Goal: Task Accomplishment & Management: Use online tool/utility

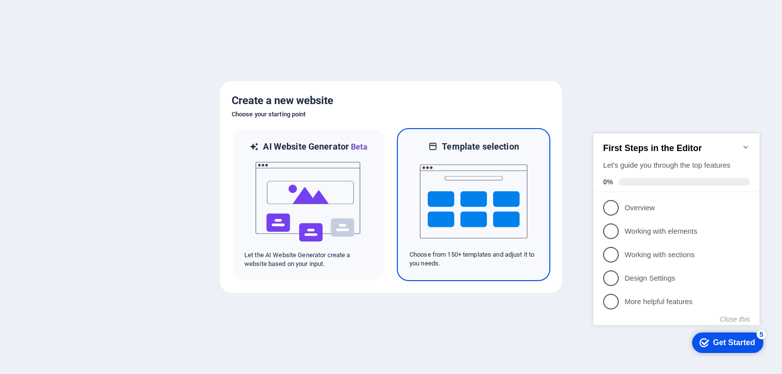
click at [440, 209] on img at bounding box center [474, 201] width 108 height 98
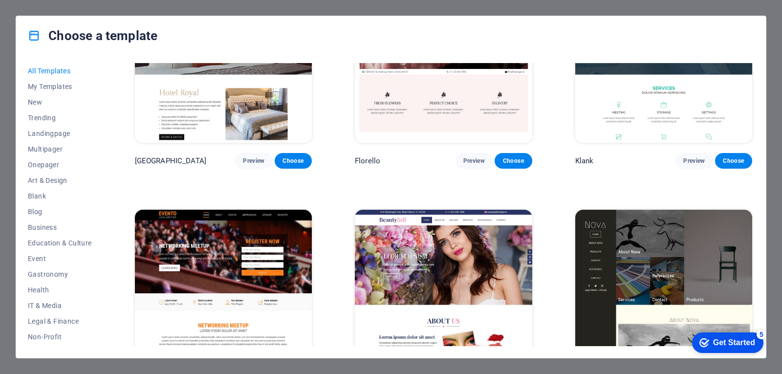
scroll to position [8747, 0]
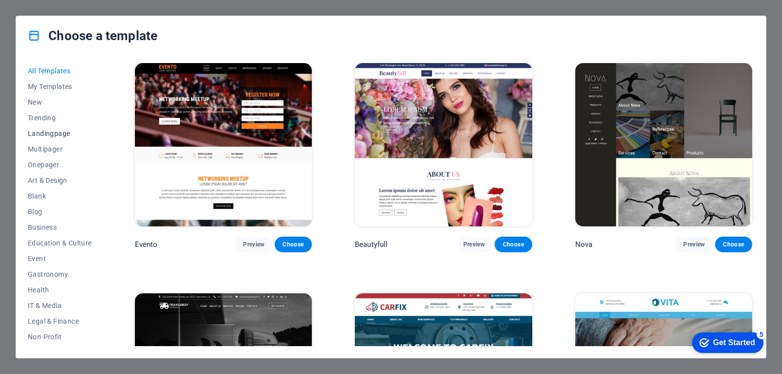
click at [60, 137] on button "Landingpage" at bounding box center [60, 134] width 64 height 16
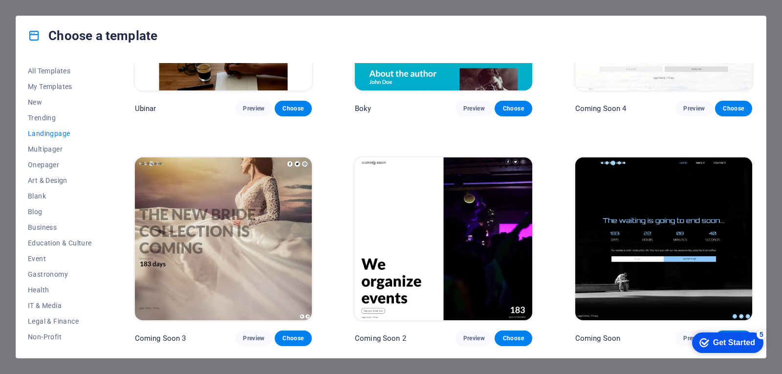
scroll to position [1739, 0]
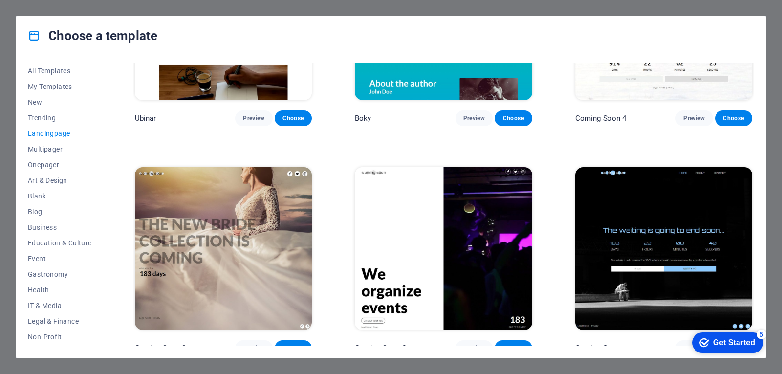
click at [44, 134] on span "Landingpage" at bounding box center [60, 133] width 64 height 8
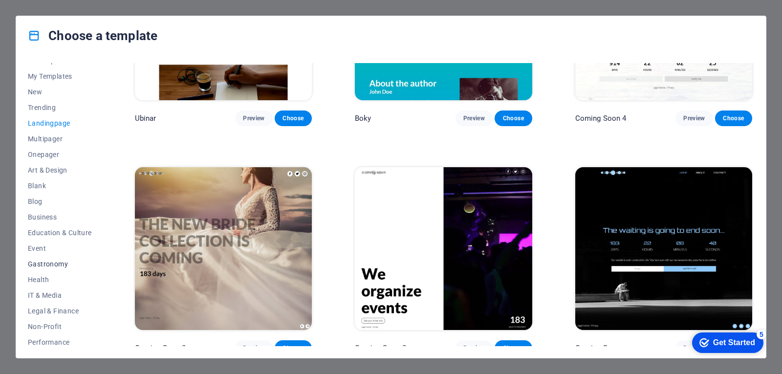
scroll to position [108, 0]
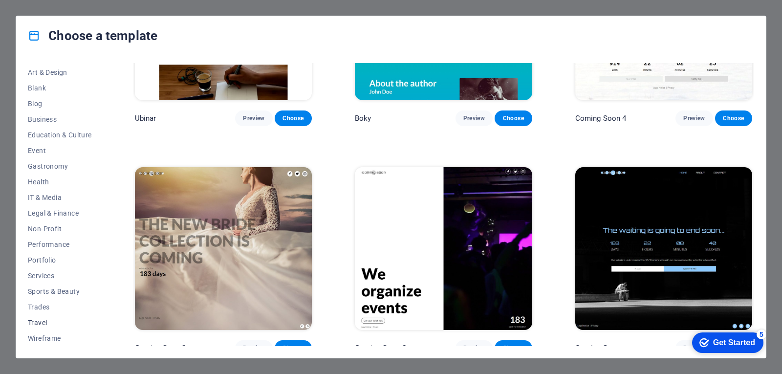
click at [41, 323] on span "Travel" at bounding box center [60, 323] width 64 height 8
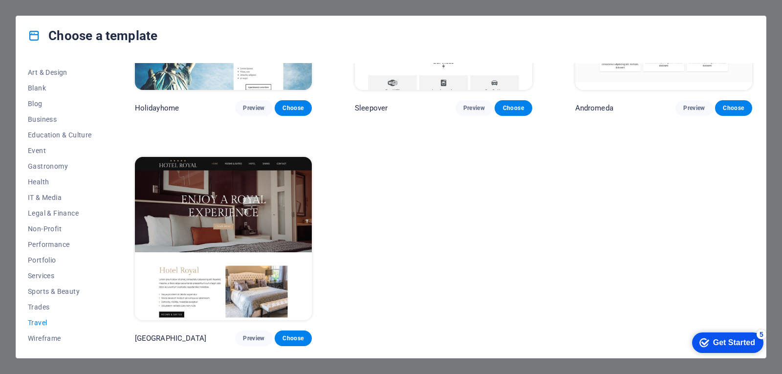
scroll to position [0, 0]
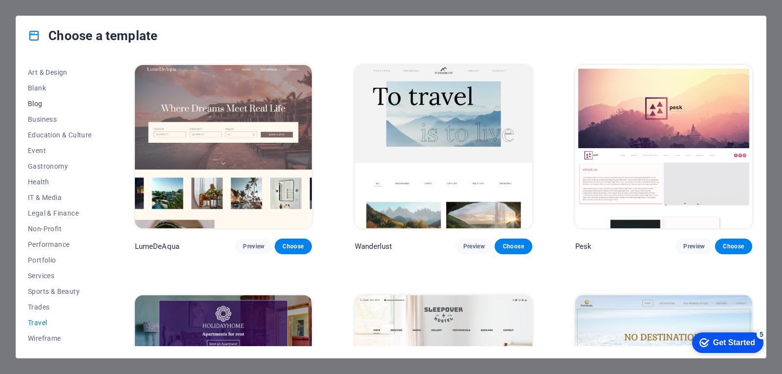
click at [40, 104] on span "Blog" at bounding box center [60, 104] width 64 height 8
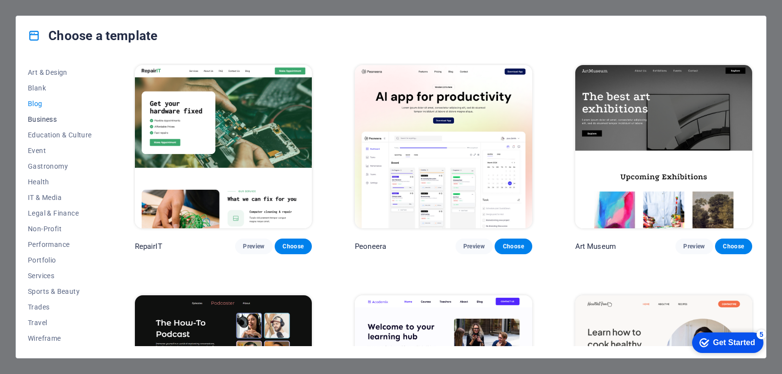
click at [38, 119] on span "Business" at bounding box center [60, 119] width 64 height 8
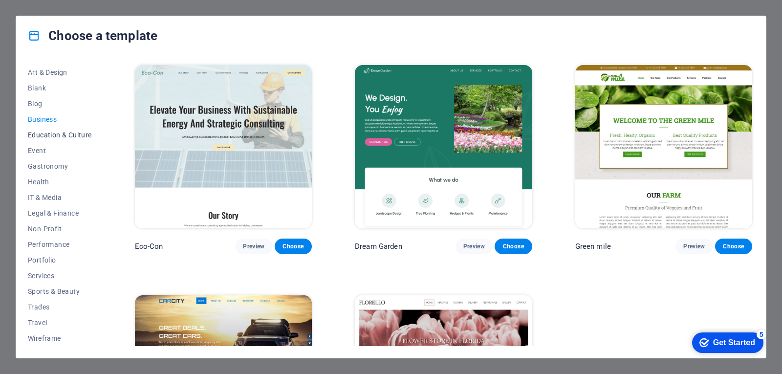
click at [42, 137] on span "Education & Culture" at bounding box center [60, 135] width 64 height 8
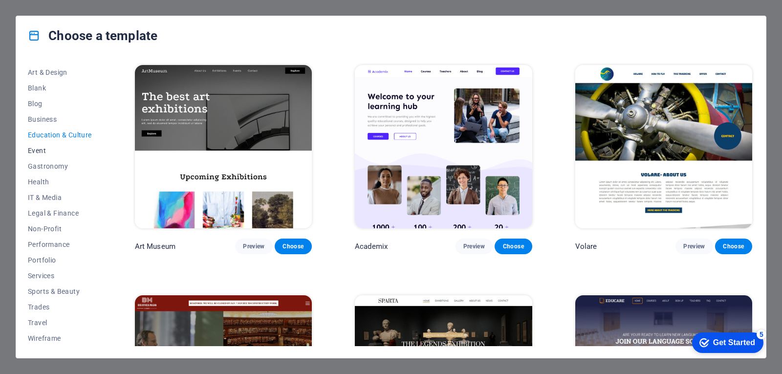
click at [40, 148] on span "Event" at bounding box center [60, 151] width 64 height 8
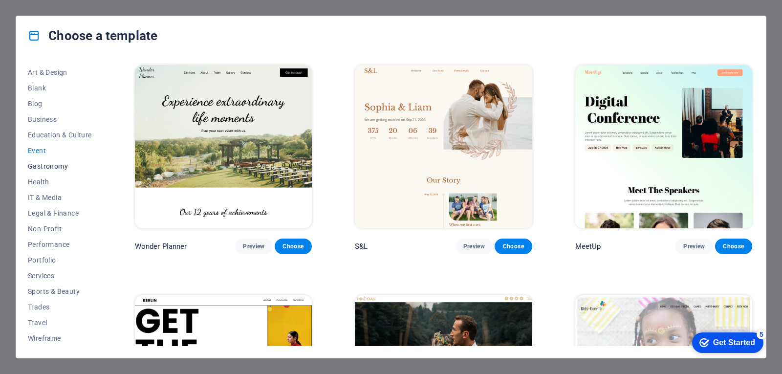
click at [48, 166] on span "Gastronomy" at bounding box center [60, 166] width 64 height 8
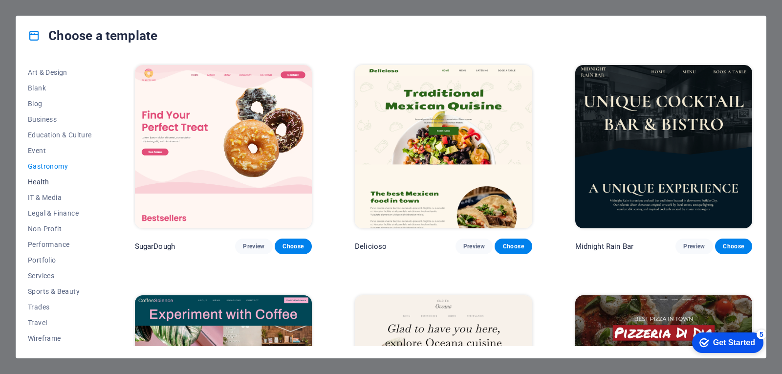
click at [44, 181] on span "Health" at bounding box center [60, 182] width 64 height 8
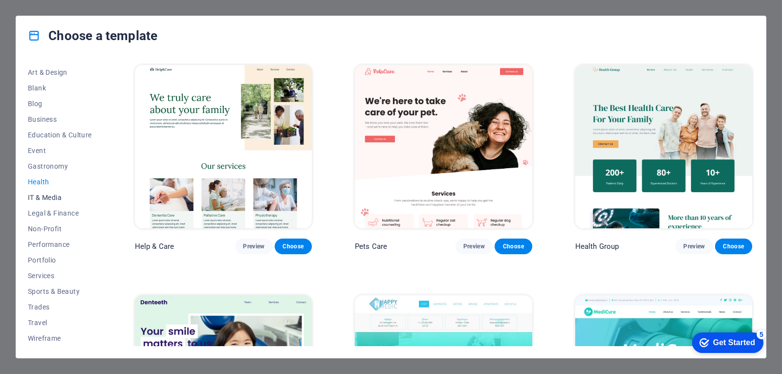
click at [45, 194] on span "IT & Media" at bounding box center [60, 198] width 64 height 8
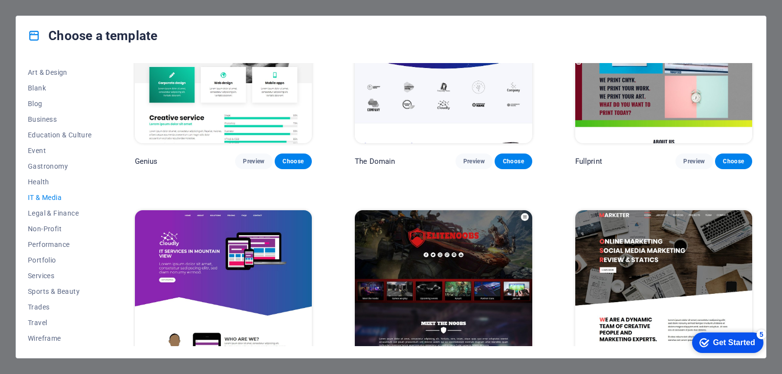
scroll to position [594, 0]
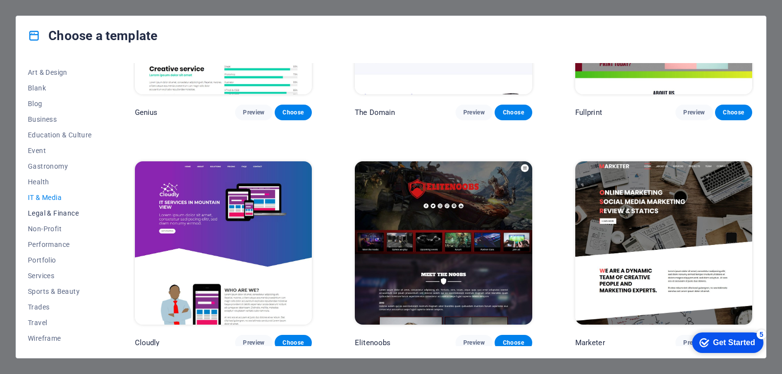
click at [47, 214] on span "Legal & Finance" at bounding box center [60, 213] width 64 height 8
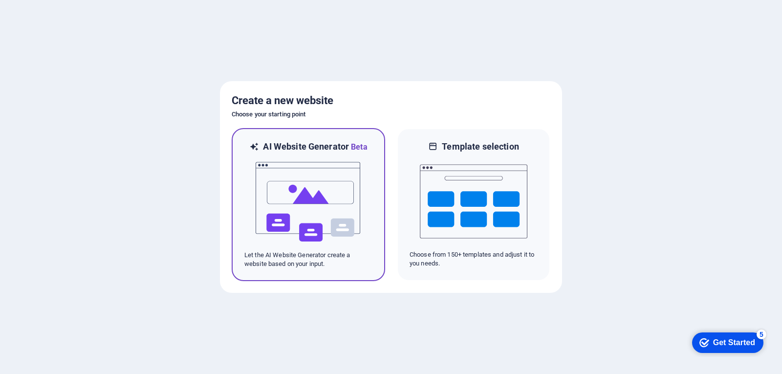
click at [333, 175] on img at bounding box center [309, 202] width 108 height 98
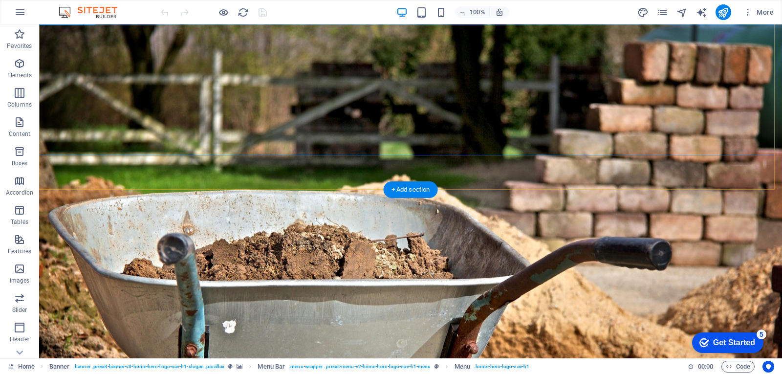
scroll to position [49, 0]
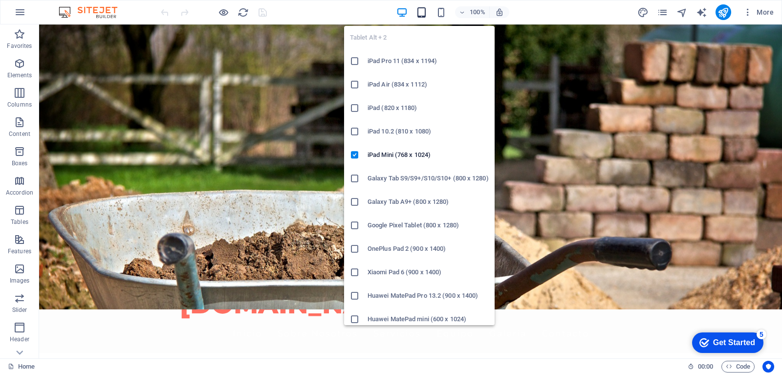
click at [0, 0] on icon "button" at bounding box center [0, 0] width 0 height 0
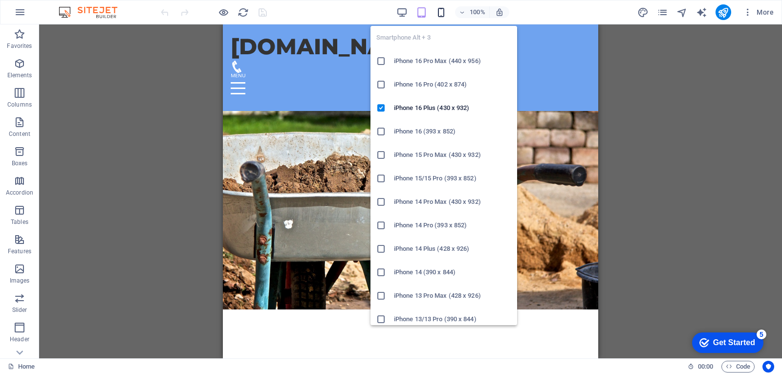
click at [446, 14] on icon "button" at bounding box center [440, 12] width 11 height 11
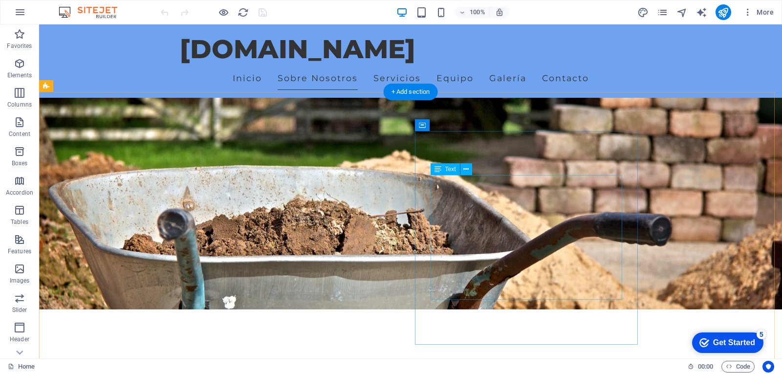
scroll to position [147, 0]
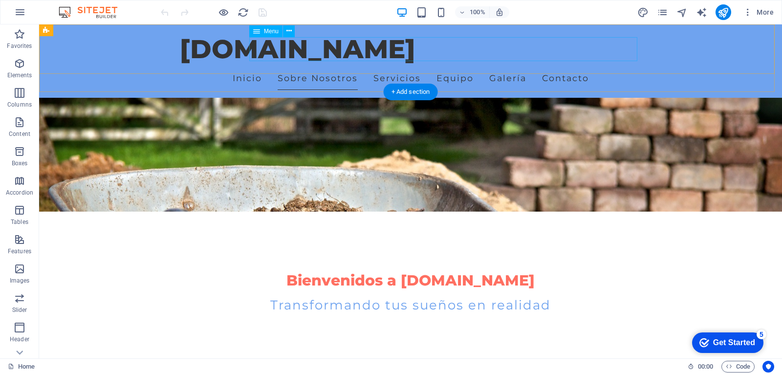
click at [278, 66] on nav "Inicio Sobre Nosotros Servicios Equipo Galería Contacto" at bounding box center [410, 78] width 461 height 24
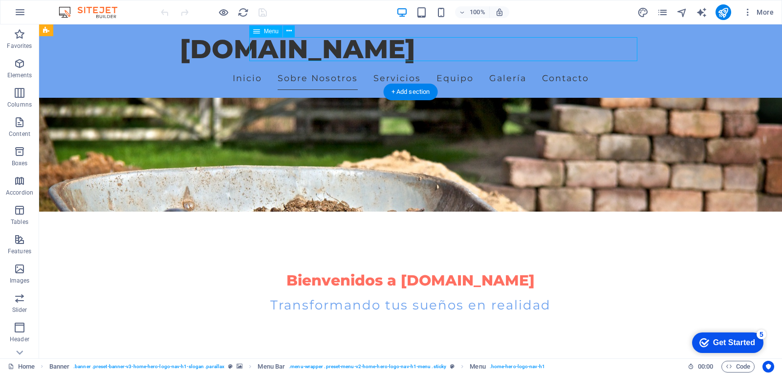
click at [280, 66] on nav "Inicio Sobre Nosotros Servicios Equipo Galería Contacto" at bounding box center [410, 78] width 461 height 24
click at [431, 66] on nav "Inicio Sobre Nosotros Servicios Equipo Galería Contacto" at bounding box center [410, 78] width 461 height 24
click at [281, 66] on nav "Inicio Sobre Nosotros Servicios Equipo Galería Contacto" at bounding box center [410, 78] width 461 height 24
click at [275, 30] on span "Menu" at bounding box center [271, 31] width 15 height 6
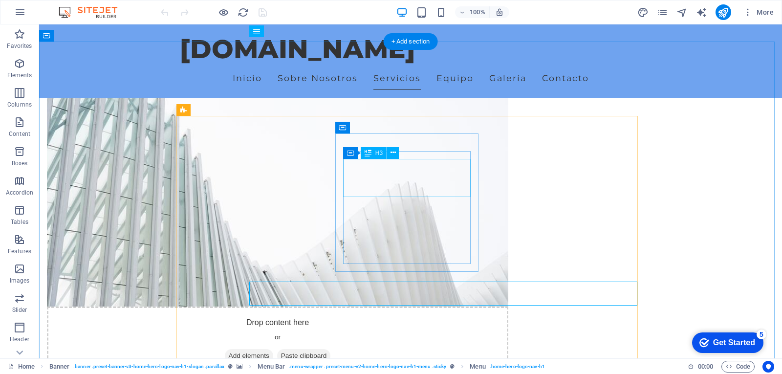
scroll to position [342, 0]
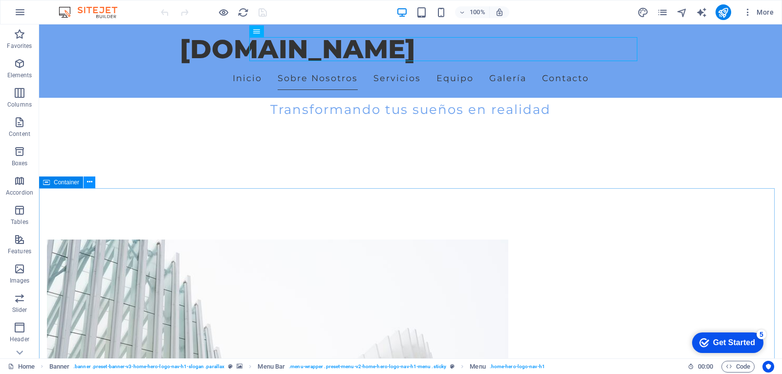
click at [91, 182] on icon at bounding box center [89, 182] width 5 height 10
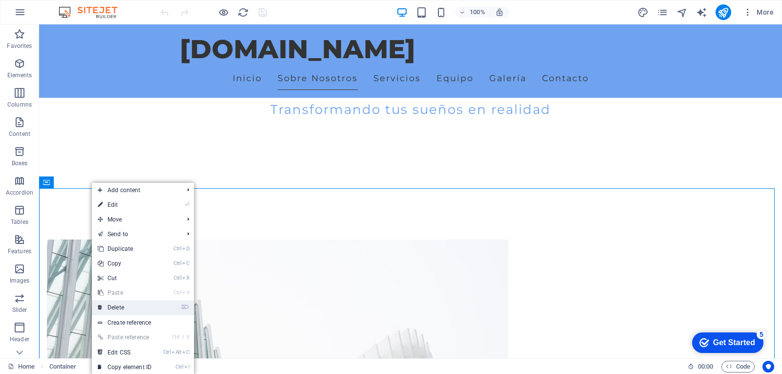
click at [136, 307] on link "⌦ Delete" at bounding box center [124, 307] width 65 height 15
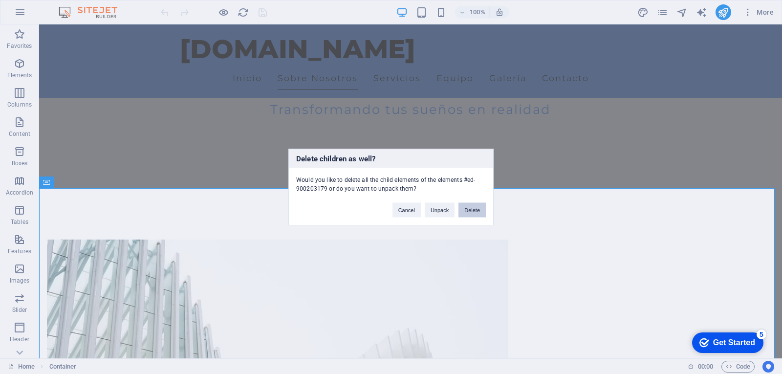
click at [474, 209] on button "Delete" at bounding box center [471, 209] width 27 height 15
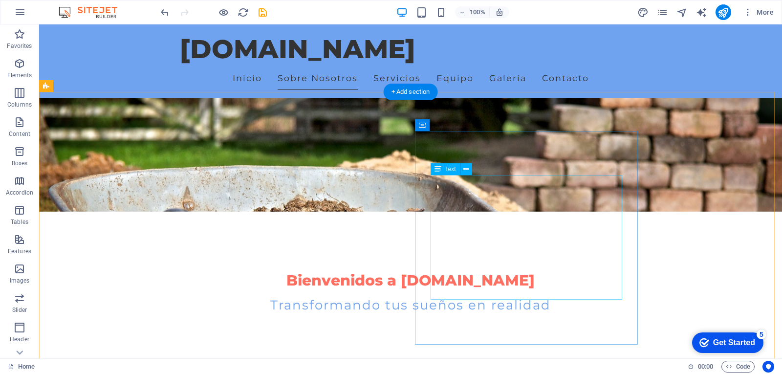
scroll to position [49, 0]
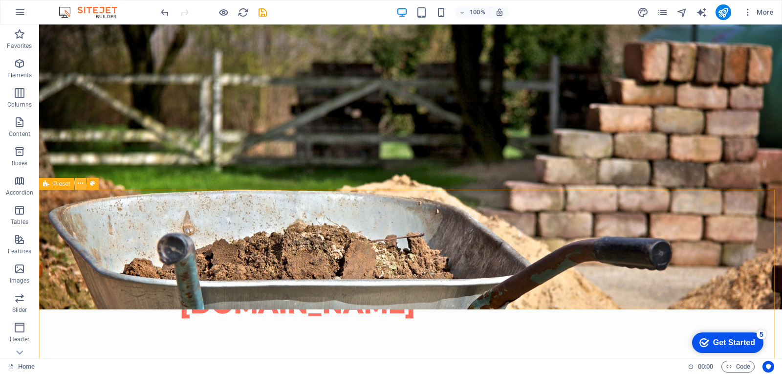
click at [79, 183] on icon at bounding box center [80, 183] width 5 height 10
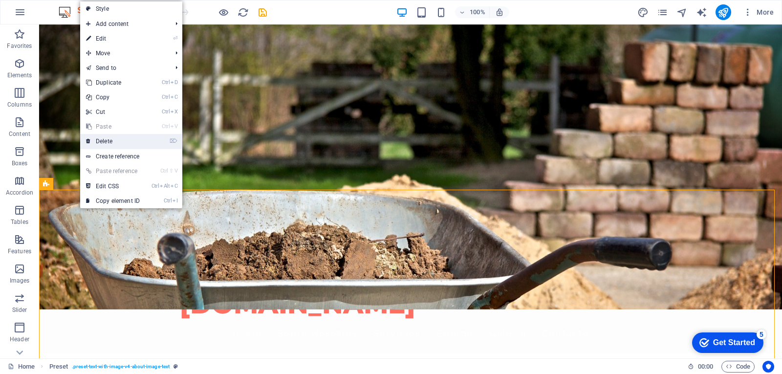
click at [138, 142] on link "⌦ Delete" at bounding box center [112, 141] width 65 height 15
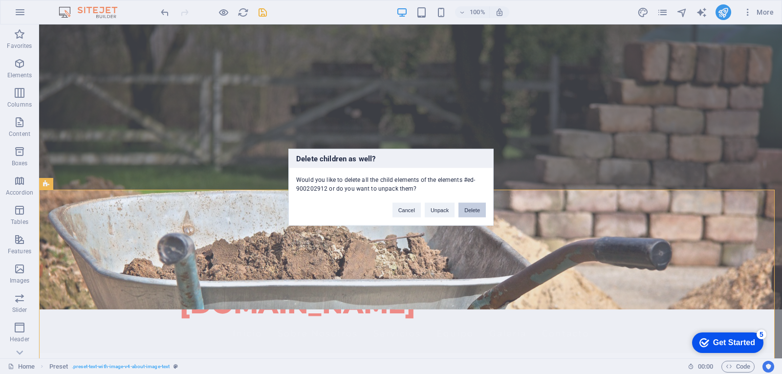
click at [481, 210] on button "Delete" at bounding box center [471, 209] width 27 height 15
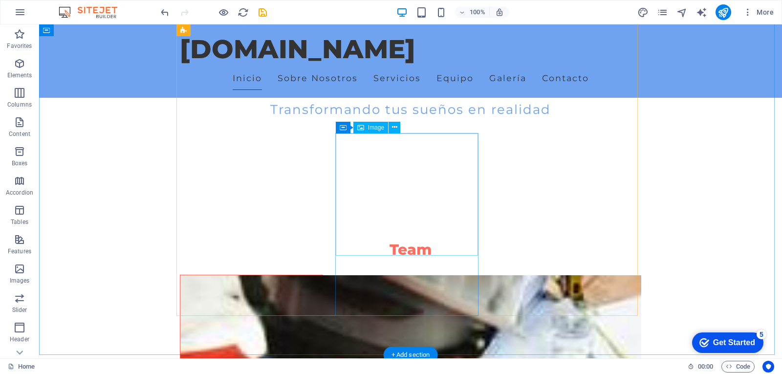
scroll to position [489, 0]
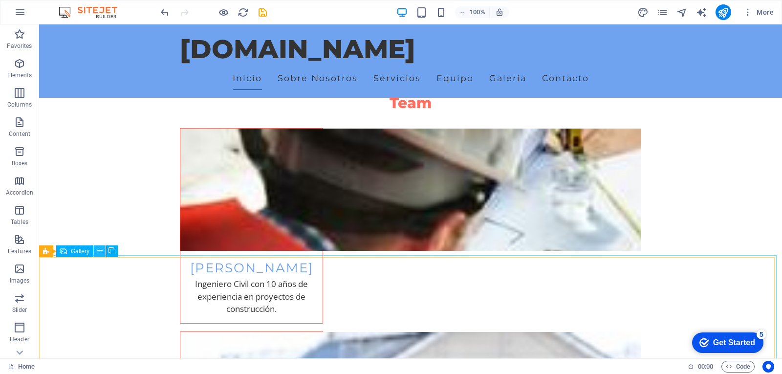
click at [99, 250] on icon at bounding box center [99, 251] width 5 height 10
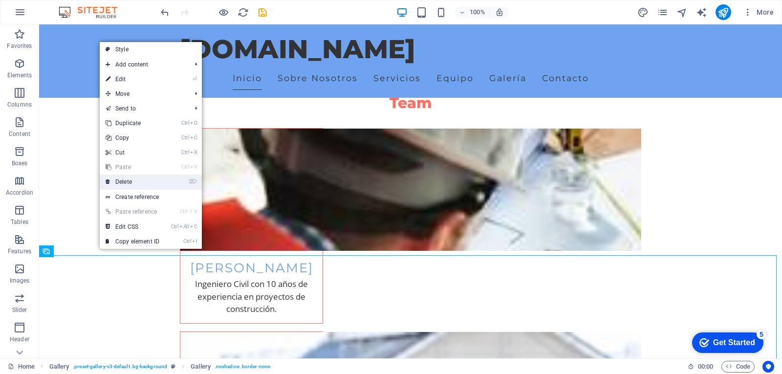
click at [138, 181] on link "⌦ Delete" at bounding box center [132, 181] width 65 height 15
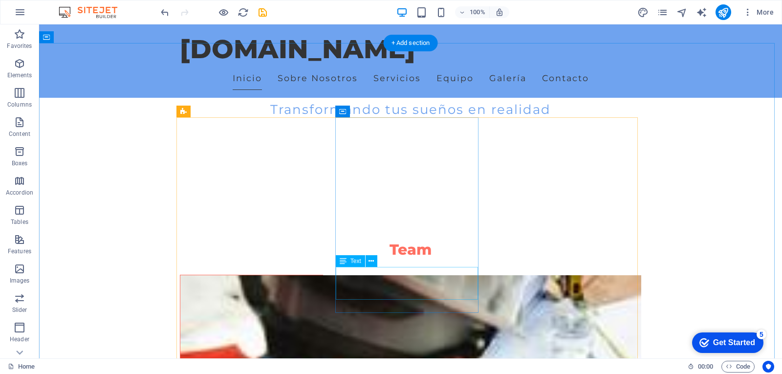
scroll to position [195, 0]
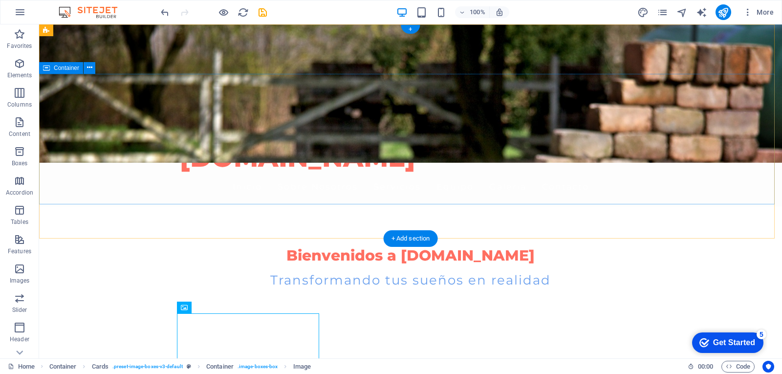
scroll to position [0, 0]
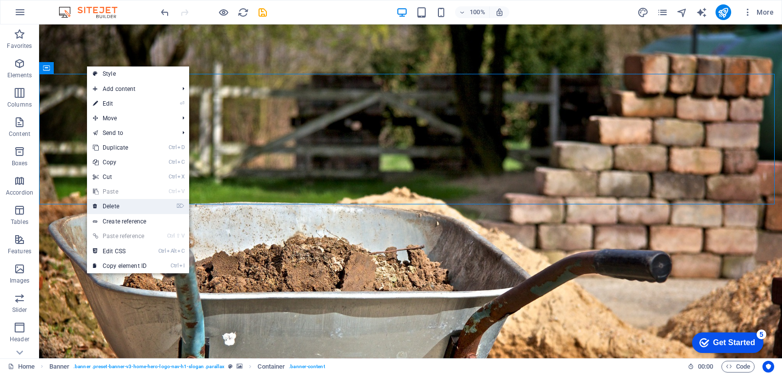
click at [120, 205] on link "⌦ Delete" at bounding box center [119, 206] width 65 height 15
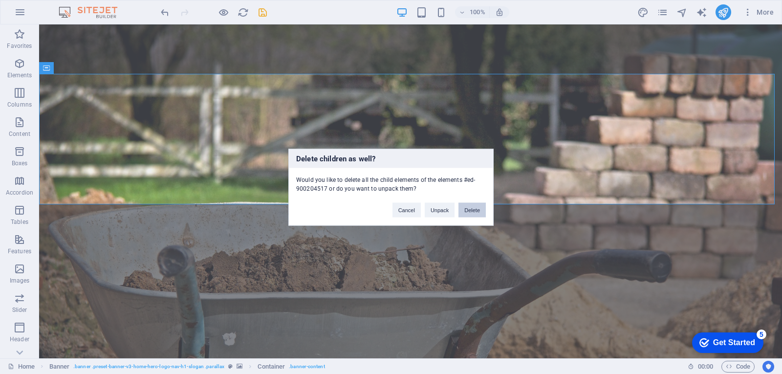
click at [470, 215] on button "Delete" at bounding box center [471, 209] width 27 height 15
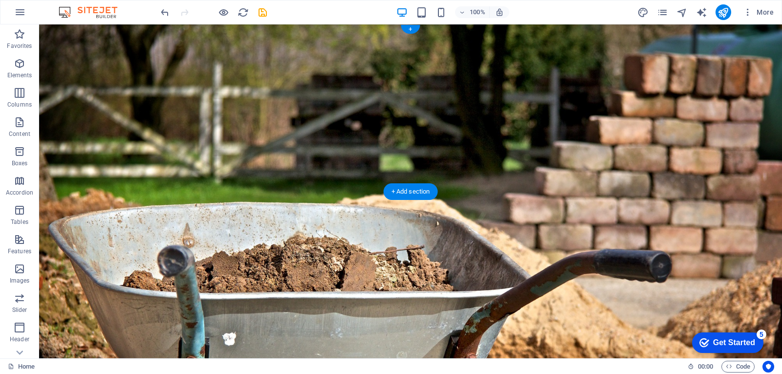
click at [329, 174] on figure at bounding box center [410, 191] width 743 height 334
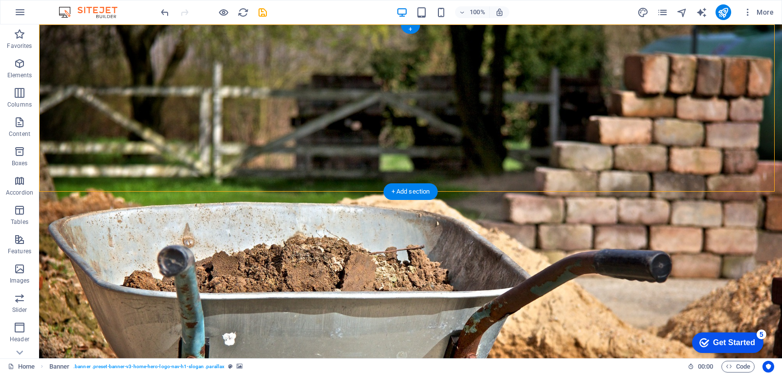
click at [124, 174] on figure at bounding box center [410, 191] width 743 height 334
click at [106, 30] on icon at bounding box center [106, 30] width 5 height 10
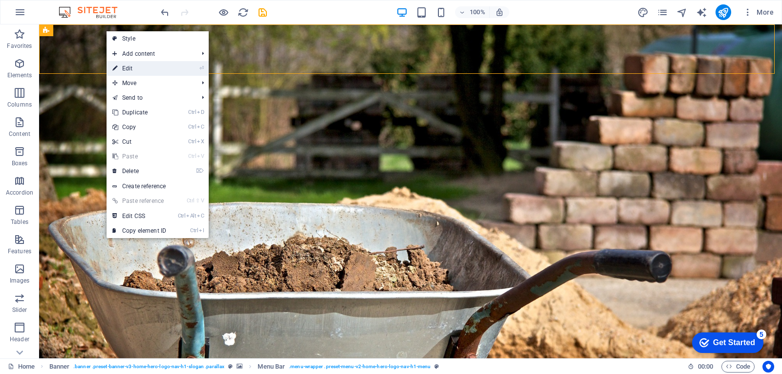
click at [143, 69] on link "⏎ Edit" at bounding box center [139, 68] width 65 height 15
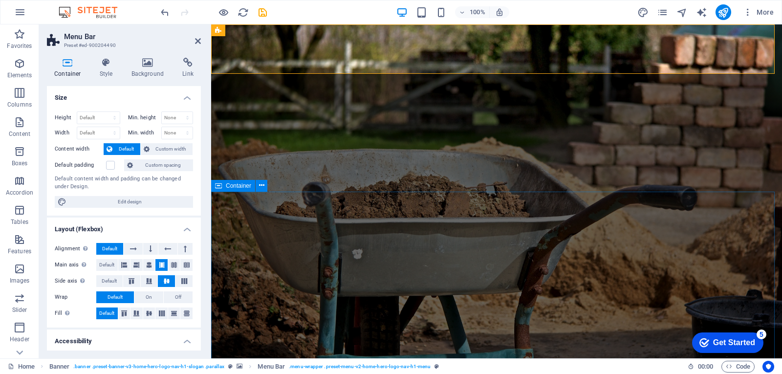
scroll to position [49, 0]
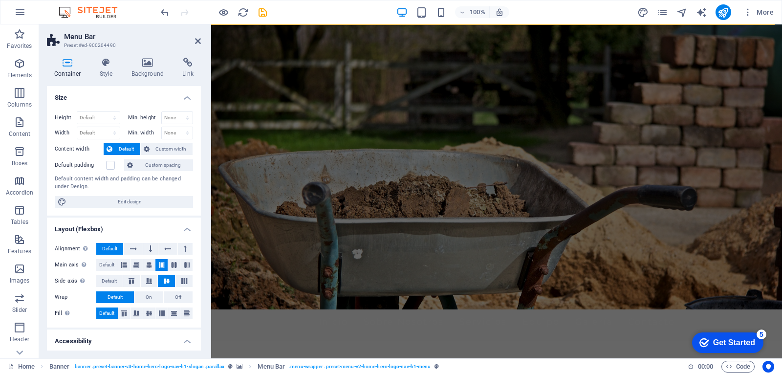
click at [261, 92] on figure at bounding box center [496, 143] width 571 height 334
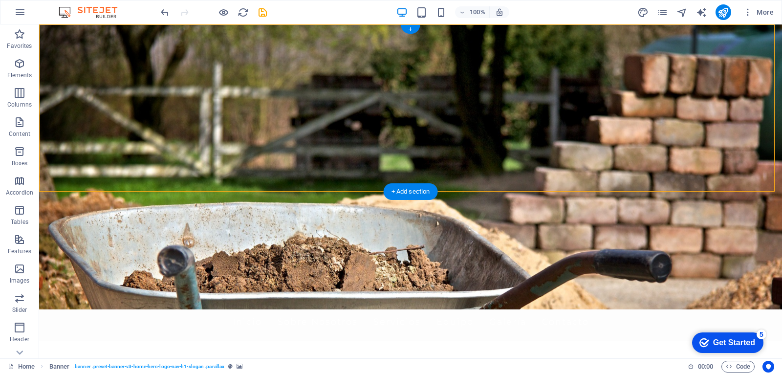
scroll to position [0, 0]
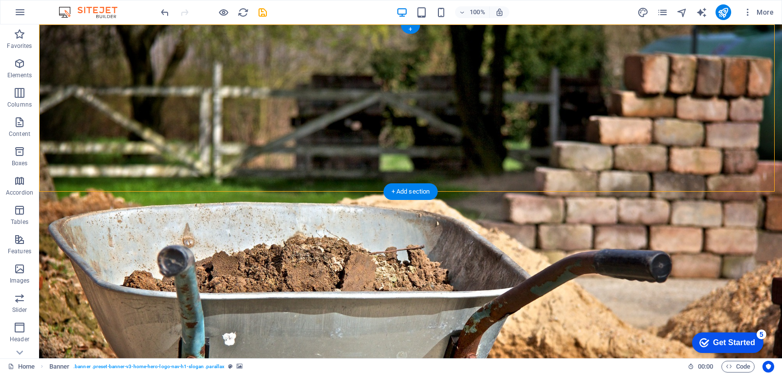
click at [82, 179] on figure at bounding box center [410, 191] width 743 height 334
click at [77, 168] on figure at bounding box center [410, 191] width 743 height 334
select select "vh"
select select "header"
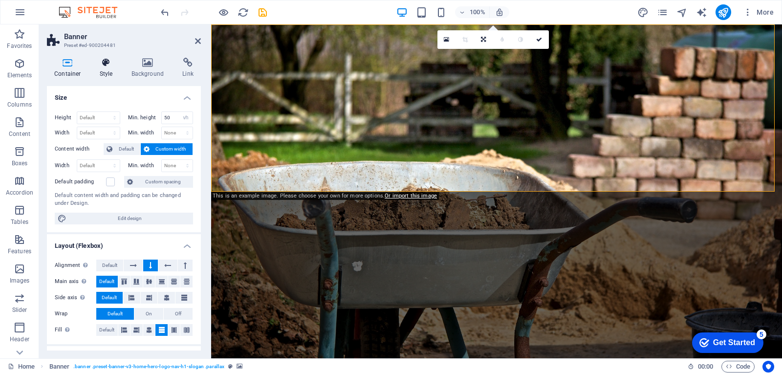
click at [99, 63] on icon at bounding box center [106, 63] width 28 height 10
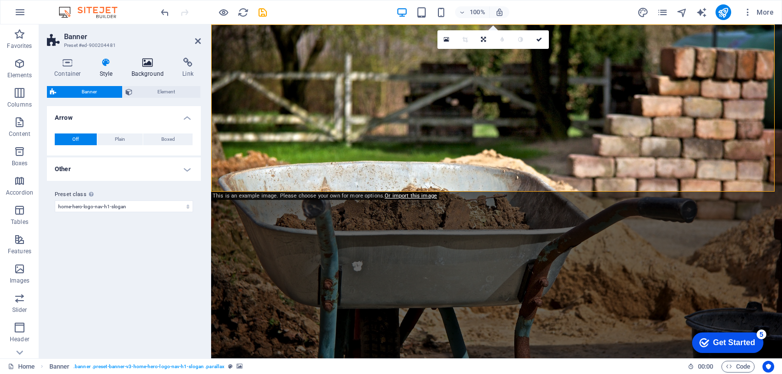
click at [141, 67] on icon at bounding box center [147, 63] width 47 height 10
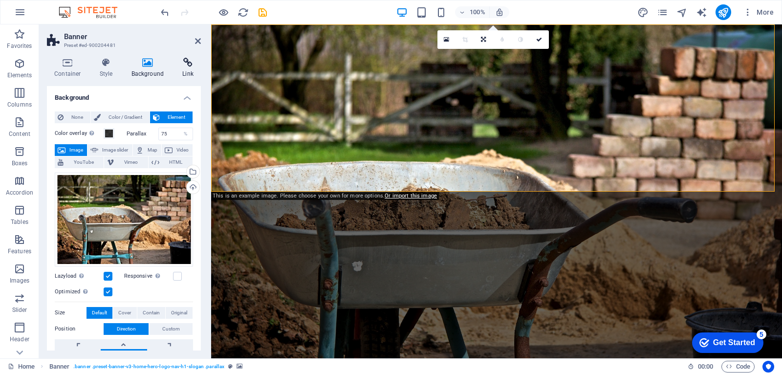
click at [185, 68] on h4 "Link" at bounding box center [188, 68] width 26 height 21
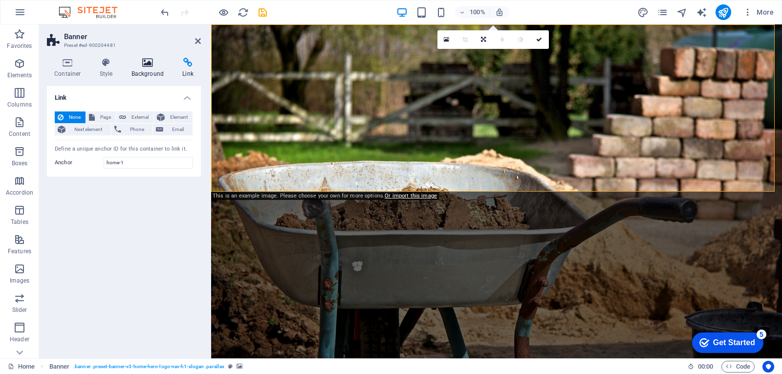
click at [146, 65] on icon at bounding box center [147, 63] width 47 height 10
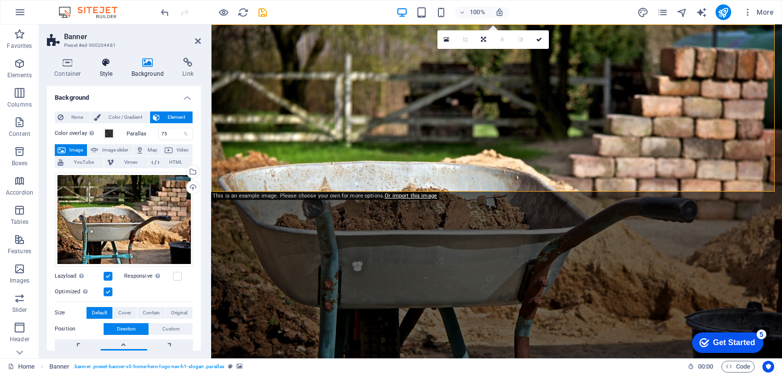
click at [102, 62] on icon at bounding box center [106, 63] width 28 height 10
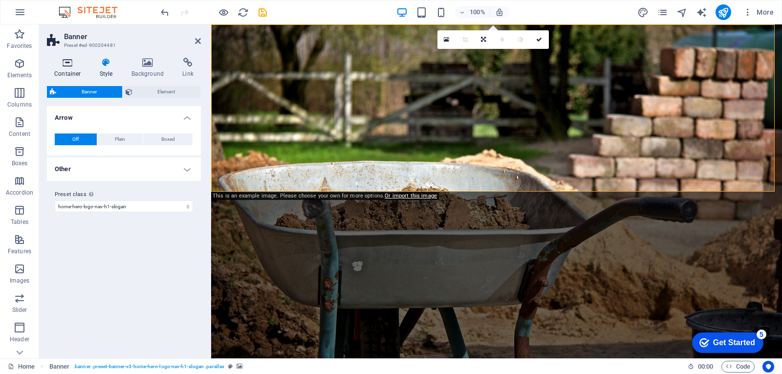
click at [75, 62] on icon at bounding box center [68, 63] width 42 height 10
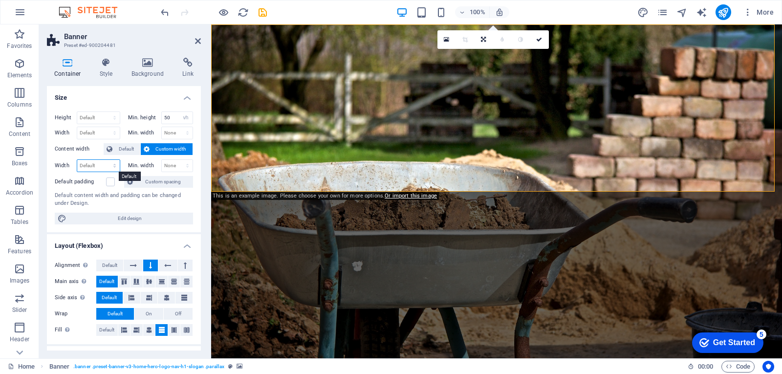
click at [107, 168] on select "Default px rem % em vh vw" at bounding box center [98, 166] width 43 height 12
click at [172, 147] on span "Custom width" at bounding box center [171, 149] width 38 height 12
click at [172, 114] on input "50" at bounding box center [177, 118] width 31 height 12
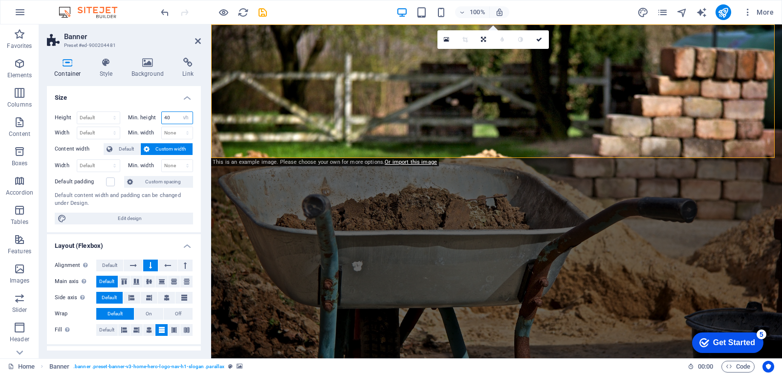
drag, startPoint x: 170, startPoint y: 115, endPoint x: 150, endPoint y: 115, distance: 20.0
click at [150, 115] on div "Min. height 40 None px rem % vh vw" at bounding box center [160, 117] width 65 height 13
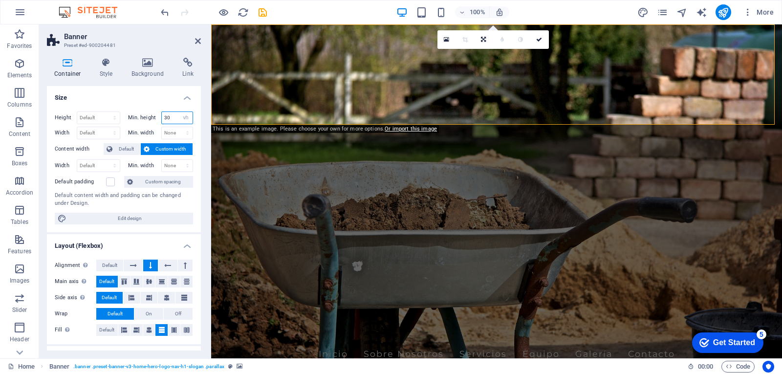
drag, startPoint x: 165, startPoint y: 116, endPoint x: 144, endPoint y: 118, distance: 21.6
click at [144, 118] on div "Min. height 30 None px rem % vh vw" at bounding box center [160, 117] width 65 height 13
type input "10"
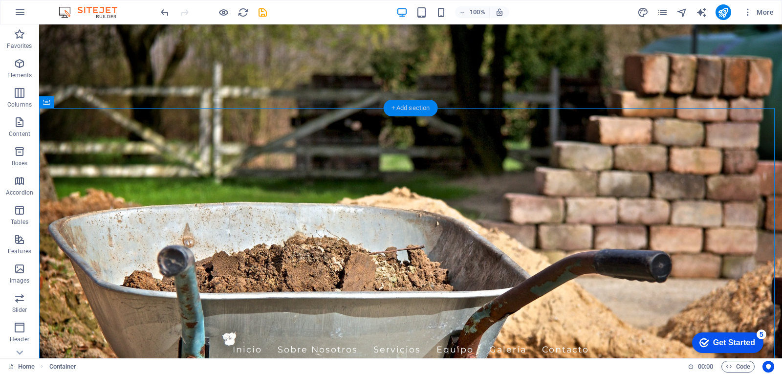
click at [416, 102] on div "+ Add section" at bounding box center [411, 108] width 54 height 17
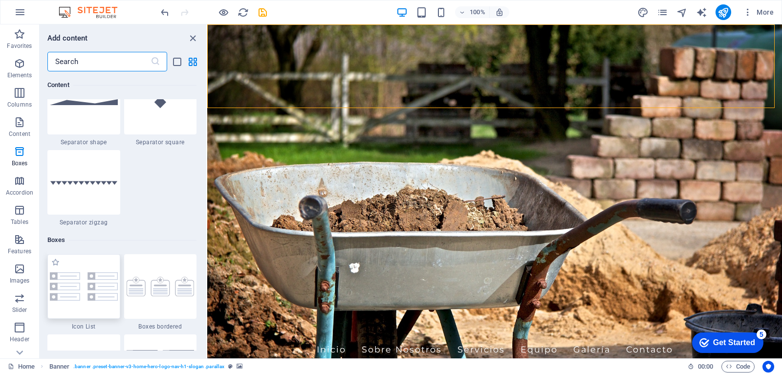
scroll to position [2687, 0]
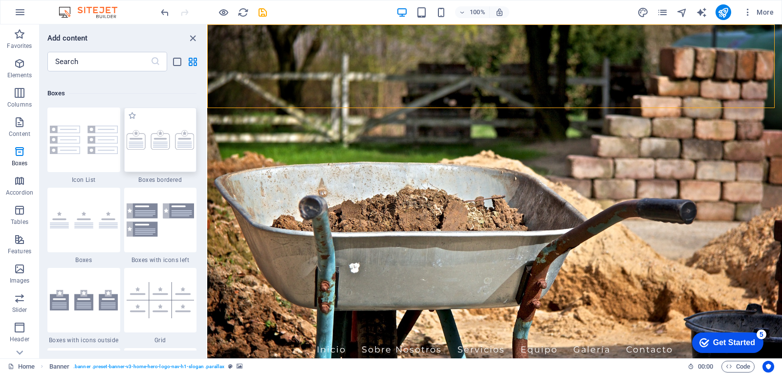
click at [153, 147] on img at bounding box center [161, 140] width 68 height 20
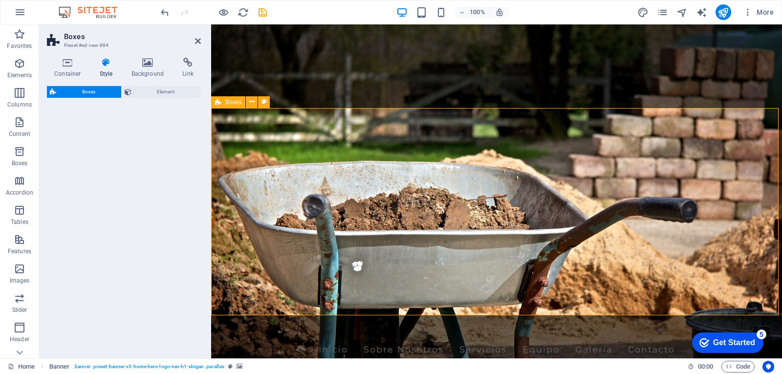
drag, startPoint x: 517, startPoint y: 157, endPoint x: 413, endPoint y: 129, distance: 107.7
select select "rem"
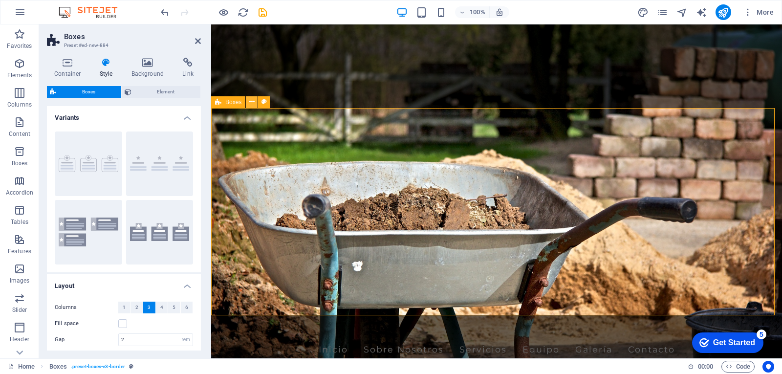
click at [250, 105] on icon at bounding box center [251, 102] width 5 height 10
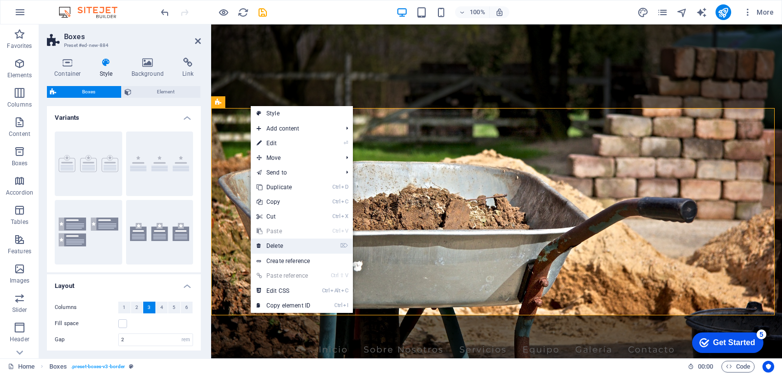
click at [281, 245] on link "⌦ Delete" at bounding box center [283, 245] width 65 height 15
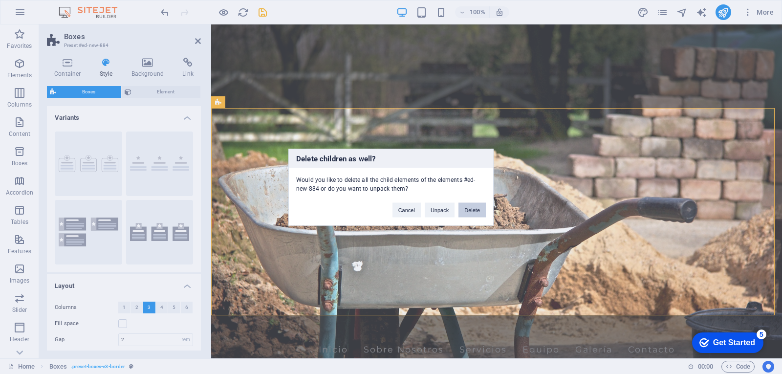
click at [471, 212] on button "Delete" at bounding box center [471, 209] width 27 height 15
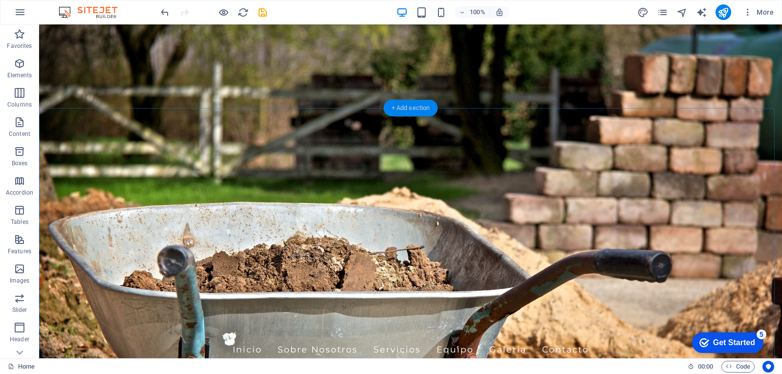
click at [428, 103] on div "+ Add section" at bounding box center [411, 108] width 54 height 17
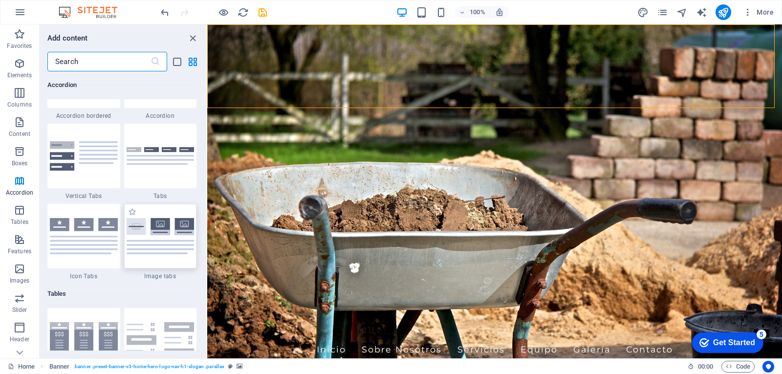
scroll to position [3274, 0]
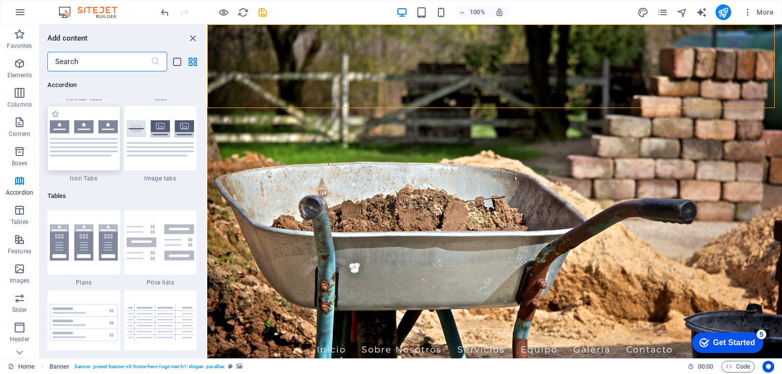
click at [85, 146] on img at bounding box center [84, 138] width 68 height 36
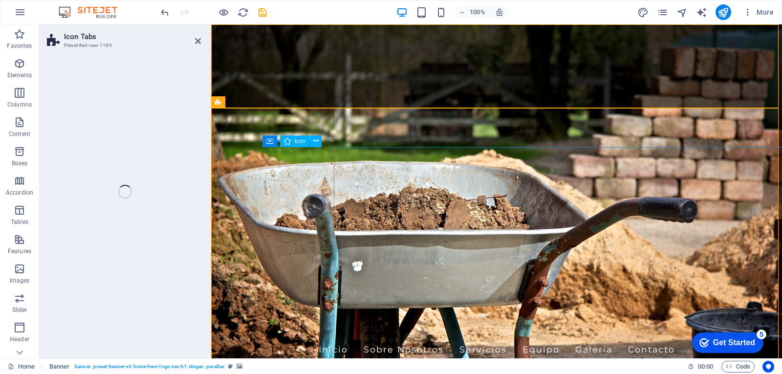
drag, startPoint x: 652, startPoint y: 157, endPoint x: 441, endPoint y: 133, distance: 212.5
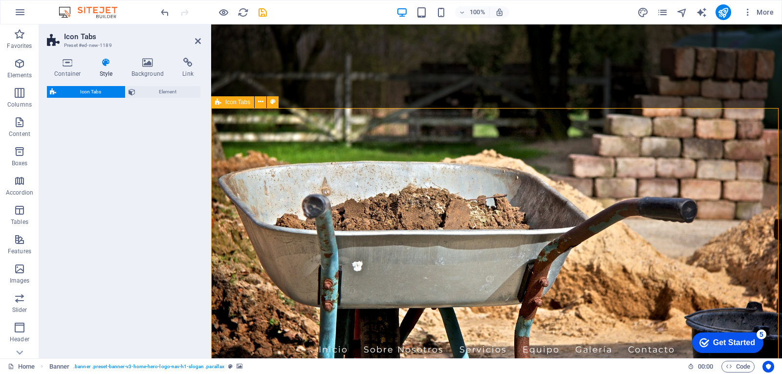
select select "rem"
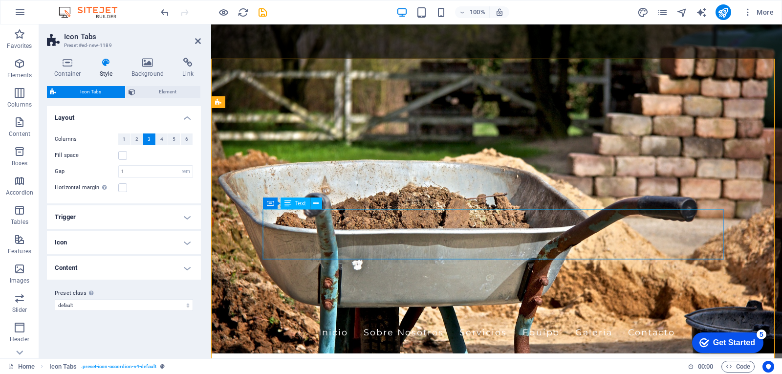
scroll to position [0, 0]
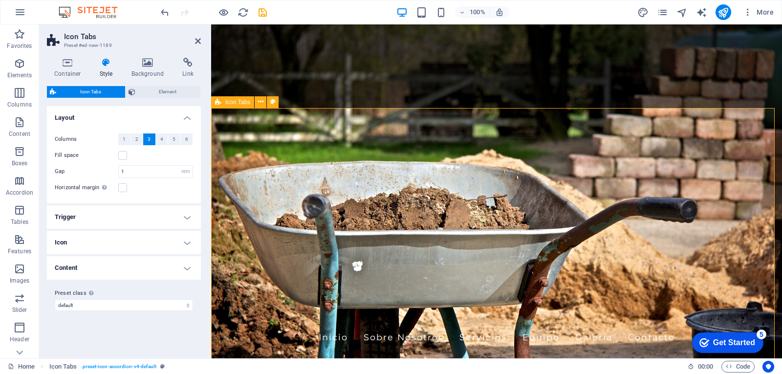
drag, startPoint x: 197, startPoint y: 42, endPoint x: 170, endPoint y: 23, distance: 33.1
click at [197, 42] on icon at bounding box center [198, 41] width 6 height 8
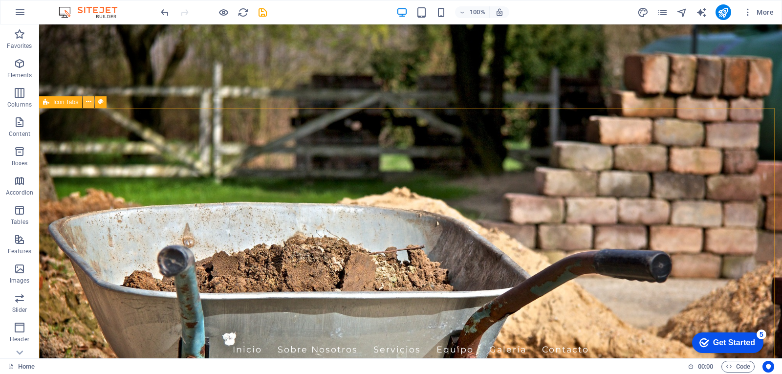
click at [89, 104] on icon at bounding box center [88, 102] width 5 height 10
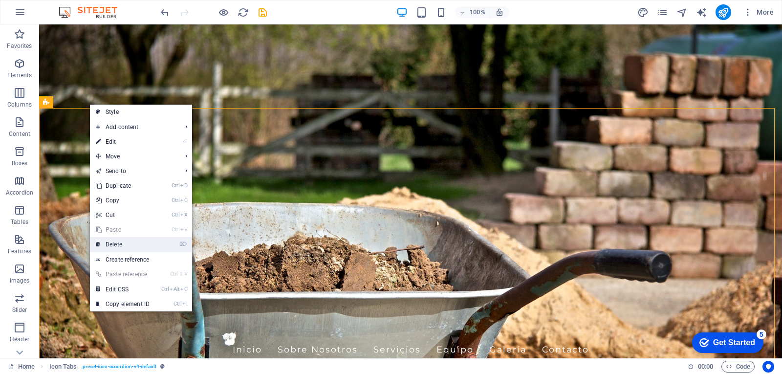
click at [124, 240] on link "⌦ Delete" at bounding box center [122, 244] width 65 height 15
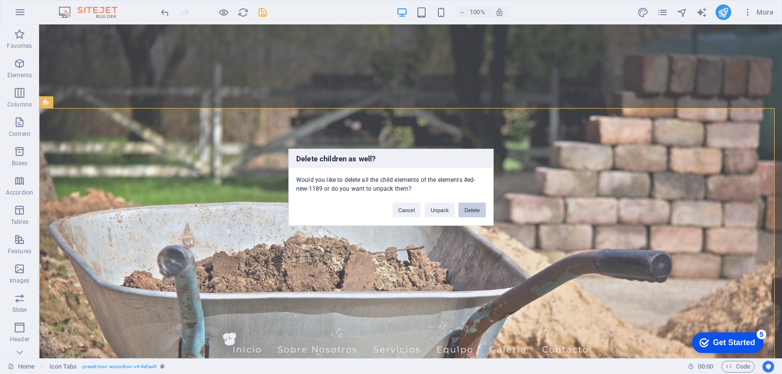
click at [475, 211] on button "Delete" at bounding box center [471, 209] width 27 height 15
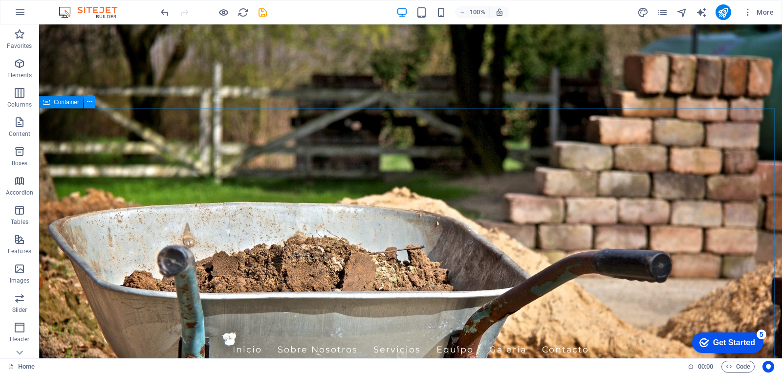
click at [93, 102] on button at bounding box center [90, 102] width 12 height 12
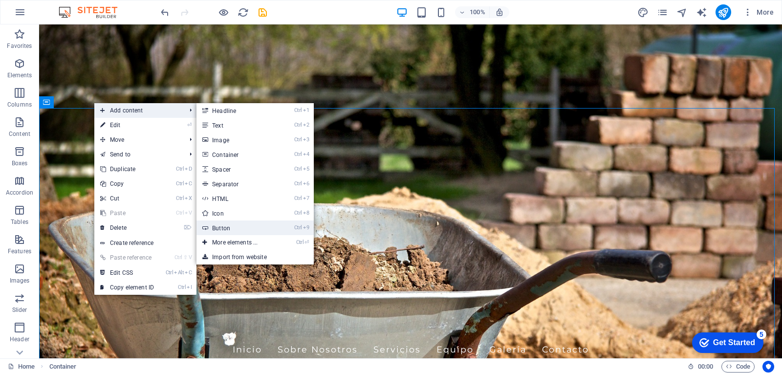
click at [234, 224] on link "Ctrl 9 Button" at bounding box center [236, 227] width 81 height 15
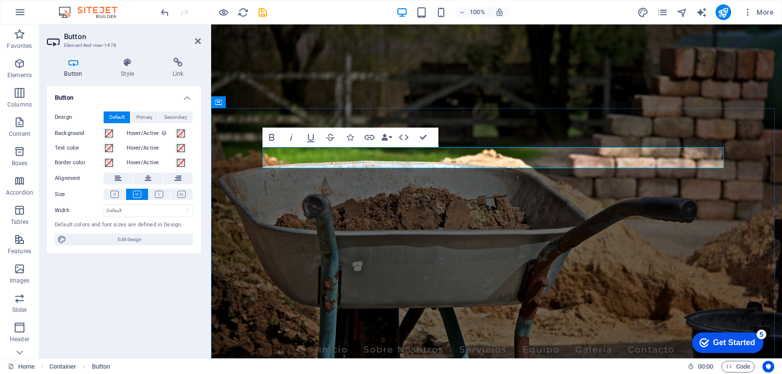
click at [199, 43] on icon at bounding box center [198, 41] width 6 height 8
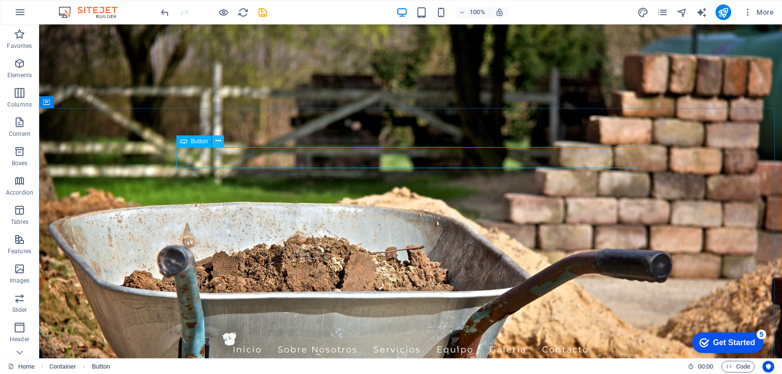
click at [218, 141] on icon at bounding box center [217, 141] width 5 height 10
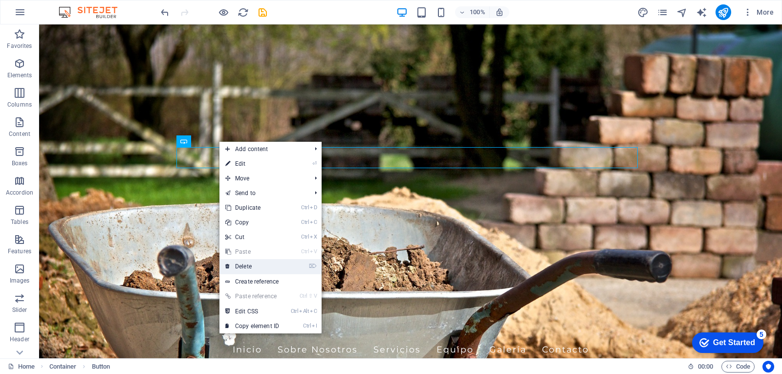
drag, startPoint x: 254, startPoint y: 263, endPoint x: 227, endPoint y: 237, distance: 36.6
click at [254, 263] on link "⌦ Delete" at bounding box center [251, 266] width 65 height 15
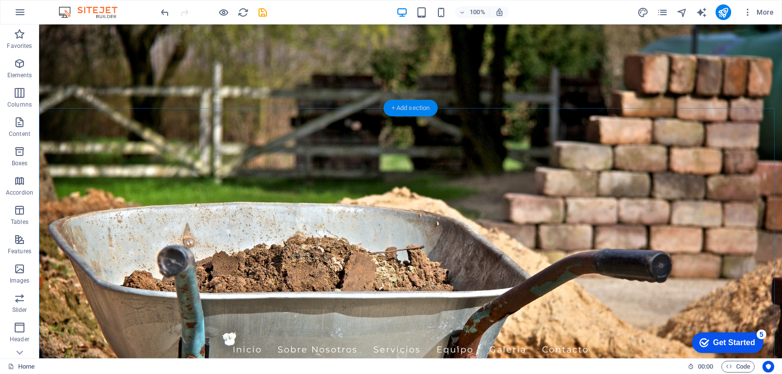
click at [403, 105] on div "+ Add section" at bounding box center [411, 108] width 54 height 17
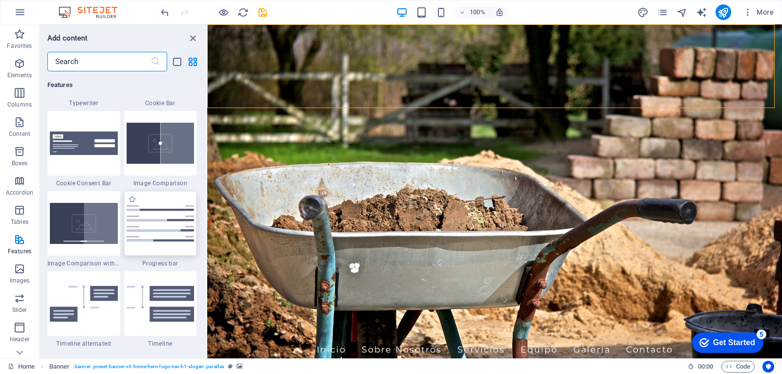
scroll to position [4104, 0]
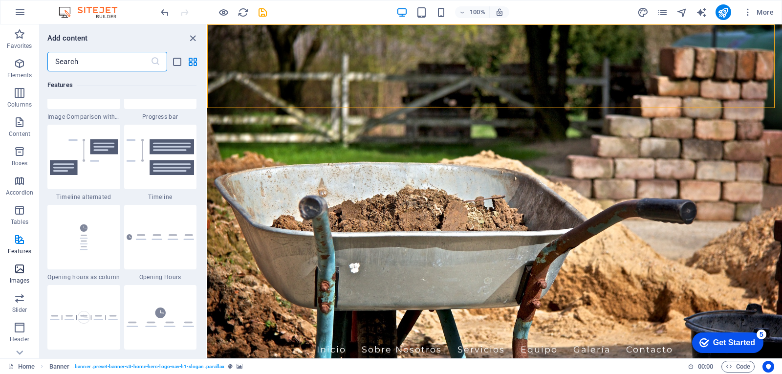
click at [23, 269] on icon "button" at bounding box center [20, 269] width 12 height 12
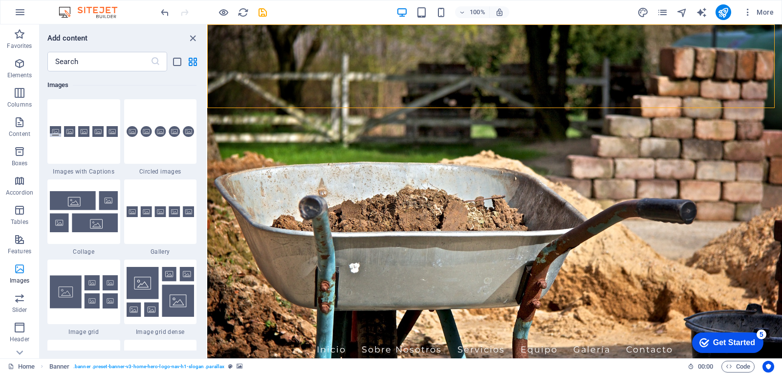
scroll to position [4955, 0]
drag, startPoint x: 157, startPoint y: 144, endPoint x: 388, endPoint y: 148, distance: 231.2
click at [157, 144] on div at bounding box center [160, 131] width 73 height 65
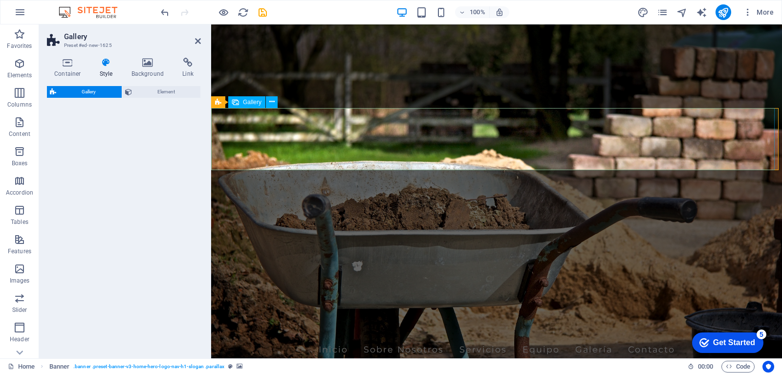
drag, startPoint x: 599, startPoint y: 172, endPoint x: 448, endPoint y: 139, distance: 155.1
select select "rem"
select select "preset-gallery-v3-circle"
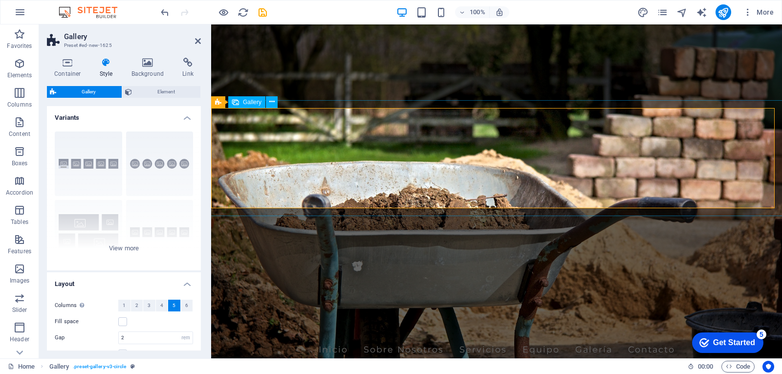
click at [249, 102] on span "Gallery" at bounding box center [252, 102] width 19 height 6
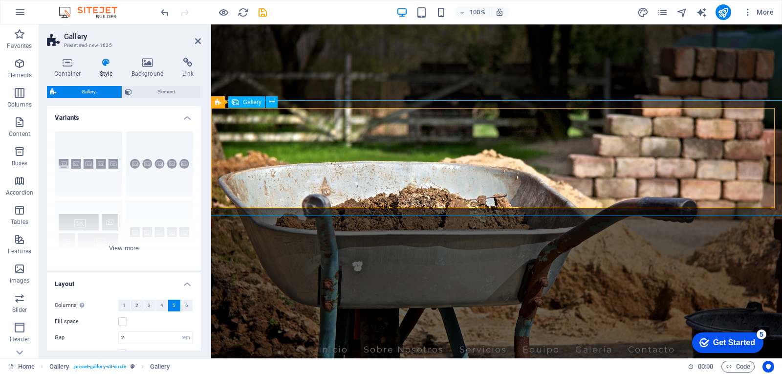
select select "4"
select select "px"
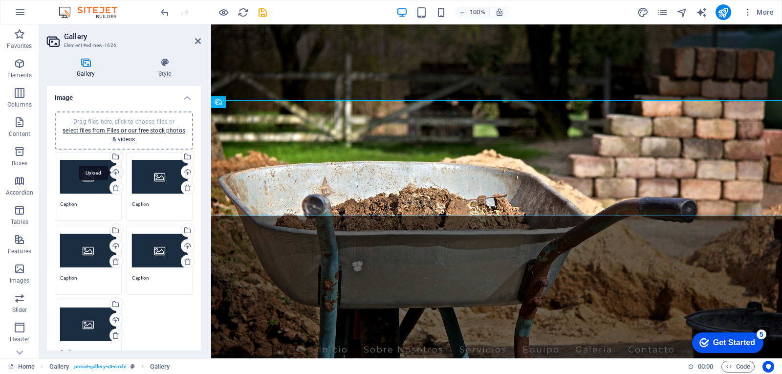
click at [116, 172] on div "Upload" at bounding box center [115, 173] width 15 height 15
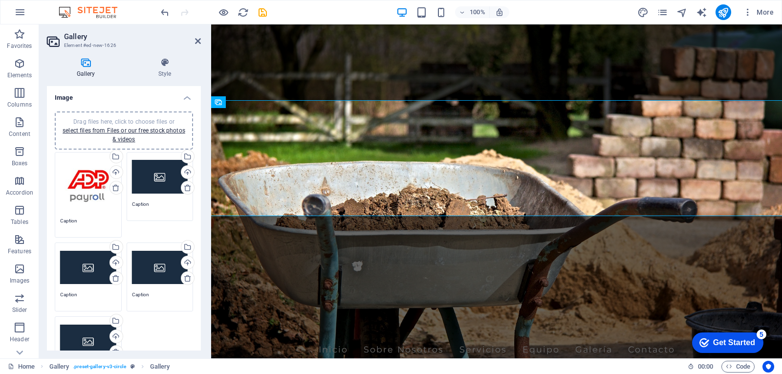
click at [76, 220] on textarea "Caption" at bounding box center [88, 224] width 56 height 15
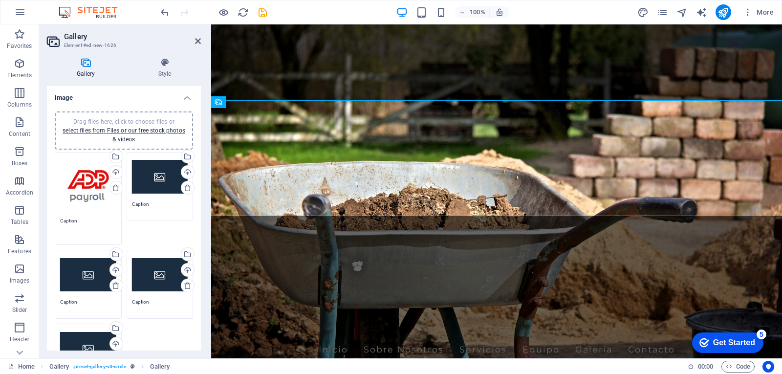
click at [67, 219] on textarea "Caption" at bounding box center [88, 228] width 56 height 22
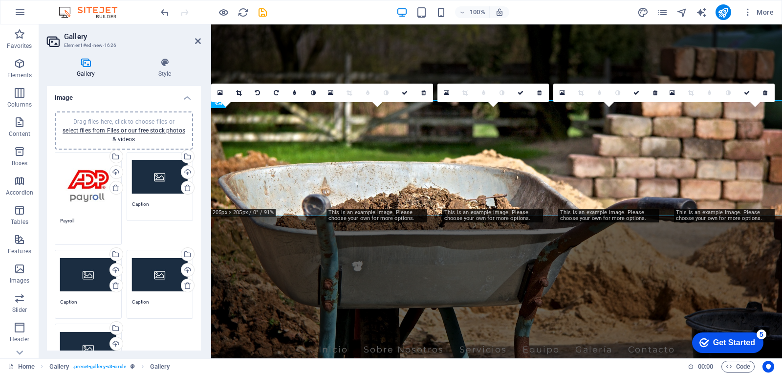
click at [160, 217] on div "Drag files here, click to choose files or select files from Files or our free s…" at bounding box center [160, 187] width 72 height 74
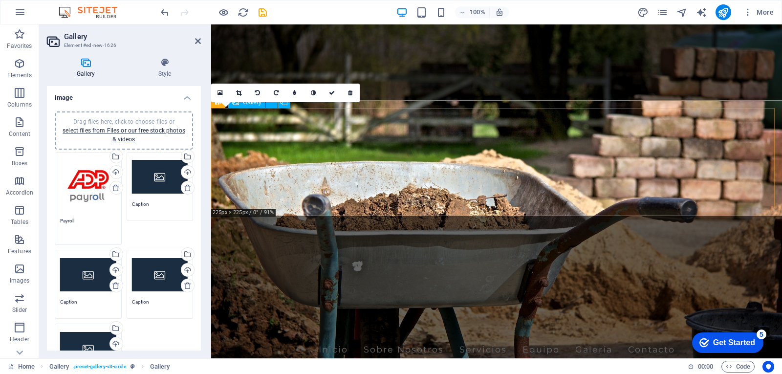
type textarea "Payroll"
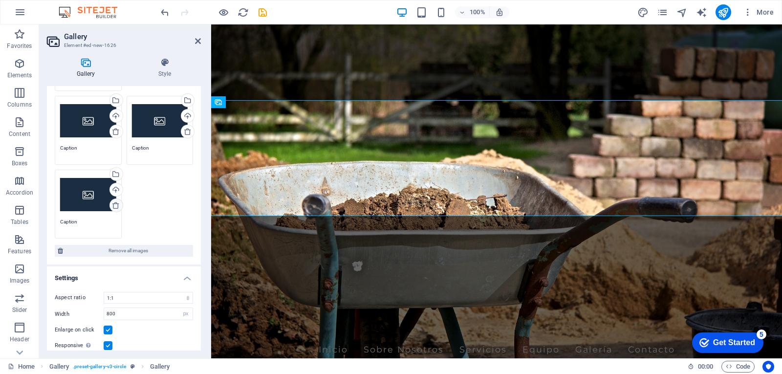
scroll to position [203, 0]
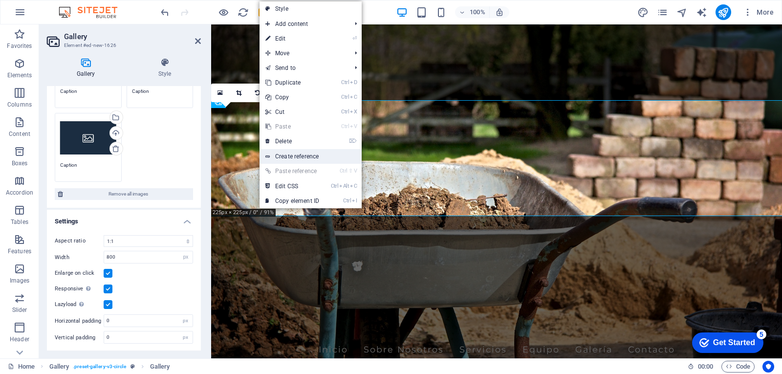
click at [317, 153] on link "Create reference" at bounding box center [310, 156] width 102 height 15
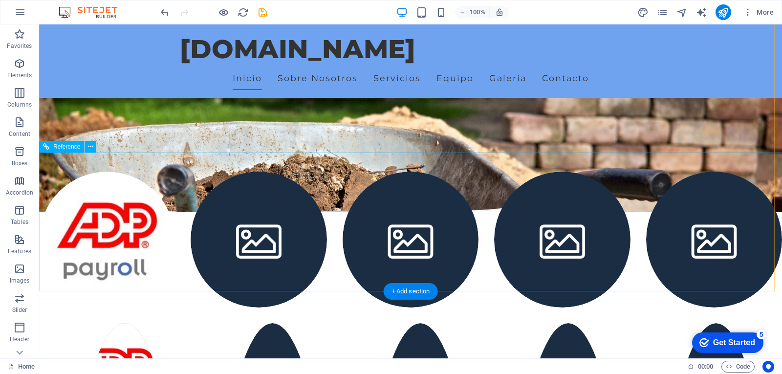
scroll to position [48, 0]
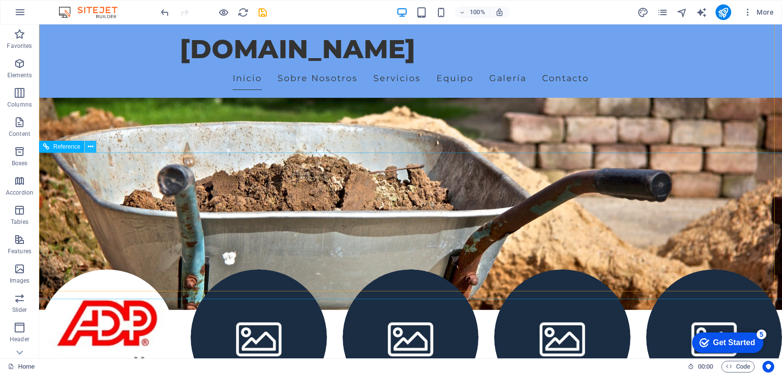
click at [92, 148] on icon at bounding box center [90, 147] width 5 height 10
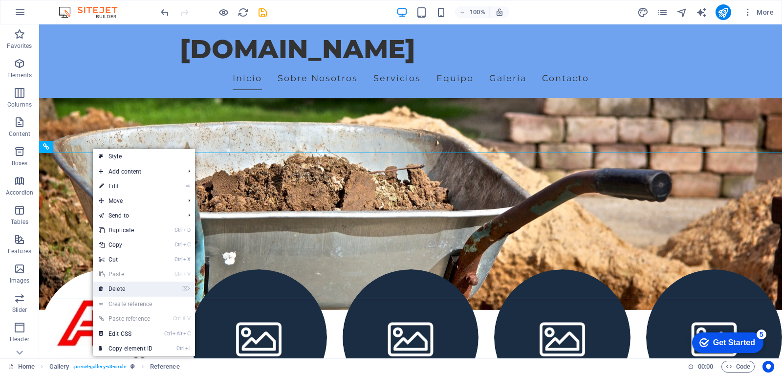
click at [123, 286] on link "⌦ Delete" at bounding box center [125, 288] width 65 height 15
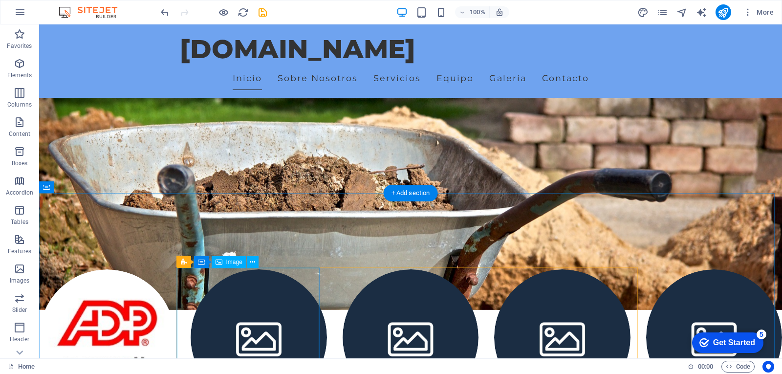
scroll to position [0, 0]
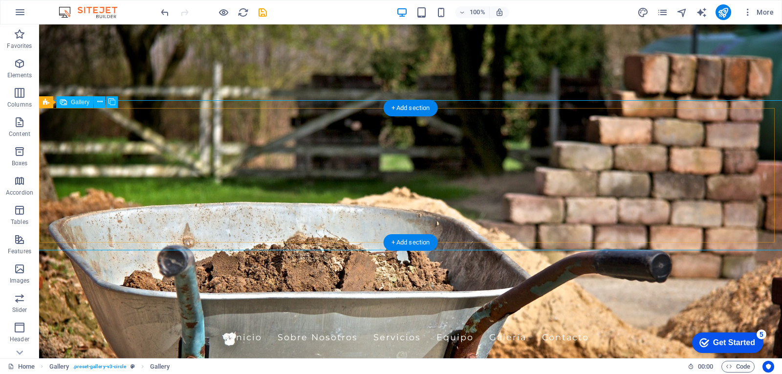
select select "4"
select select "px"
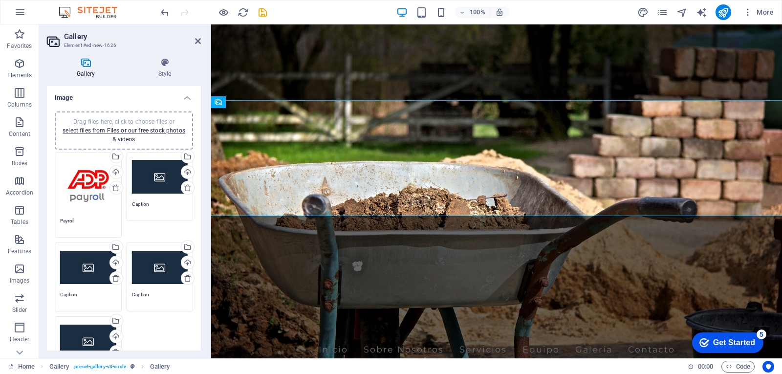
click at [82, 194] on div "Drag files here, click to choose files or select files from Files or our free s…" at bounding box center [88, 185] width 56 height 56
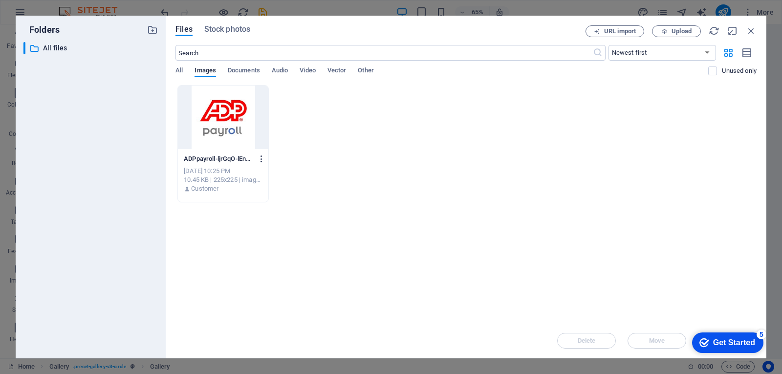
click at [262, 158] on icon "button" at bounding box center [261, 158] width 9 height 9
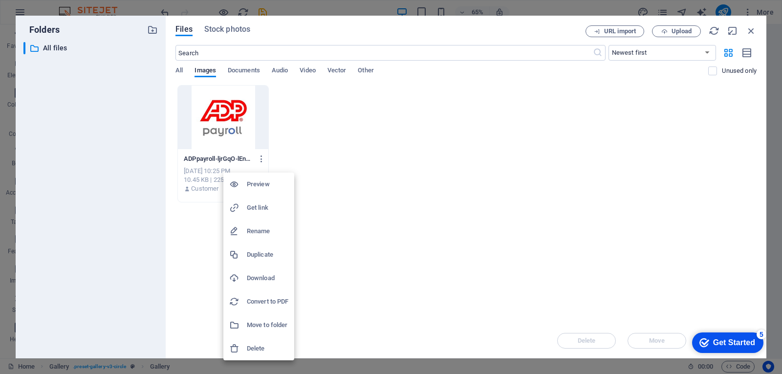
click at [262, 204] on h6 "Get link" at bounding box center [268, 208] width 42 height 12
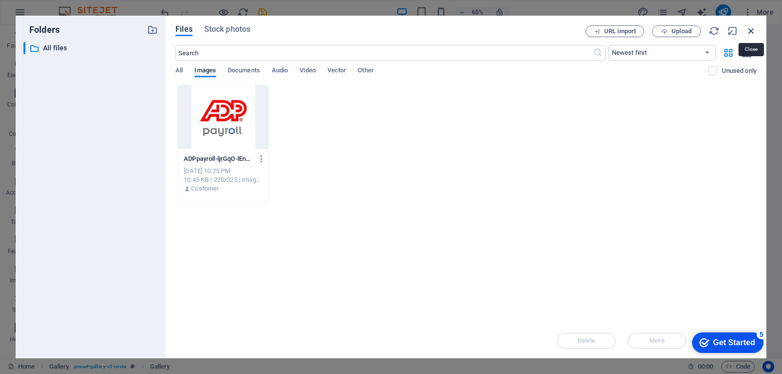
click at [752, 29] on icon "button" at bounding box center [751, 30] width 11 height 11
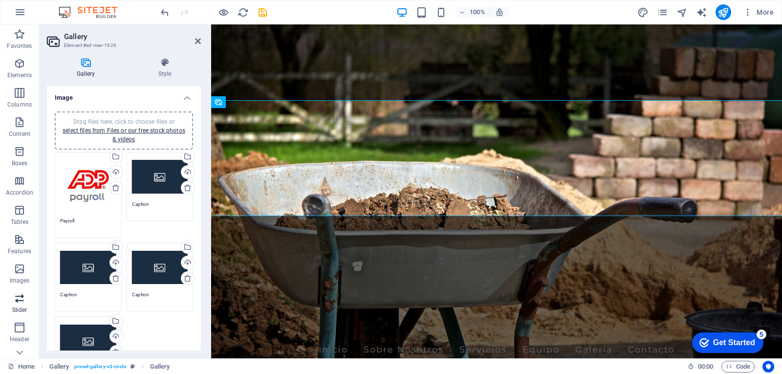
click at [23, 294] on icon "button" at bounding box center [20, 298] width 12 height 12
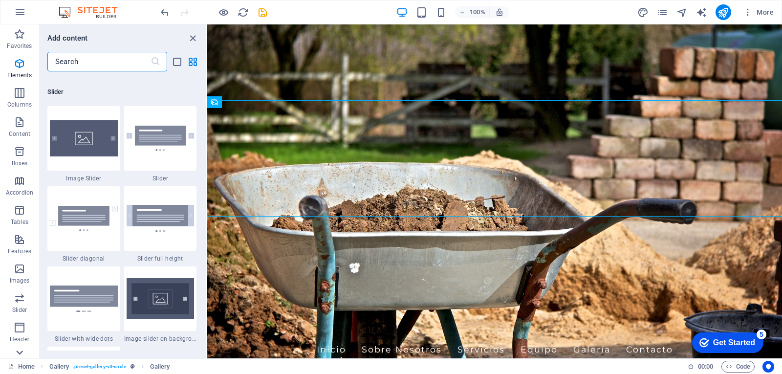
scroll to position [5540, 0]
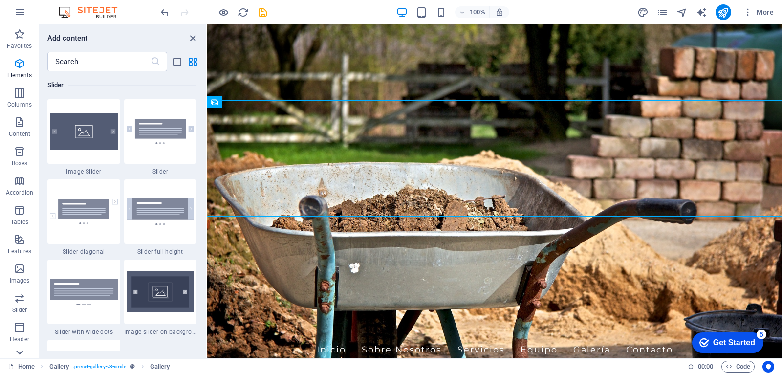
click at [22, 351] on icon at bounding box center [19, 352] width 7 height 4
click at [17, 313] on icon "button" at bounding box center [20, 309] width 12 height 12
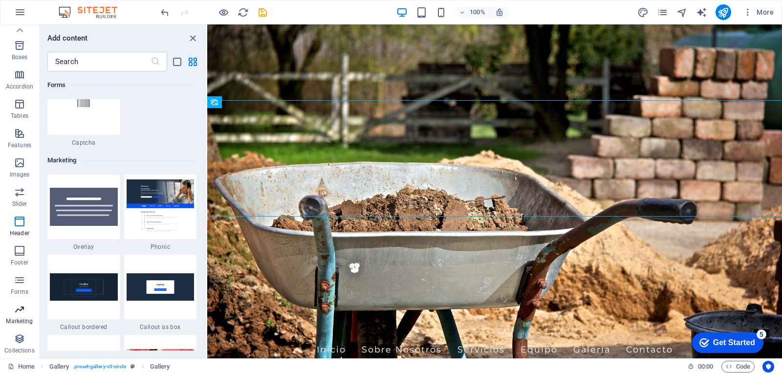
scroll to position [7960, 0]
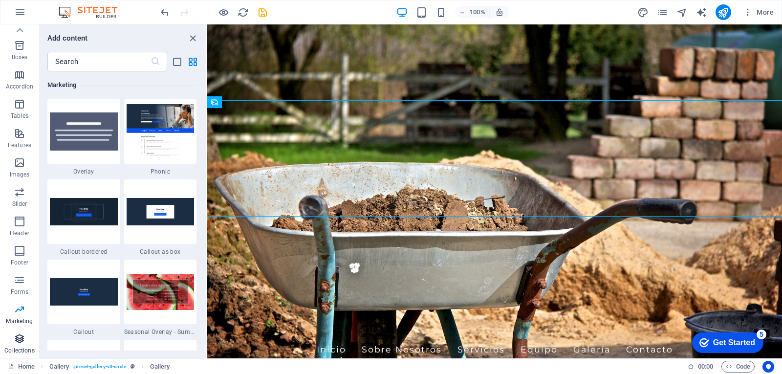
click at [14, 333] on icon "button" at bounding box center [20, 339] width 12 height 12
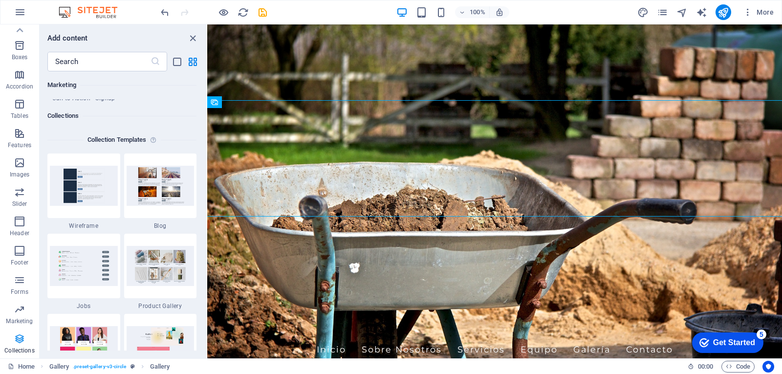
scroll to position [8945, 0]
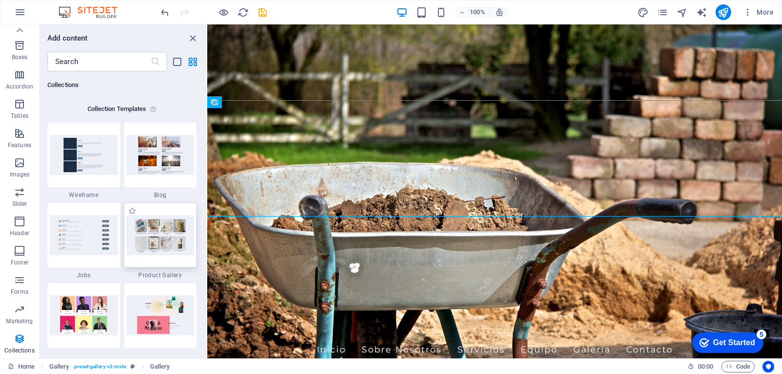
click at [163, 245] on img at bounding box center [161, 235] width 68 height 40
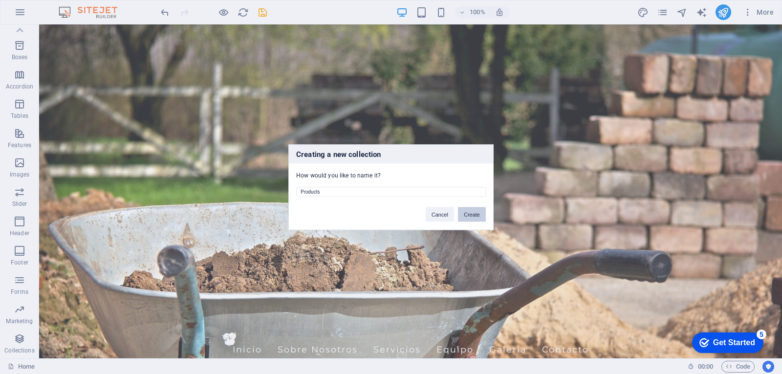
click at [466, 215] on button "Create" at bounding box center [472, 214] width 28 height 15
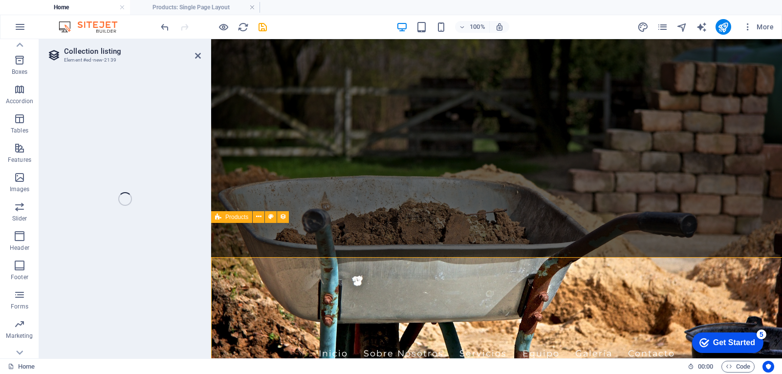
select select "68b75320bbf62cd6b70d482c"
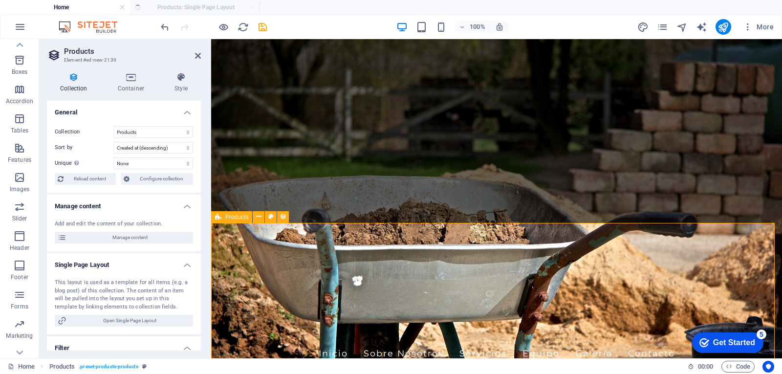
select select "createdAt_DESC"
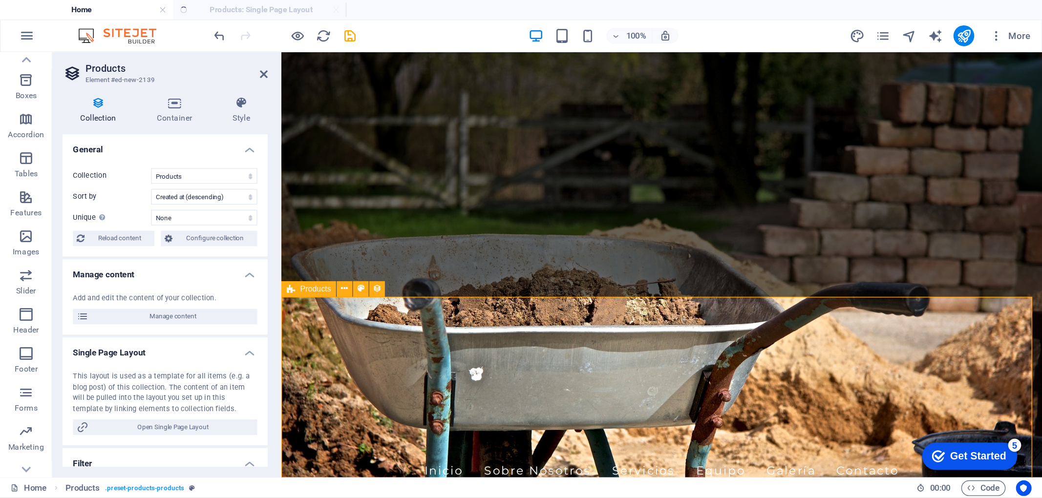
scroll to position [0, 0]
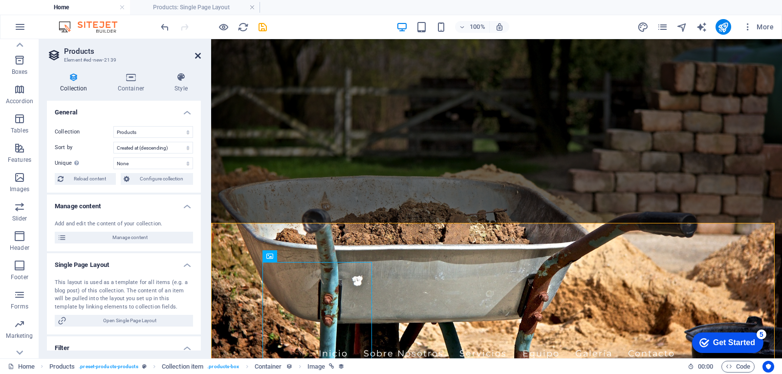
click at [197, 53] on icon at bounding box center [198, 56] width 6 height 8
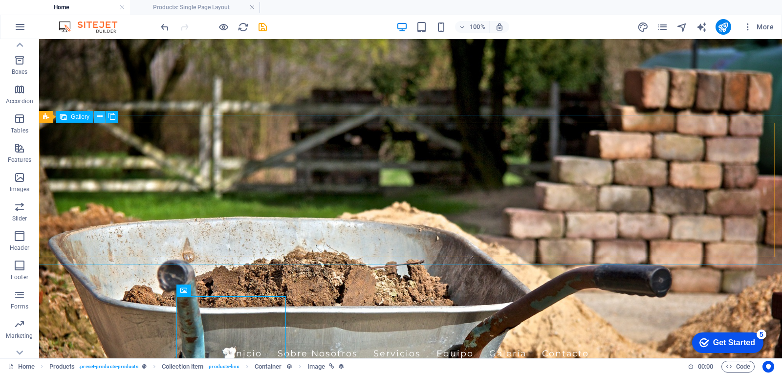
click at [99, 117] on icon at bounding box center [99, 116] width 5 height 10
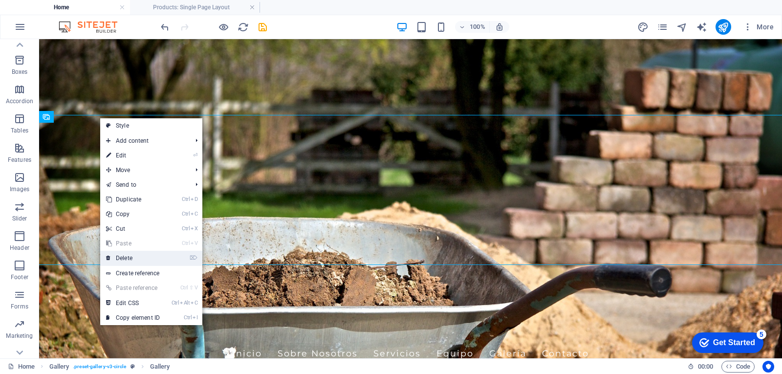
click at [134, 253] on link "⌦ Delete" at bounding box center [132, 258] width 65 height 15
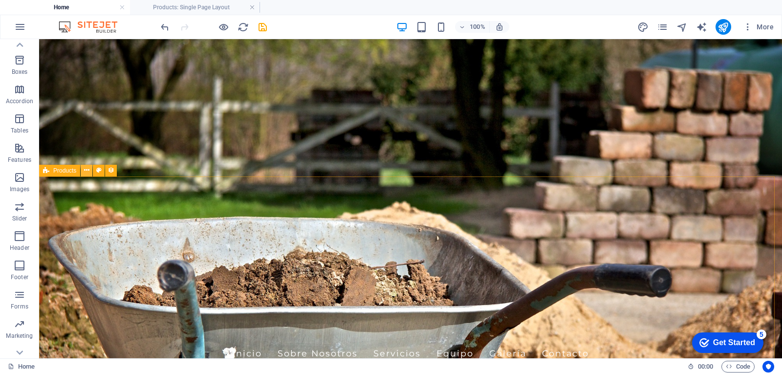
click at [89, 170] on button at bounding box center [87, 171] width 12 height 12
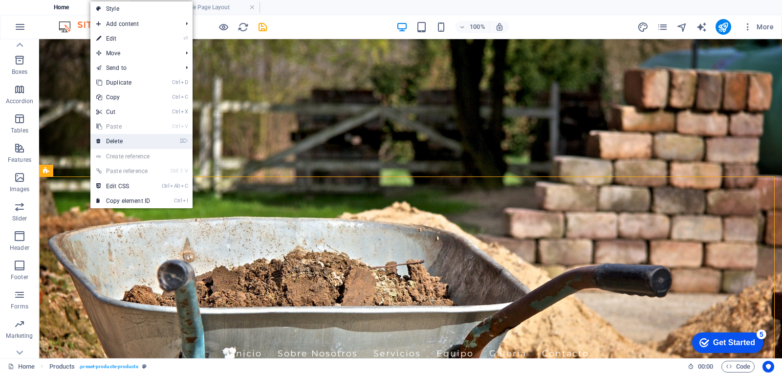
click at [132, 145] on link "⌦ Delete" at bounding box center [122, 141] width 65 height 15
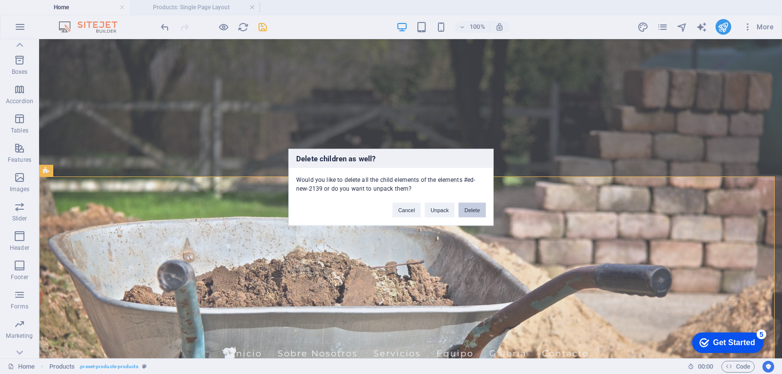
click at [482, 211] on button "Delete" at bounding box center [471, 209] width 27 height 15
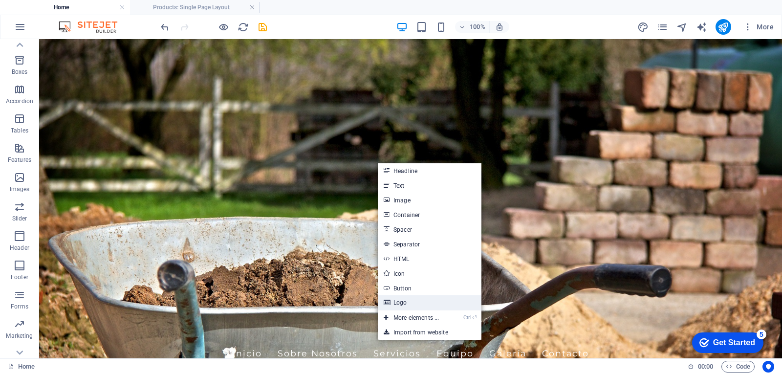
click at [416, 301] on link "Logo" at bounding box center [430, 302] width 104 height 15
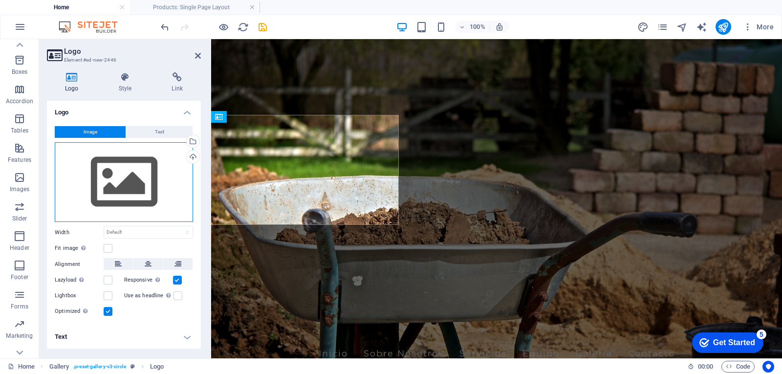
click at [119, 161] on div "Drag files here, click to choose files or select files from Files or our free s…" at bounding box center [124, 182] width 138 height 80
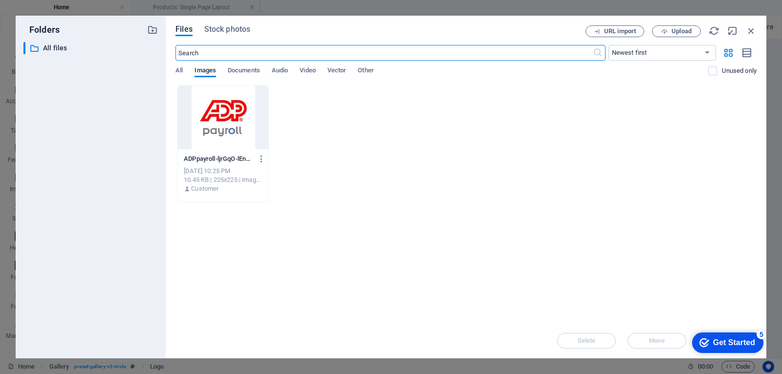
click at [202, 121] on div at bounding box center [223, 118] width 90 height 64
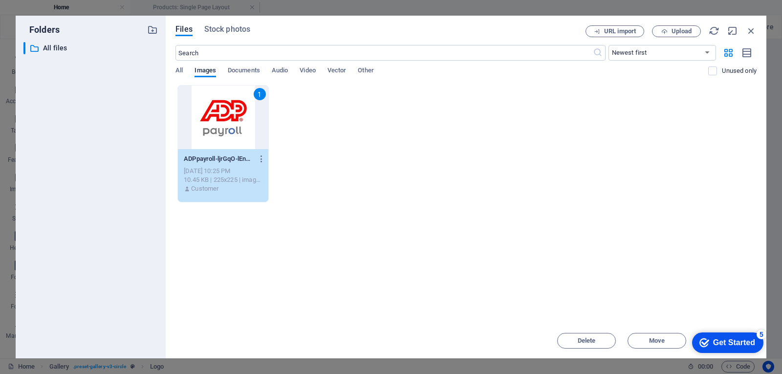
drag, startPoint x: 713, startPoint y: 345, endPoint x: 738, endPoint y: 294, distance: 57.5
click at [738, 327] on html "checkmark Get Started 5 First Steps in the Editor Let's guide you through the t…" at bounding box center [725, 341] width 83 height 29
drag, startPoint x: 722, startPoint y: 322, endPoint x: 734, endPoint y: 291, distance: 33.1
click at [734, 327] on html "checkmark Get Started 5 First Steps in the Editor Let's guide you through the t…" at bounding box center [725, 341] width 83 height 29
drag, startPoint x: 648, startPoint y: 19, endPoint x: 538, endPoint y: 25, distance: 110.6
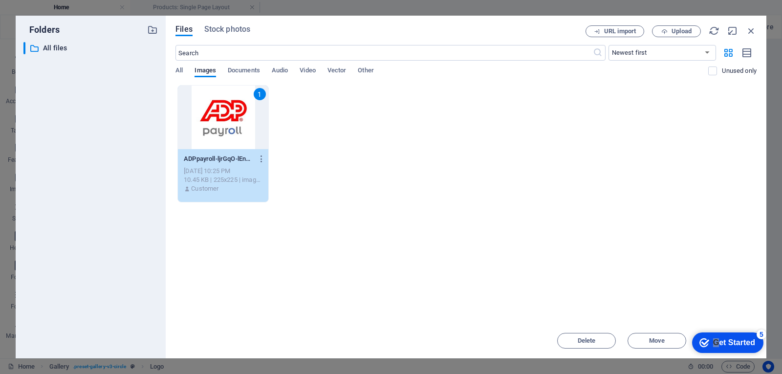
click at [569, 21] on div "Files Stock photos URL import Upload ​ Newest first Oldest first Name (A-Z) Nam…" at bounding box center [466, 187] width 601 height 343
drag, startPoint x: 538, startPoint y: 25, endPoint x: 618, endPoint y: 52, distance: 85.0
click at [446, 27] on div "Files Stock photos URL import Upload ​ Newest first Oldest first Name (A-Z) Nam…" at bounding box center [466, 187] width 601 height 343
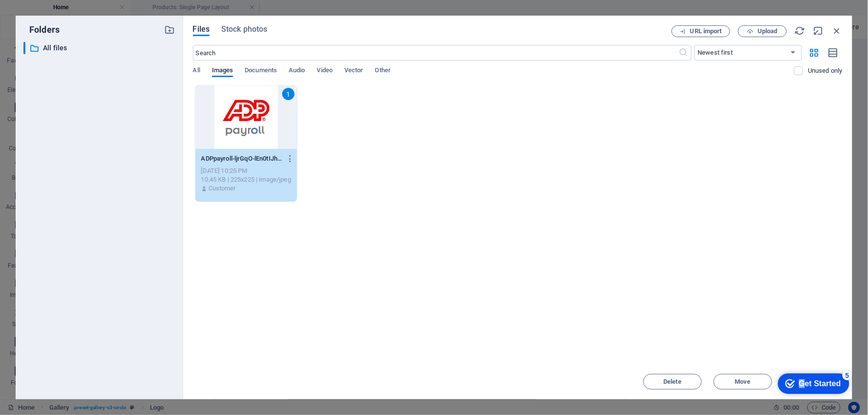
click at [781, 373] on div "Get Started" at bounding box center [820, 383] width 42 height 9
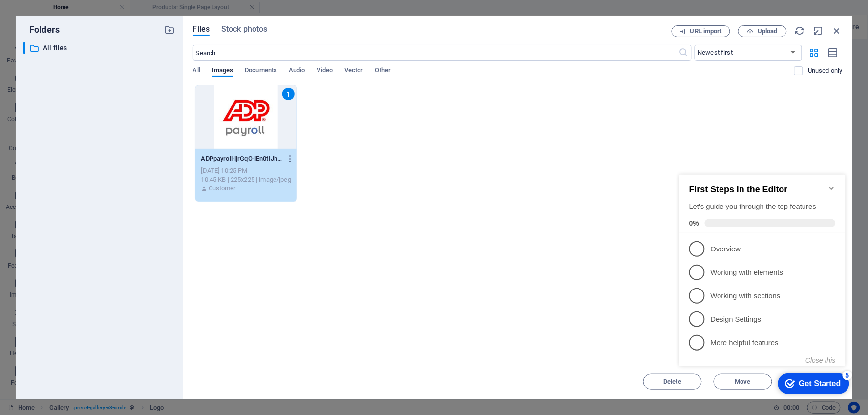
click at [781, 181] on div "First Steps in the Editor Let's guide you through the top features 0%" at bounding box center [762, 203] width 166 height 59
click at [781, 373] on div "5" at bounding box center [847, 375] width 10 height 10
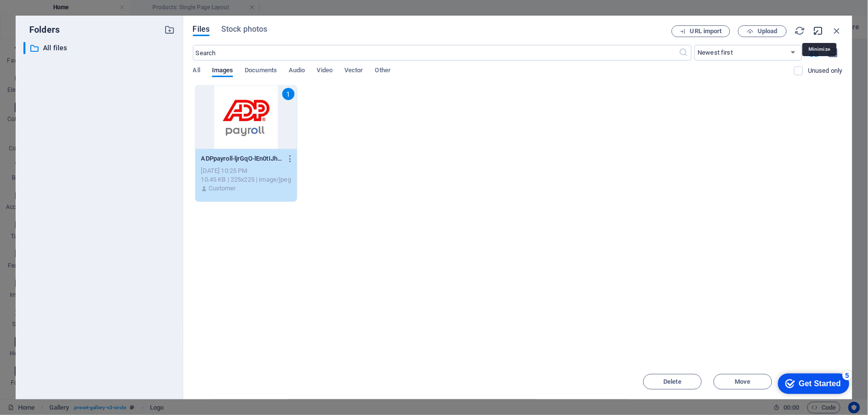
click at [781, 30] on icon "button" at bounding box center [819, 30] width 11 height 11
select select "image"
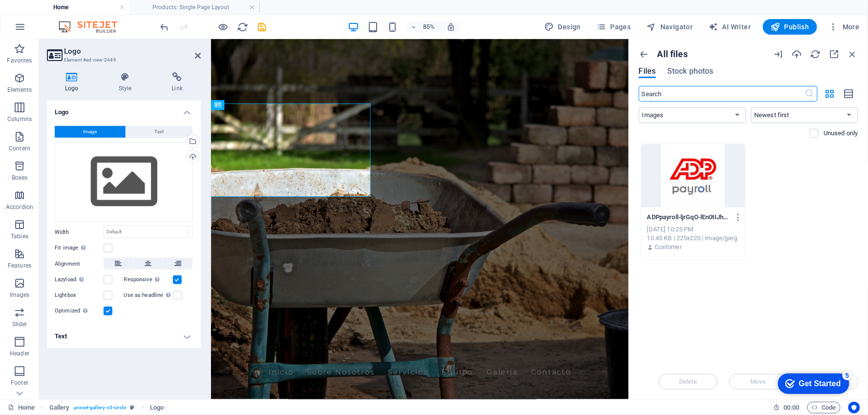
click at [691, 182] on div at bounding box center [694, 176] width 104 height 64
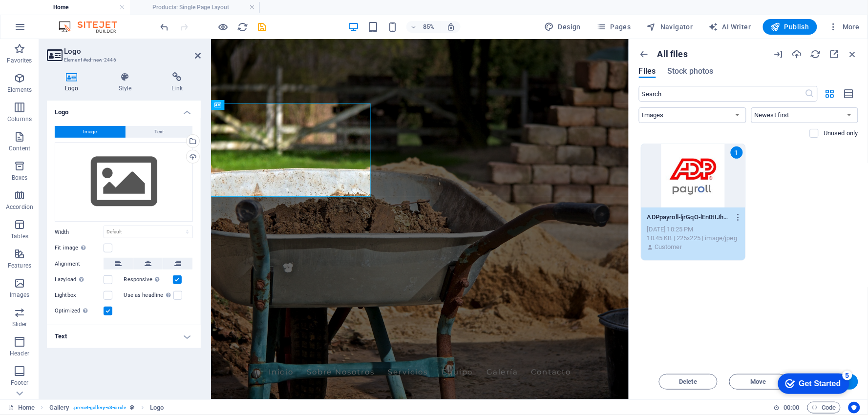
click at [781, 373] on div "Get Started" at bounding box center [820, 383] width 42 height 9
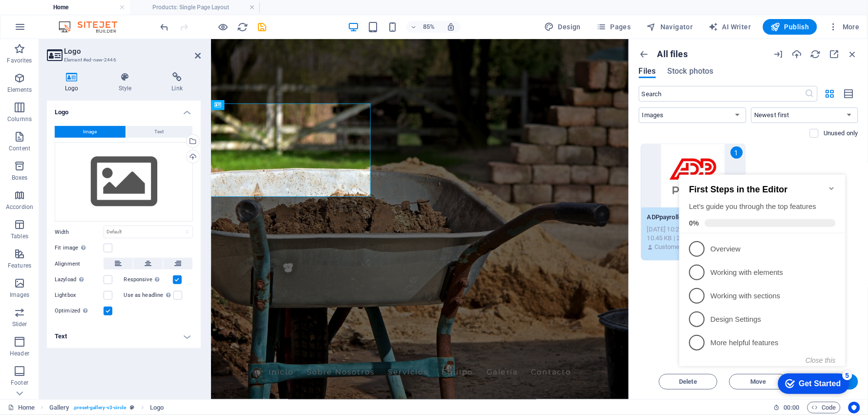
click at [781, 187] on icon "Minimize checklist" at bounding box center [831, 188] width 4 height 3
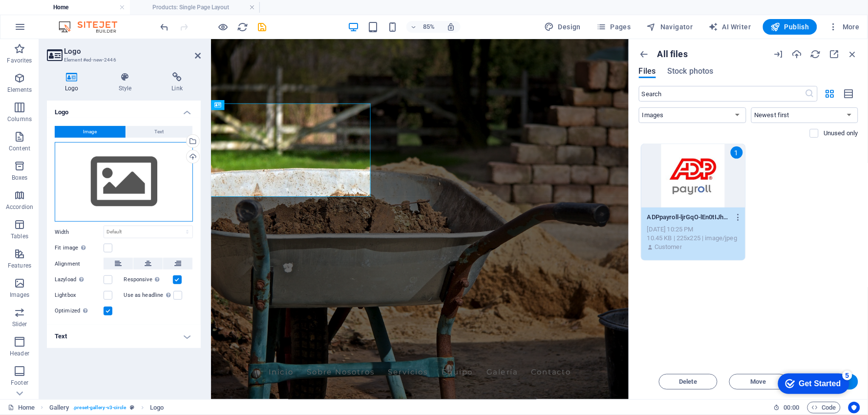
click at [108, 190] on div "Drag files here, click to choose files or select files from Files or our free s…" at bounding box center [124, 182] width 138 height 80
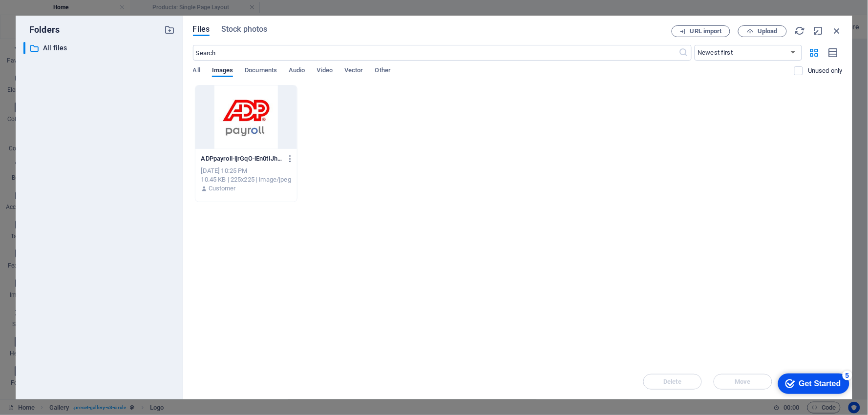
click at [234, 132] on div at bounding box center [246, 118] width 102 height 64
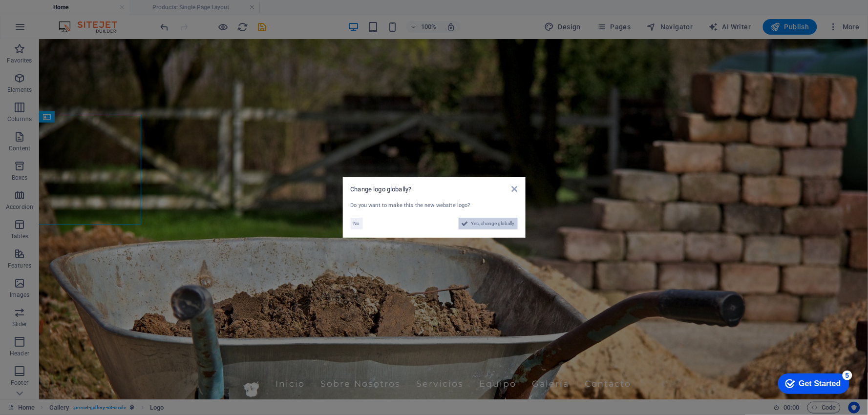
drag, startPoint x: 485, startPoint y: 226, endPoint x: 437, endPoint y: 187, distance: 61.8
click at [485, 226] on span "Yes, change globally" at bounding box center [493, 224] width 43 height 12
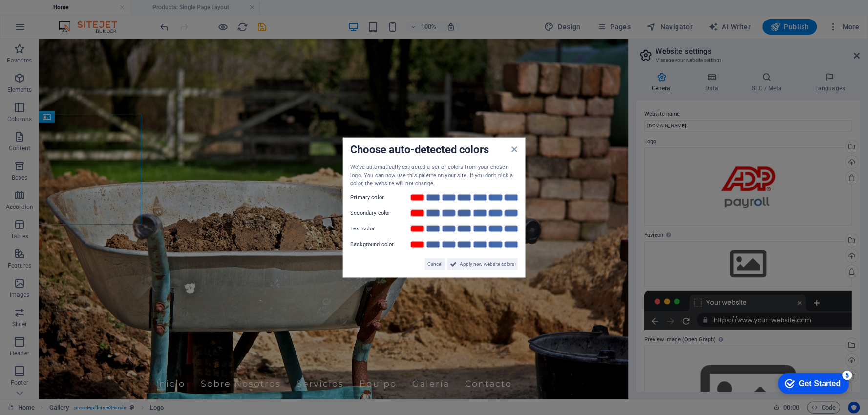
click at [518, 147] on div "Choose auto-detected colors We've automatically extracted a set of colors from …" at bounding box center [434, 208] width 183 height 140
click at [434, 264] on span "Cancel" at bounding box center [435, 264] width 15 height 12
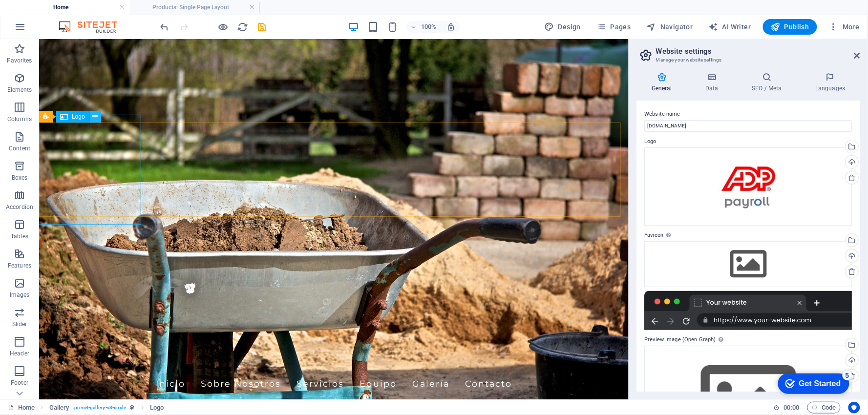
click at [93, 115] on icon at bounding box center [94, 116] width 5 height 10
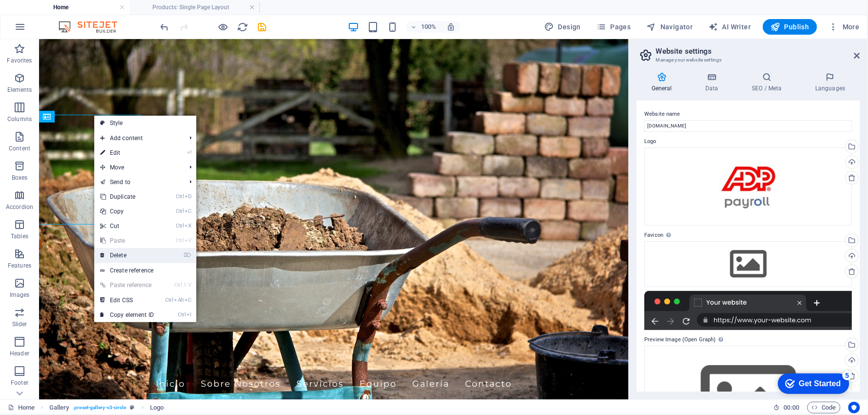
drag, startPoint x: 137, startPoint y: 258, endPoint x: 103, endPoint y: 218, distance: 52.3
click at [137, 258] on link "⌦ Delete" at bounding box center [126, 255] width 65 height 15
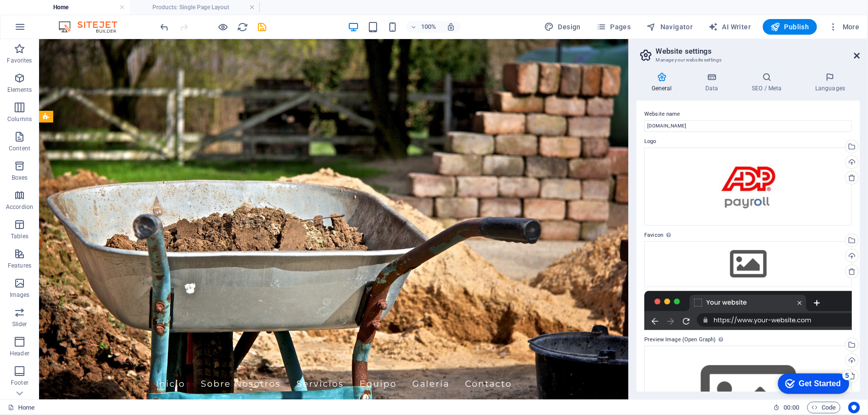
click at [781, 55] on icon at bounding box center [858, 56] width 6 height 8
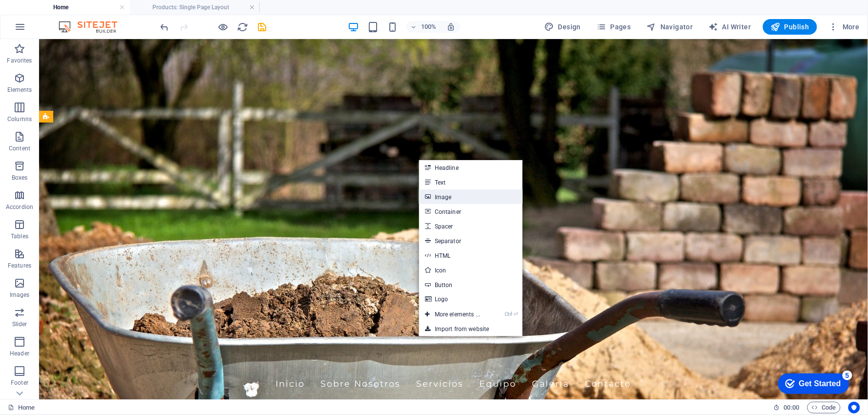
click at [460, 194] on link "Image" at bounding box center [471, 197] width 104 height 15
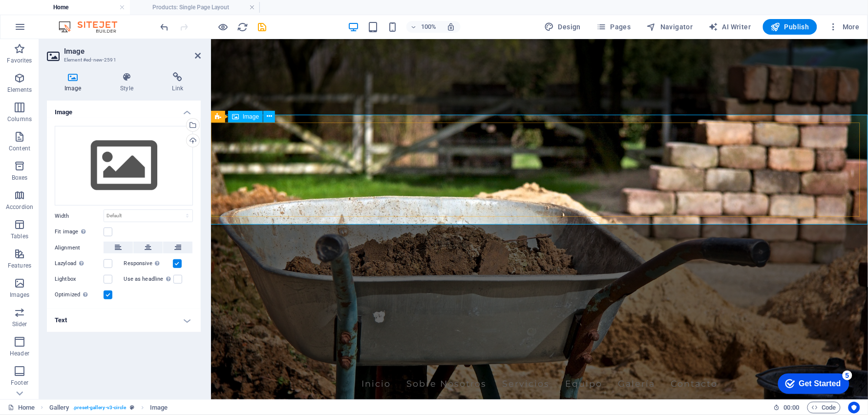
click at [126, 179] on div "Drag files here, click to choose files or select files from Files or our free s…" at bounding box center [124, 166] width 138 height 80
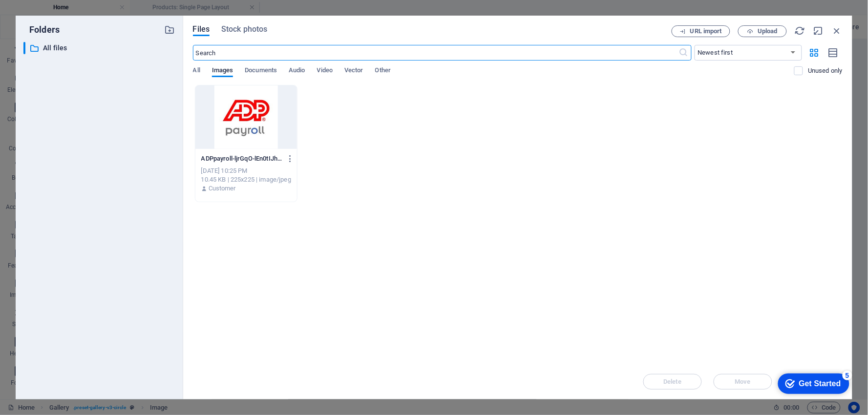
click at [238, 132] on div at bounding box center [246, 118] width 102 height 64
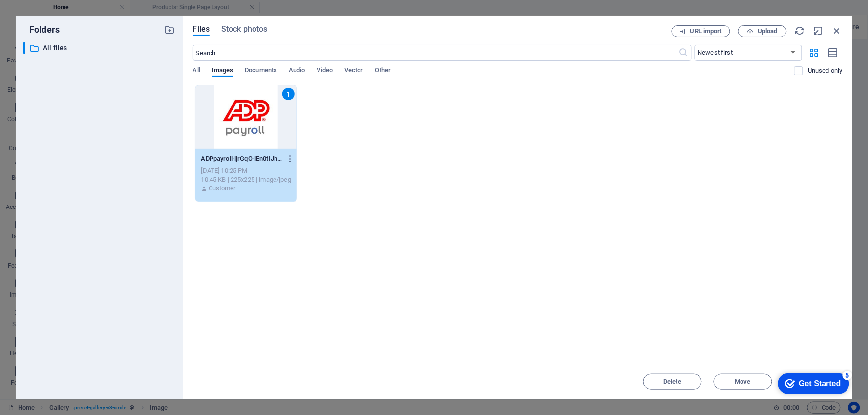
click at [238, 132] on div "1" at bounding box center [246, 118] width 102 height 64
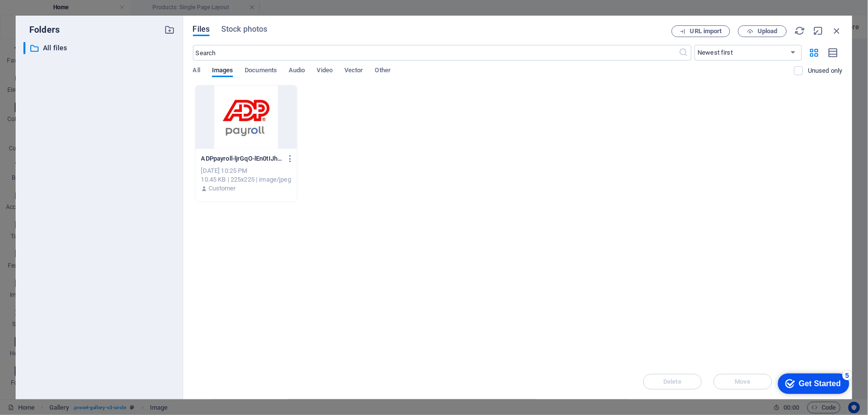
click at [238, 132] on div at bounding box center [246, 118] width 102 height 64
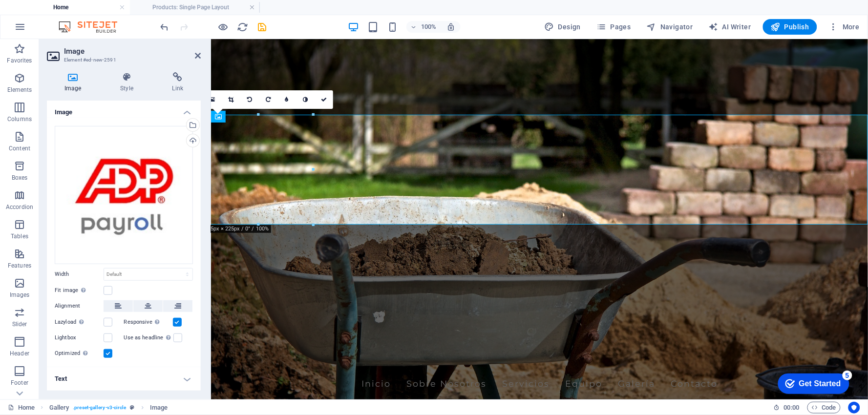
click at [183, 373] on h4 "Text" at bounding box center [124, 378] width 154 height 23
click at [174, 86] on h4 "Link" at bounding box center [178, 82] width 46 height 21
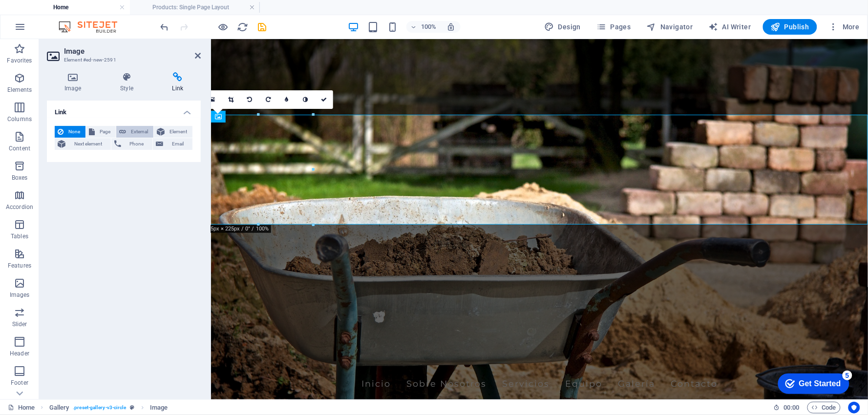
click at [127, 132] on button "External" at bounding box center [134, 132] width 37 height 12
select select "blank"
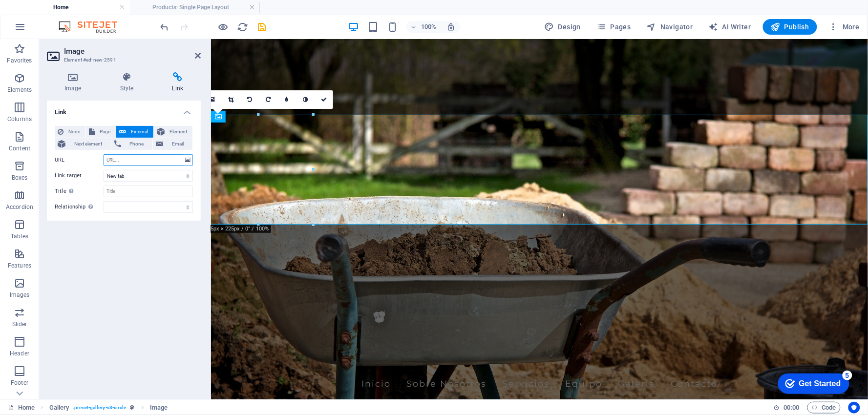
click at [132, 158] on input "URL" at bounding box center [148, 160] width 89 height 12
paste input "[URL][DOMAIN_NAME]"
type input "[URL][DOMAIN_NAME]"
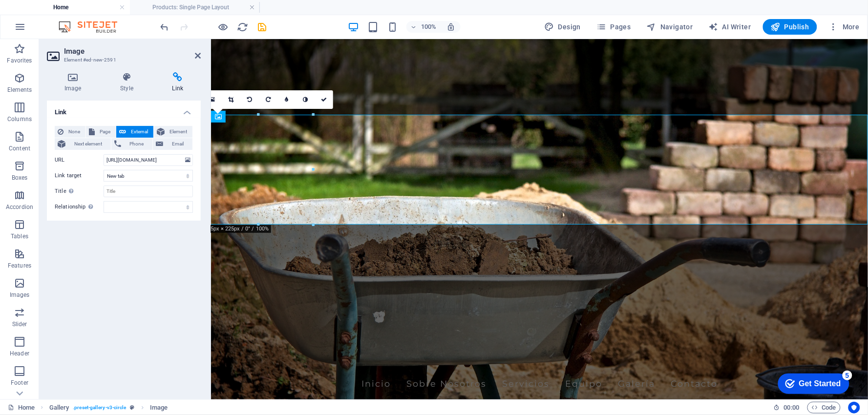
click at [143, 250] on div "Link None Page External Element Next element Phone Email Page Home Subpage Lega…" at bounding box center [124, 246] width 154 height 291
click at [155, 194] on input "Title Additional link description, should not be the same as the link text. The…" at bounding box center [148, 192] width 89 height 12
type input "Payroll"
click at [165, 238] on div "Link None Page External Element Next element Phone Email Page Home Subpage Lega…" at bounding box center [124, 246] width 154 height 291
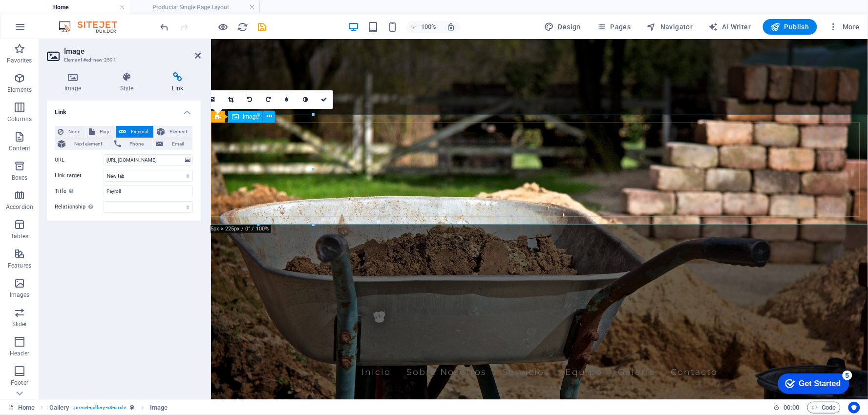
click at [132, 82] on h4 "Style" at bounding box center [129, 82] width 52 height 21
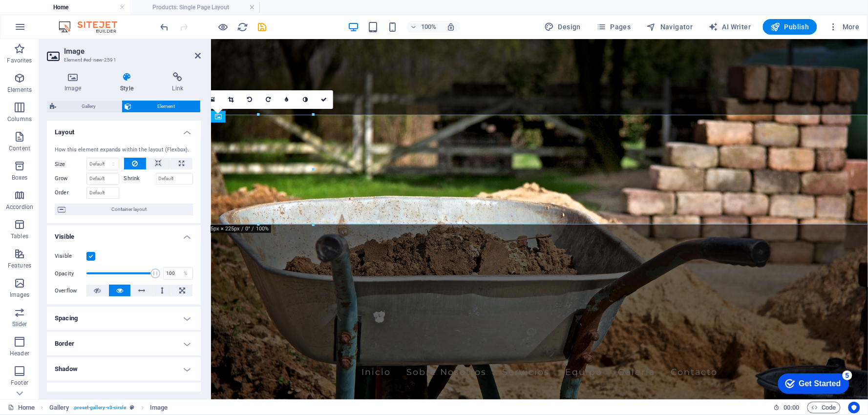
click at [153, 350] on h4 "Border" at bounding box center [124, 343] width 154 height 23
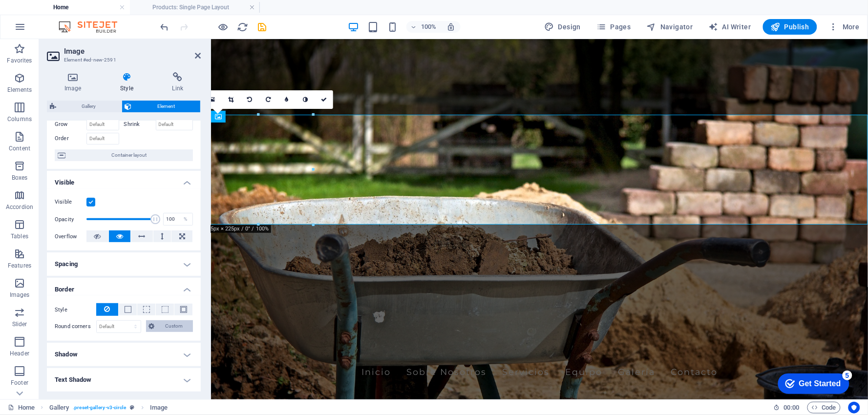
scroll to position [108, 0]
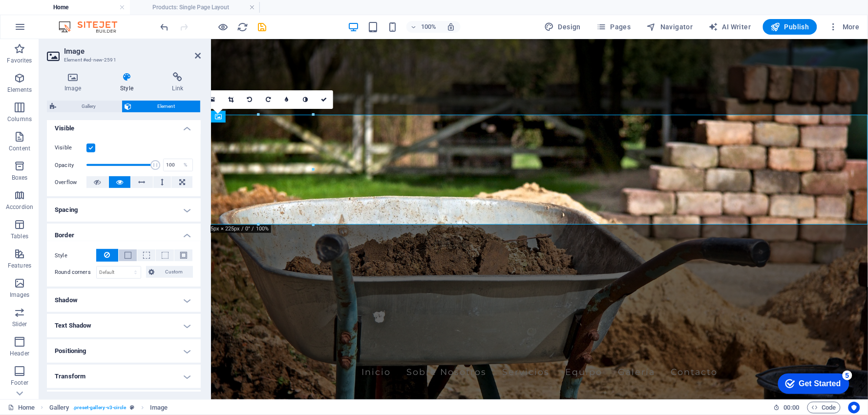
click at [127, 257] on span at bounding box center [128, 255] width 7 height 7
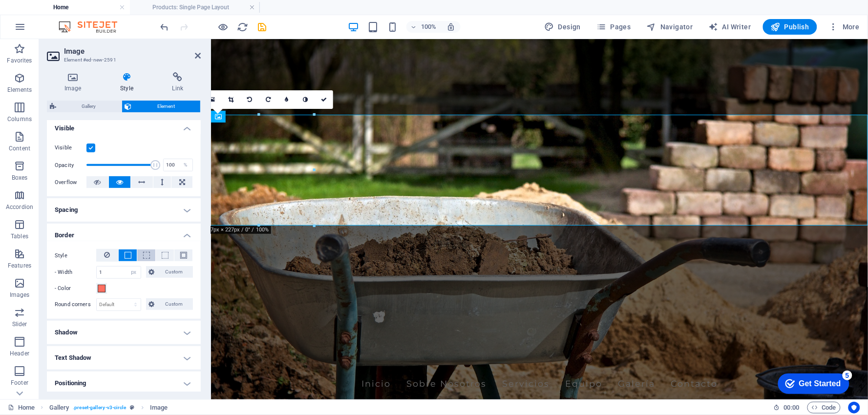
click at [141, 254] on button at bounding box center [146, 256] width 18 height 12
click at [166, 257] on span at bounding box center [165, 255] width 7 height 7
click at [180, 256] on span at bounding box center [183, 255] width 7 height 7
click at [106, 250] on icon at bounding box center [108, 255] width 6 height 12
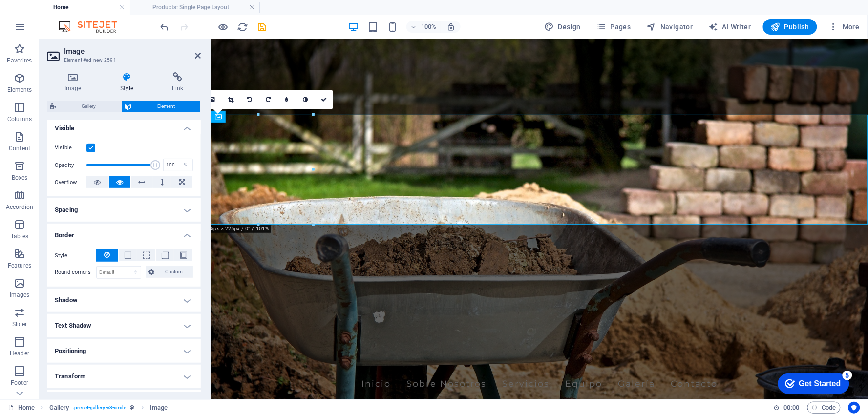
scroll to position [163, 0]
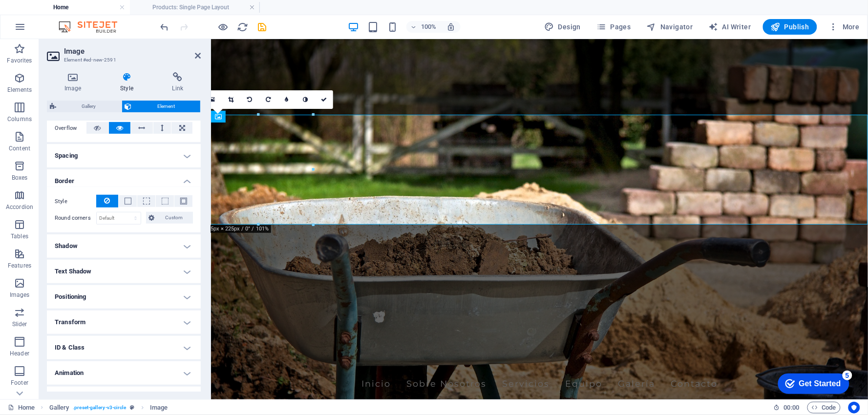
click at [184, 249] on h4 "Shadow" at bounding box center [124, 246] width 154 height 23
click at [160, 293] on h4 "Text Shadow" at bounding box center [124, 293] width 154 height 23
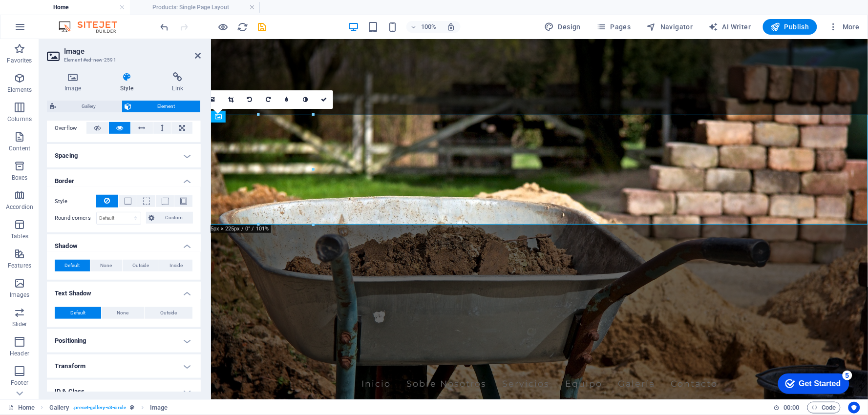
scroll to position [225, 0]
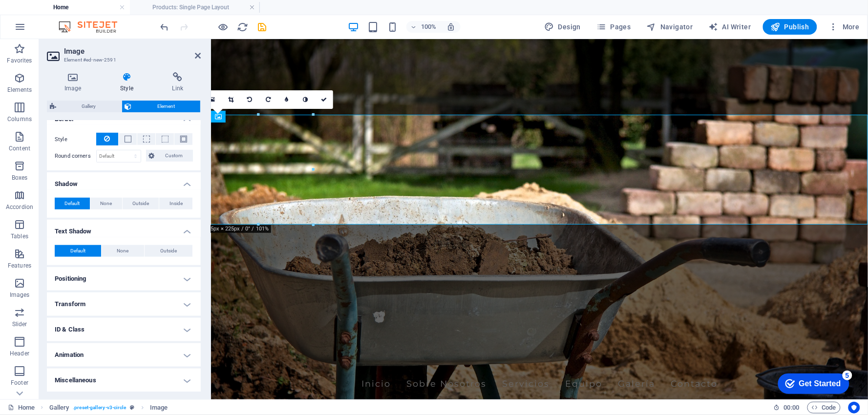
click at [174, 277] on h4 "Positioning" at bounding box center [124, 278] width 154 height 23
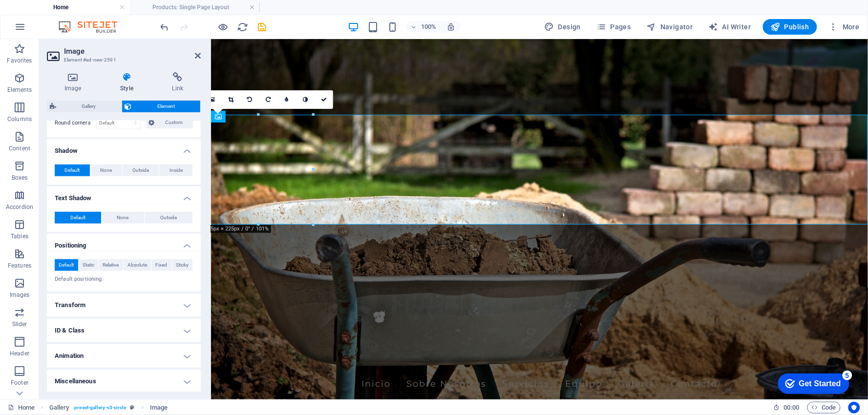
click at [174, 252] on h4 "Positioning" at bounding box center [124, 243] width 154 height 18
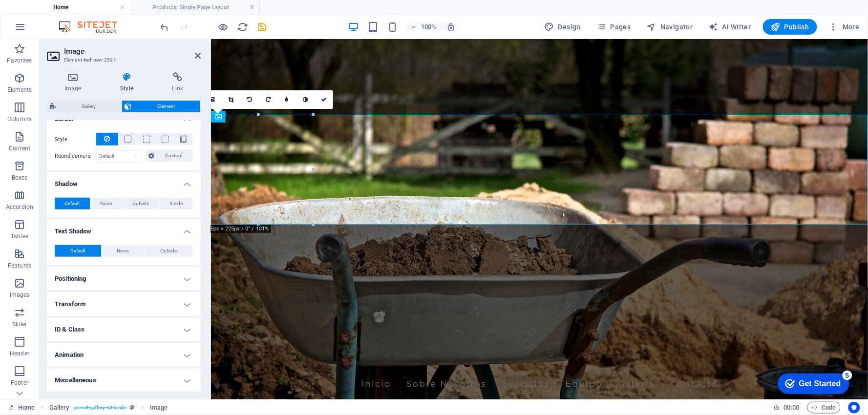
click at [184, 349] on h4 "Animation" at bounding box center [124, 355] width 154 height 23
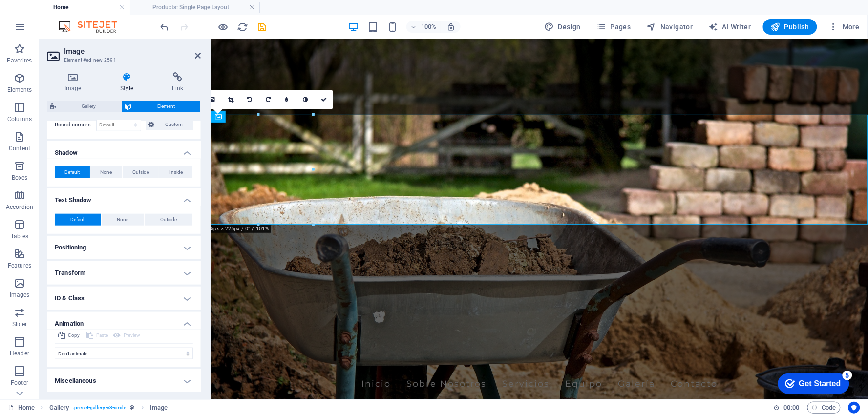
click at [188, 373] on h4 "Miscellaneous" at bounding box center [124, 380] width 154 height 23
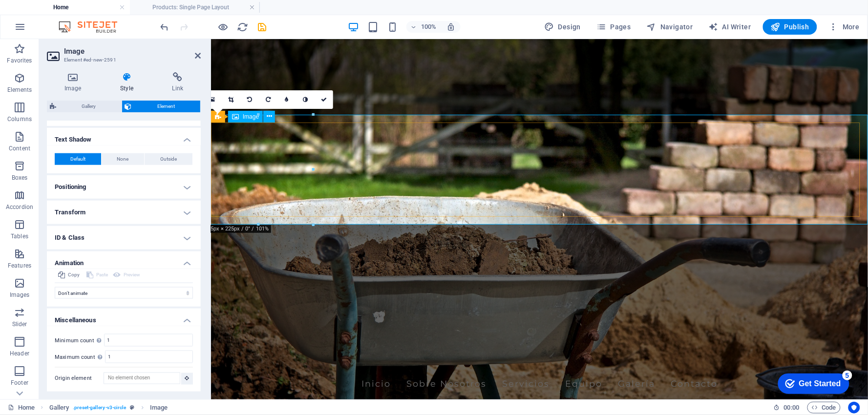
click at [482, 91] on figure at bounding box center [539, 219] width 657 height 361
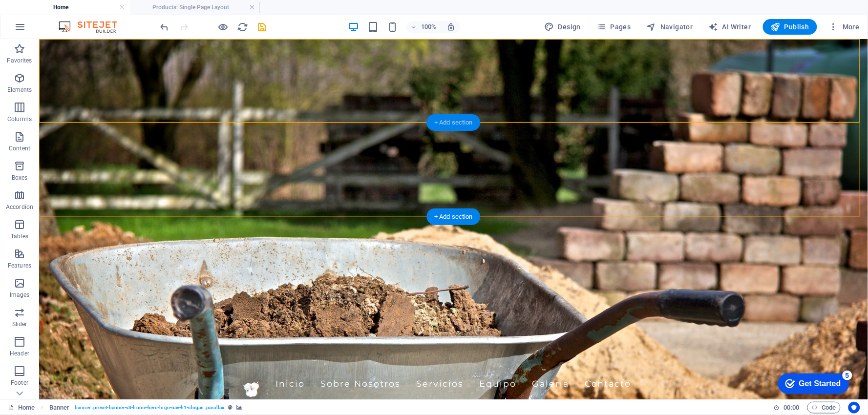
drag, startPoint x: 454, startPoint y: 118, endPoint x: 226, endPoint y: 95, distance: 229.9
click at [454, 118] on div "+ Add section" at bounding box center [454, 122] width 54 height 17
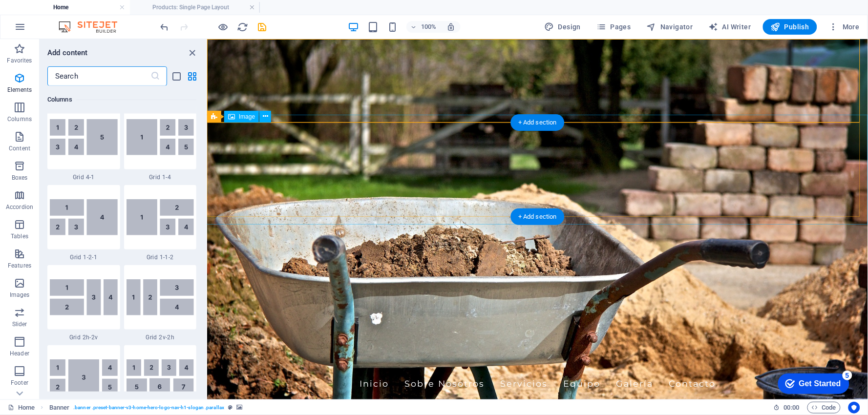
scroll to position [1709, 0]
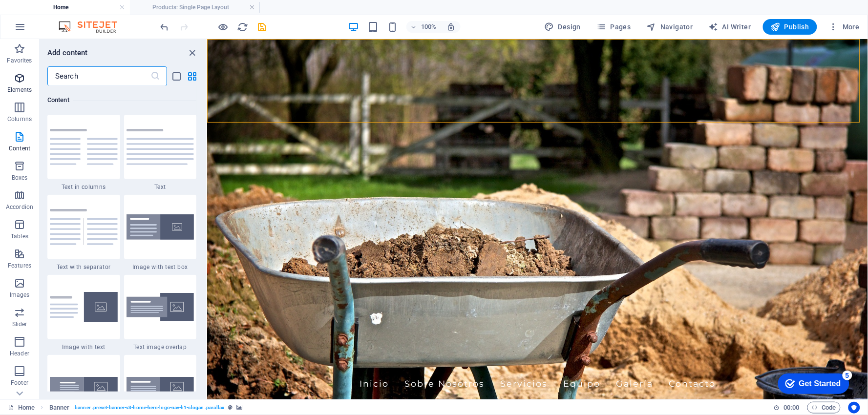
click at [22, 80] on icon "button" at bounding box center [20, 78] width 12 height 12
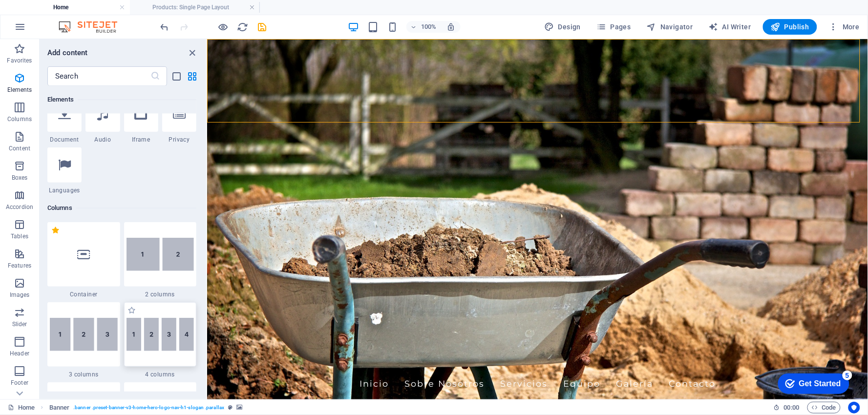
scroll to position [484, 0]
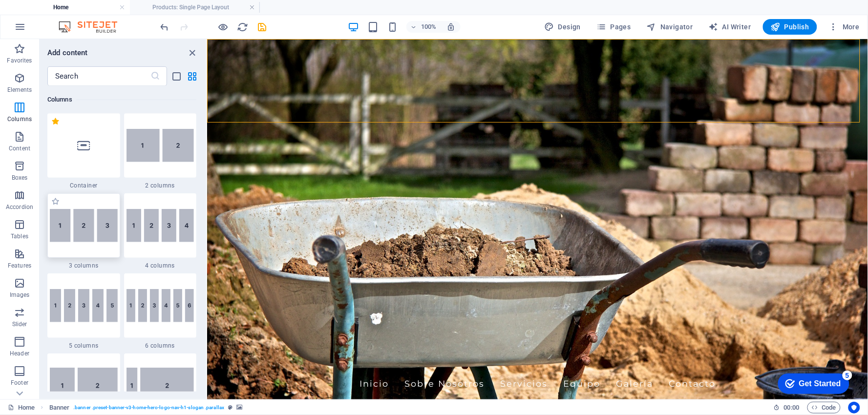
click at [72, 238] on img at bounding box center [84, 225] width 68 height 33
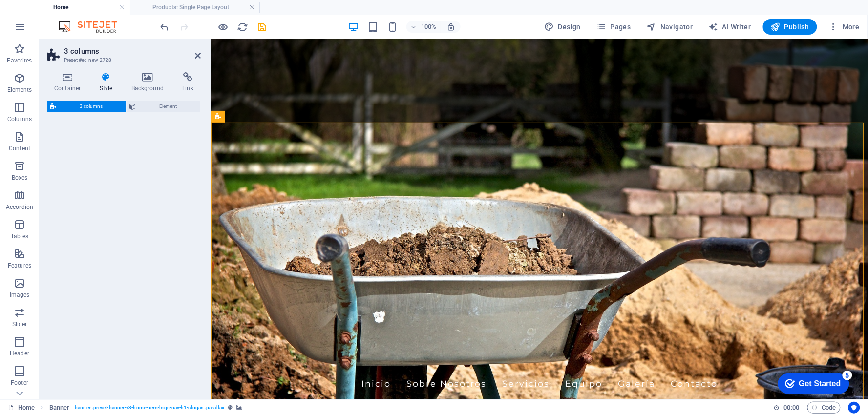
click at [86, 205] on div "3 columns Element" at bounding box center [124, 246] width 154 height 291
select select "rem"
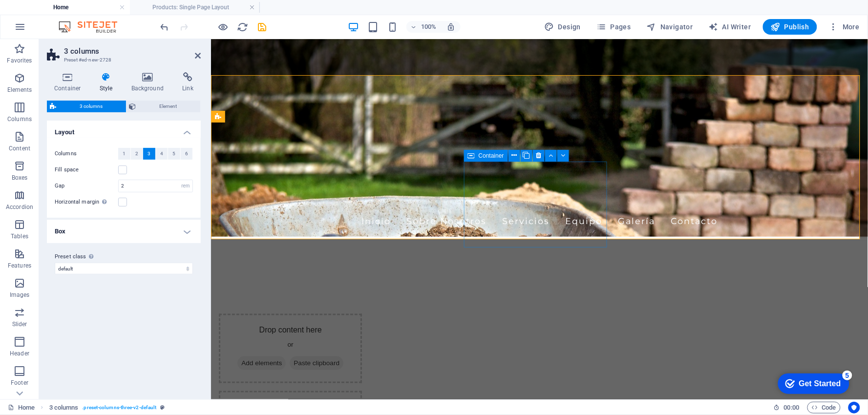
scroll to position [0, 0]
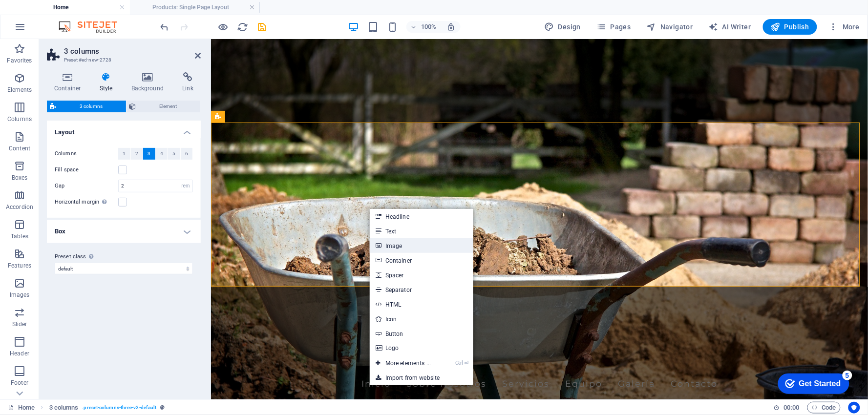
click at [404, 246] on link "Image" at bounding box center [422, 245] width 104 height 15
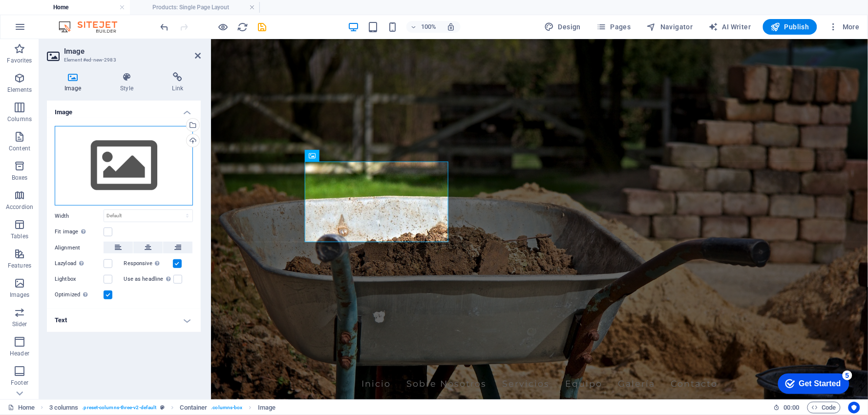
click at [113, 171] on div "Drag files here, click to choose files or select files from Files or our free s…" at bounding box center [124, 166] width 138 height 80
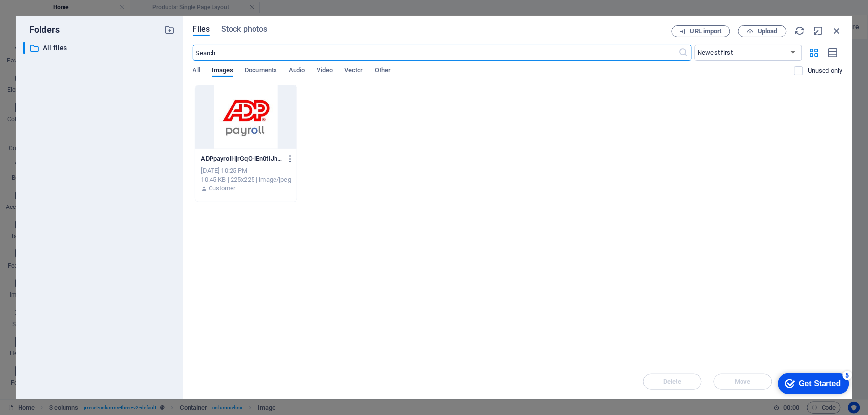
click at [256, 119] on div at bounding box center [246, 118] width 102 height 64
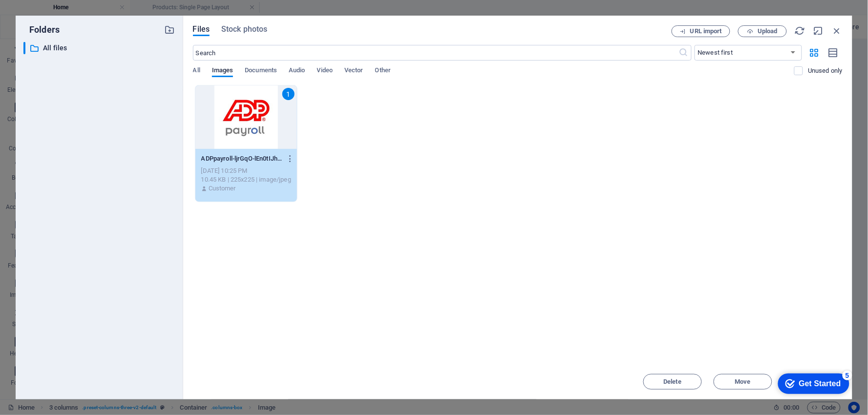
click at [256, 119] on div "1" at bounding box center [246, 118] width 102 height 64
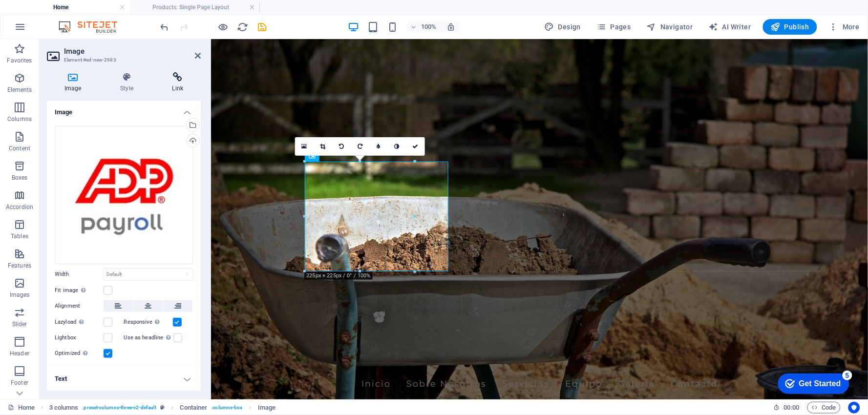
click at [184, 84] on h4 "Link" at bounding box center [178, 82] width 46 height 21
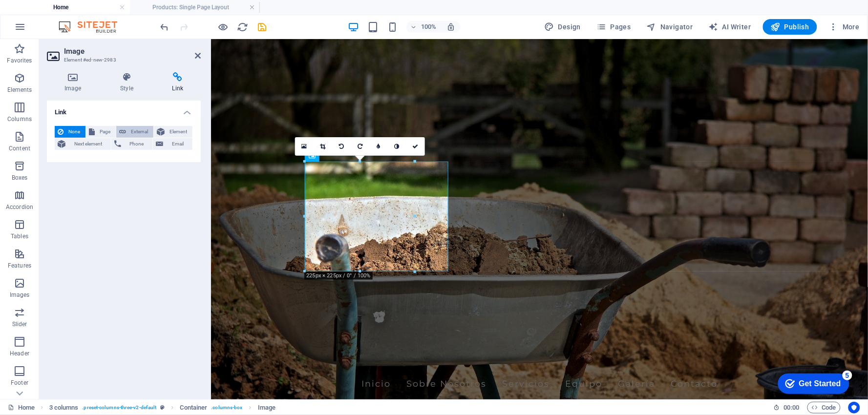
click at [129, 130] on span "External" at bounding box center [140, 132] width 22 height 12
select select "blank"
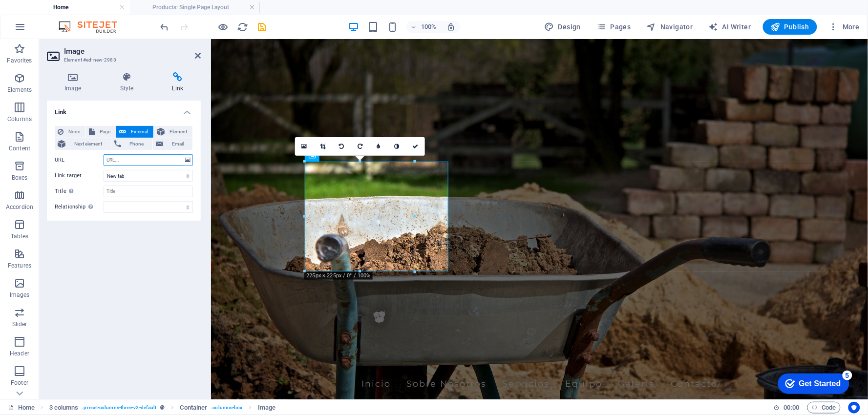
paste input "[URL][DOMAIN_NAME]"
type input "[URL][DOMAIN_NAME]"
click at [150, 175] on select "New tab Same tab Overlay" at bounding box center [148, 176] width 89 height 12
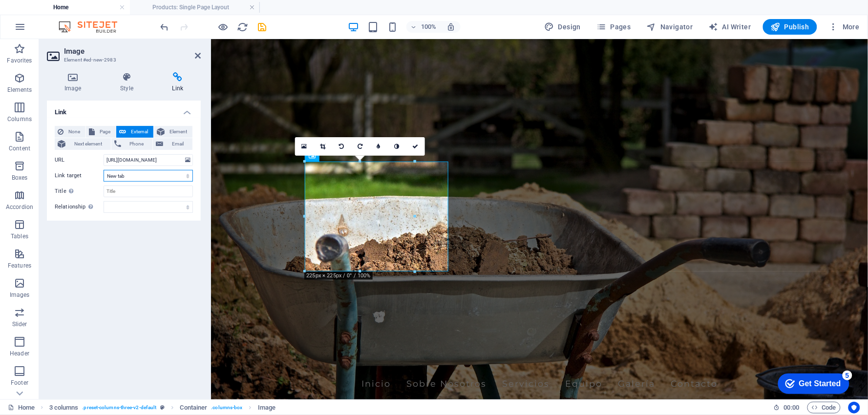
select select
click at [104, 170] on select "New tab Same tab Overlay" at bounding box center [148, 176] width 89 height 12
click at [139, 255] on div "Link None Page External Element Next element Phone Email Page Home Subpage Lega…" at bounding box center [124, 246] width 154 height 291
drag, startPoint x: 163, startPoint y: 20, endPoint x: 196, endPoint y: 55, distance: 48.7
click at [196, 55] on icon at bounding box center [198, 56] width 6 height 8
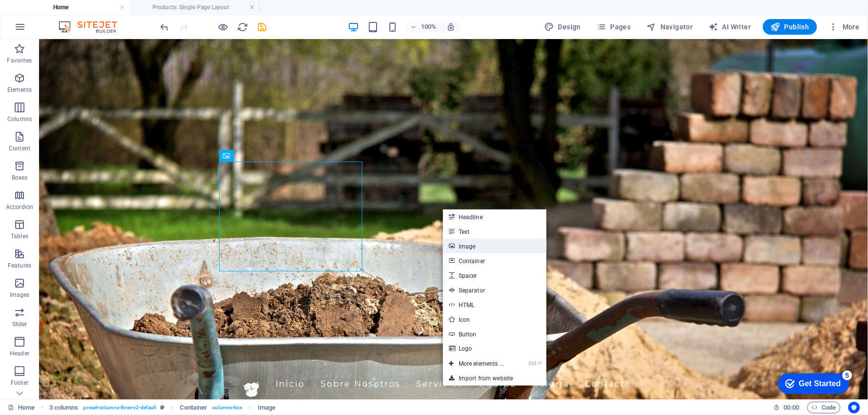
click at [475, 245] on link "Image" at bounding box center [495, 246] width 104 height 15
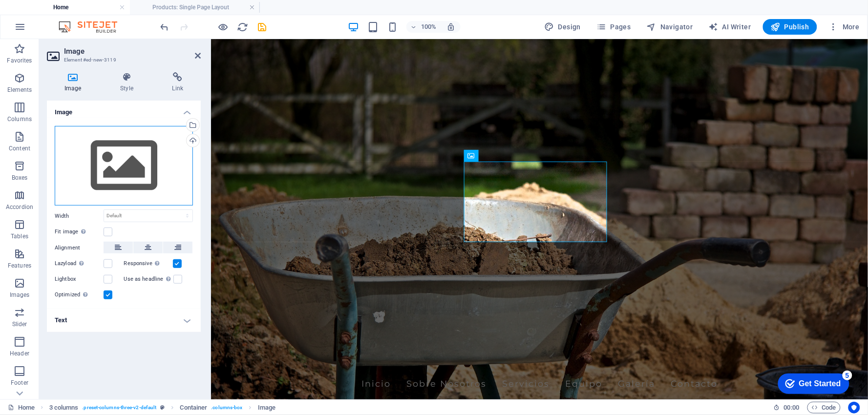
click at [109, 170] on div "Drag files here, click to choose files or select files from Files or our free s…" at bounding box center [124, 166] width 138 height 80
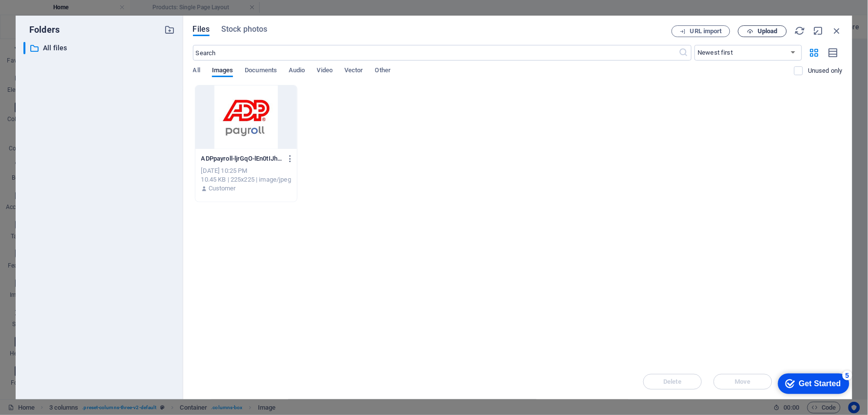
click at [762, 32] on span "Upload" at bounding box center [768, 31] width 20 height 6
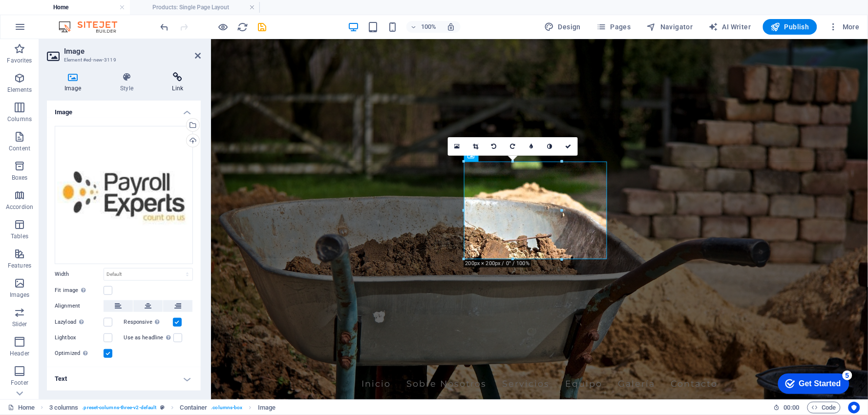
click at [180, 78] on icon at bounding box center [178, 77] width 46 height 10
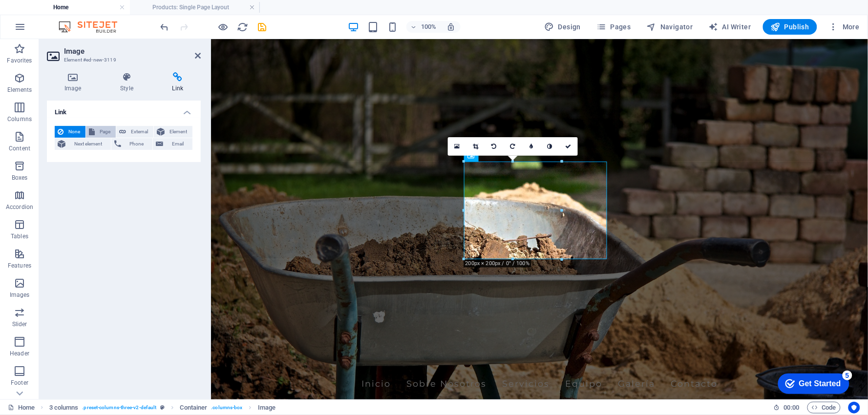
click at [93, 129] on icon at bounding box center [92, 132] width 6 height 12
select select
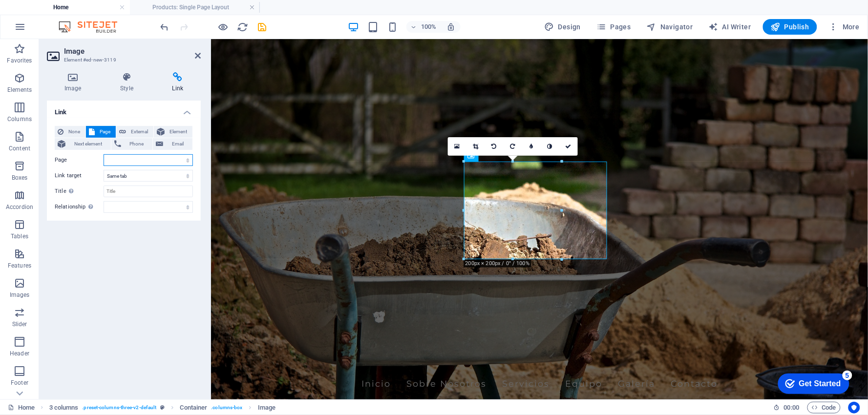
click at [121, 161] on select "Home Subpage Legal Notice Privacy" at bounding box center [148, 160] width 89 height 12
click at [130, 129] on span "External" at bounding box center [140, 132] width 22 height 12
select select "blank"
paste input "[URL][DOMAIN_NAME]"
type input "[URL][DOMAIN_NAME]"
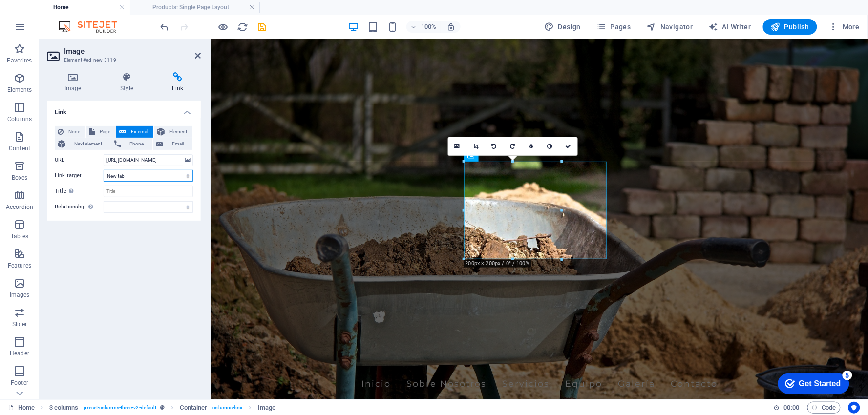
click at [149, 172] on select "New tab Same tab Overlay" at bounding box center [148, 176] width 89 height 12
click at [104, 170] on select "New tab Same tab Overlay" at bounding box center [148, 176] width 89 height 12
click at [145, 267] on div "Link None Page External Element Next element Phone Email Page Home Subpage Lega…" at bounding box center [124, 246] width 154 height 291
click at [130, 172] on select "New tab Same tab Overlay" at bounding box center [148, 176] width 89 height 12
select select "blank"
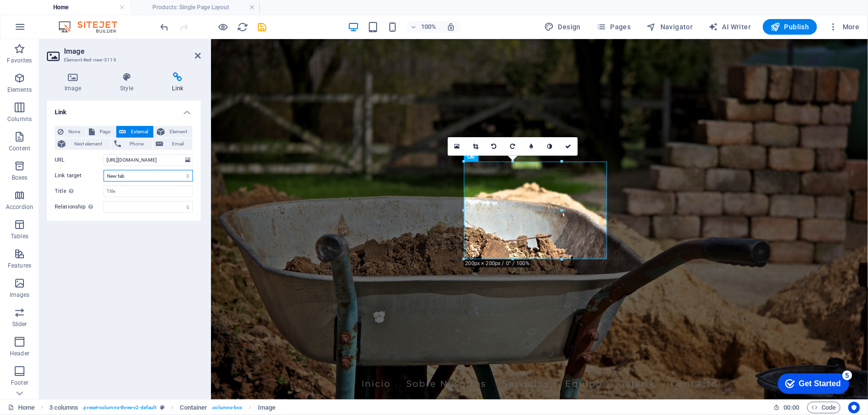
click at [104, 170] on select "New tab Same tab Overlay" at bounding box center [148, 176] width 89 height 12
click at [151, 269] on div "Link None Page External Element Next element Phone Email Page Home Subpage Lega…" at bounding box center [124, 246] width 154 height 291
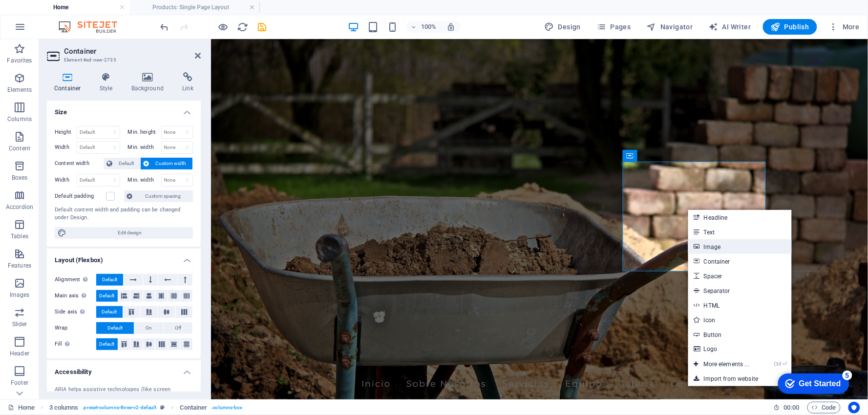
drag, startPoint x: 711, startPoint y: 245, endPoint x: 498, endPoint y: 206, distance: 215.6
click at [711, 245] on link "Image" at bounding box center [741, 246] width 104 height 15
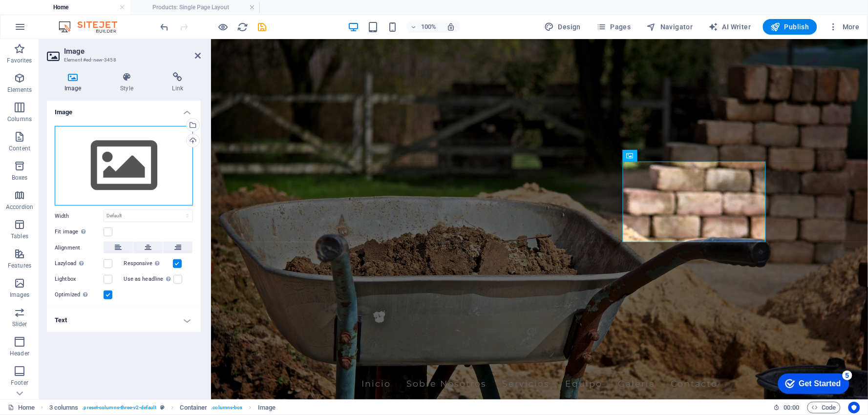
click at [105, 163] on div "Drag files here, click to choose files or select files from Files or our free s…" at bounding box center [124, 166] width 138 height 80
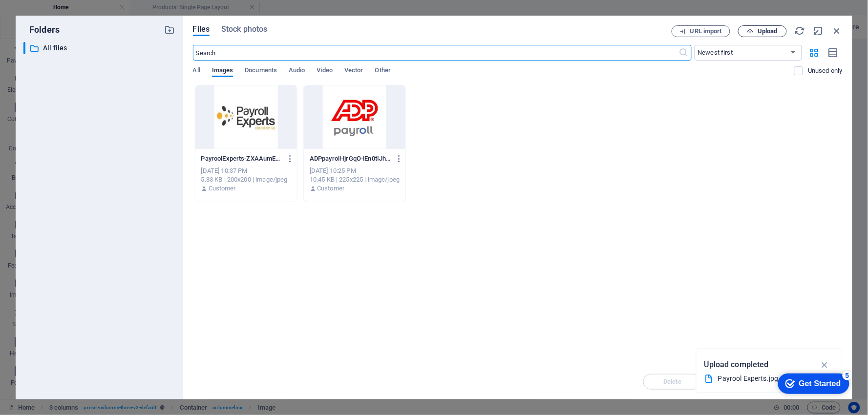
click at [761, 32] on span "Upload" at bounding box center [768, 31] width 20 height 6
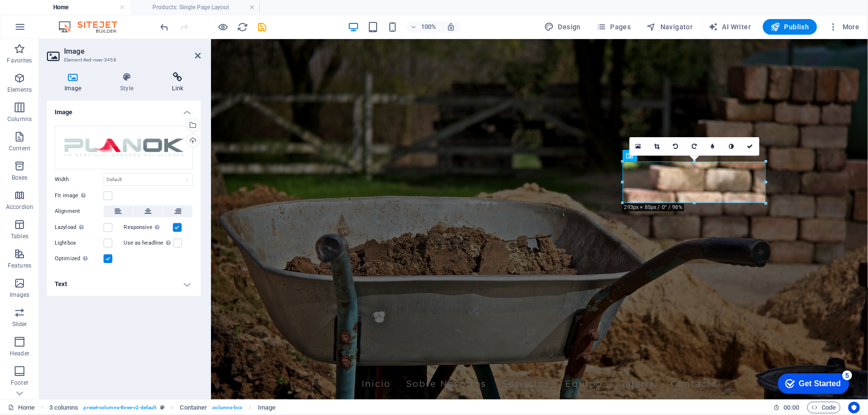
click at [169, 79] on icon at bounding box center [178, 77] width 46 height 10
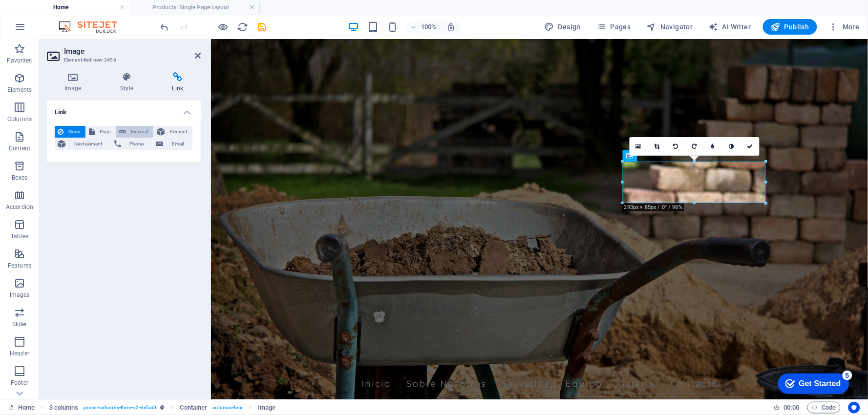
click at [132, 130] on span "External" at bounding box center [140, 132] width 22 height 12
select select "blank"
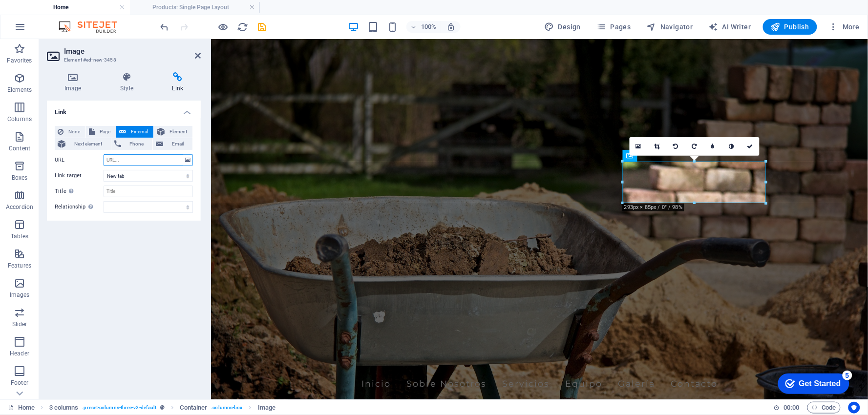
click at [122, 157] on input "URL" at bounding box center [148, 160] width 89 height 12
paste input "[URL][DOMAIN_NAME]"
type input "[URL][DOMAIN_NAME]"
click at [148, 256] on div "Link None Page External Element Next element Phone Email Page Home Subpage Lega…" at bounding box center [124, 246] width 154 height 291
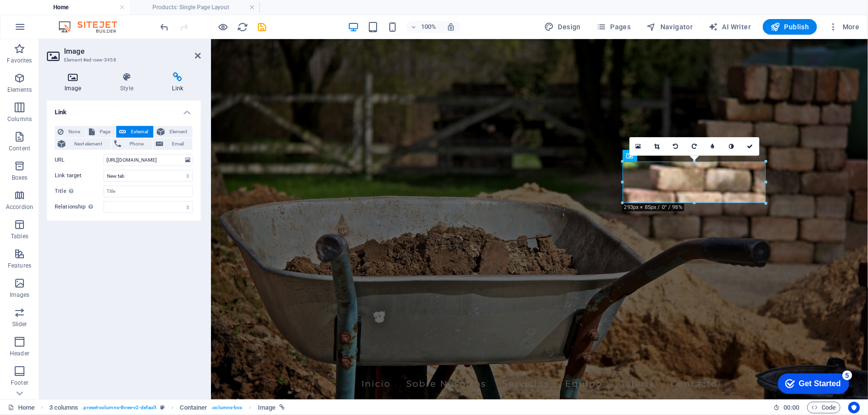
click at [76, 82] on h4 "Image" at bounding box center [75, 82] width 56 height 21
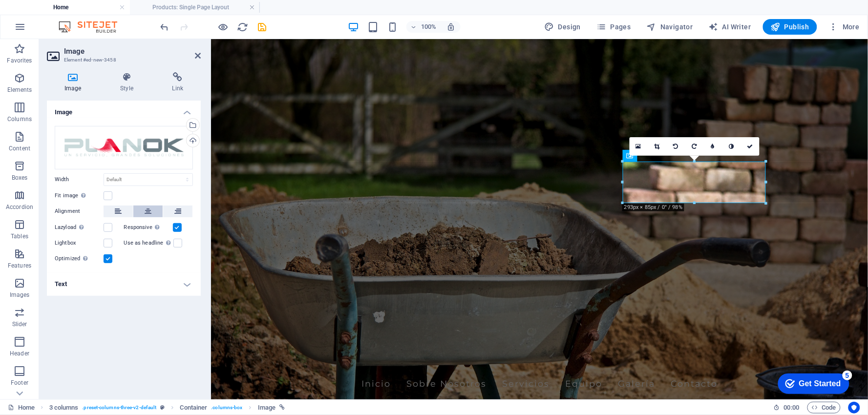
click at [150, 209] on icon at bounding box center [148, 212] width 7 height 12
click at [110, 196] on label at bounding box center [108, 196] width 9 height 9
click at [0, 0] on input "Fit image Automatically fit image to a fixed width and height" at bounding box center [0, 0] width 0 height 0
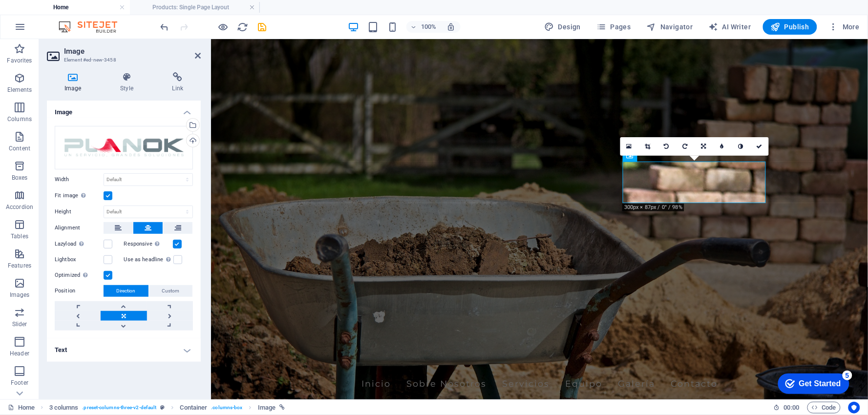
click at [129, 314] on link at bounding box center [124, 316] width 46 height 10
click at [130, 200] on div "Fit image Automatically fit image to a fixed width and height" at bounding box center [124, 196] width 138 height 12
click at [165, 179] on select "Default auto px rem % em vh vw" at bounding box center [148, 180] width 88 height 12
click at [104, 174] on select "Default auto px rem % em vh vw" at bounding box center [148, 180] width 88 height 12
click at [146, 182] on select "Default auto px rem % em vh vw" at bounding box center [148, 180] width 88 height 12
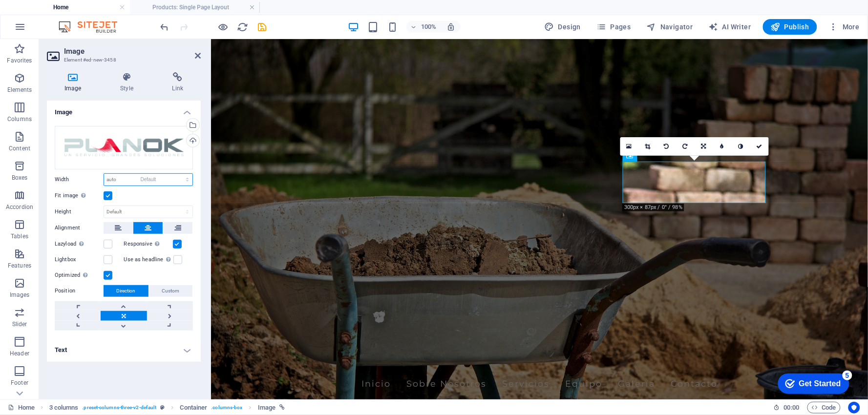
click at [104, 174] on select "Default auto px rem % em vh vw" at bounding box center [148, 180] width 88 height 12
select select "DISABLED_OPTION_VALUE"
click at [137, 138] on div "Drag files here, click to choose files or select files from Files or our free s…" at bounding box center [124, 147] width 138 height 43
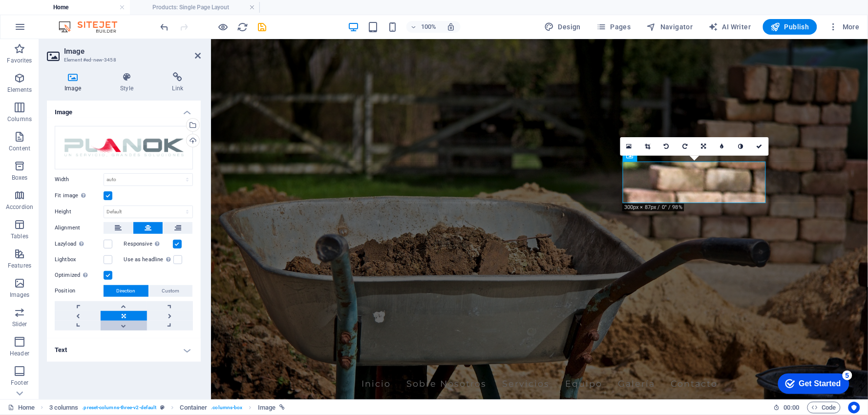
click at [131, 324] on link at bounding box center [124, 326] width 46 height 10
click at [127, 306] on link at bounding box center [124, 307] width 46 height 10
click at [125, 313] on link at bounding box center [124, 316] width 46 height 10
click at [188, 350] on h4 "Text" at bounding box center [124, 350] width 154 height 23
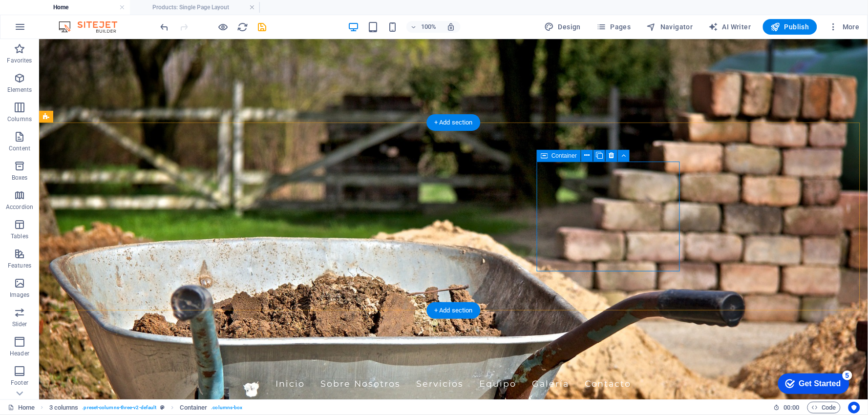
click at [594, 153] on icon at bounding box center [595, 156] width 5 height 10
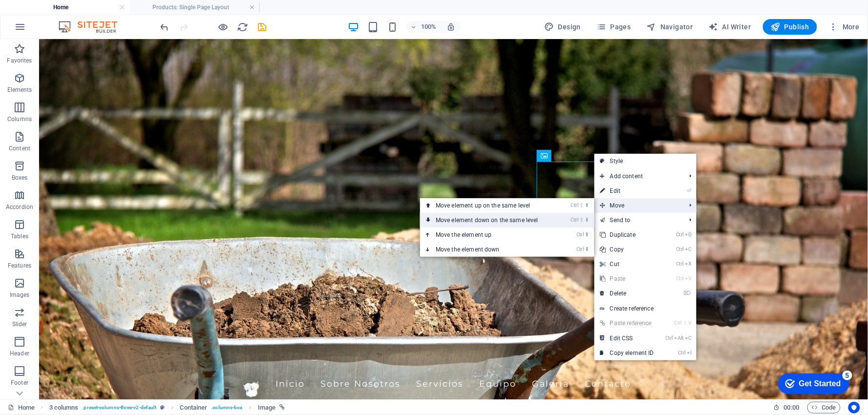
click at [554, 217] on link "Ctrl ⇧ ⬇ Move element down on the same level" at bounding box center [489, 220] width 138 height 15
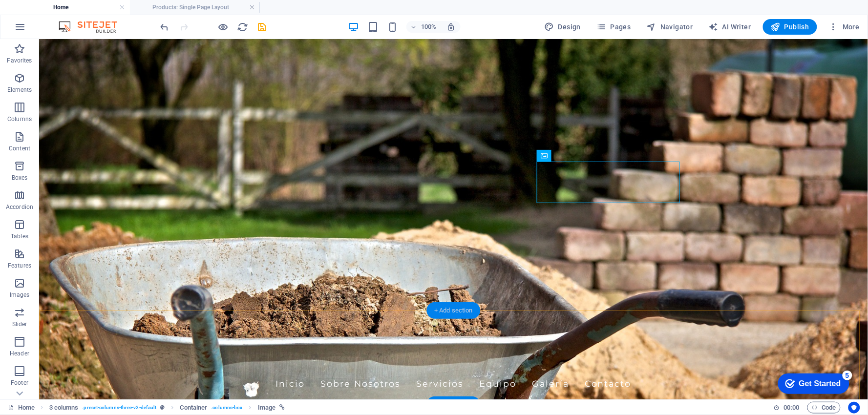
click at [461, 307] on div "+ Add section" at bounding box center [454, 310] width 54 height 17
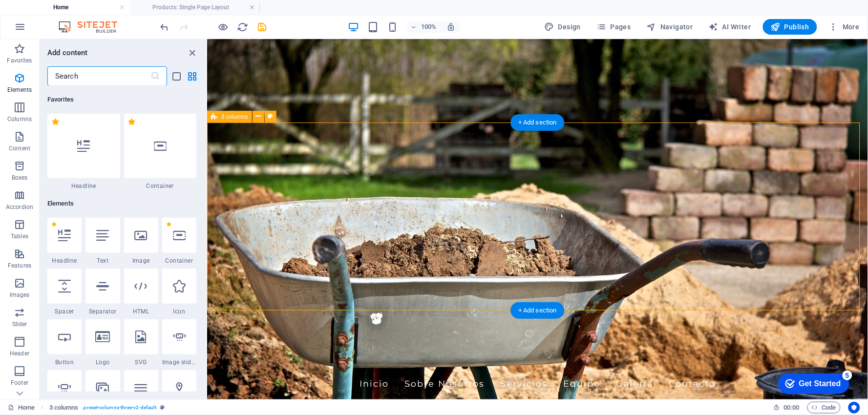
scroll to position [1709, 0]
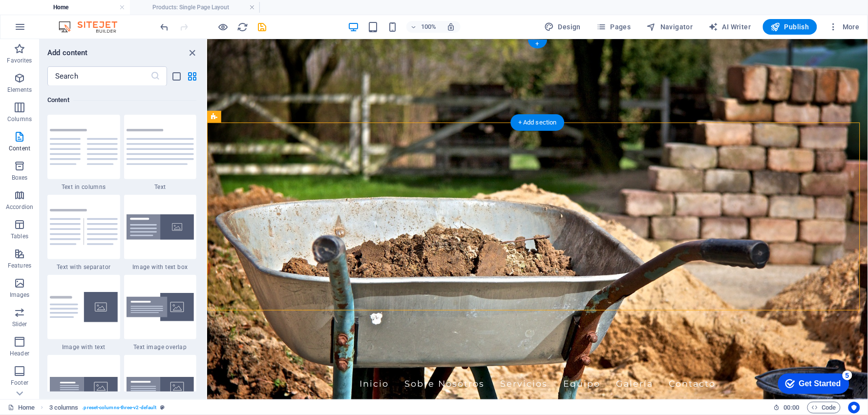
click at [257, 114] on figure at bounding box center [537, 219] width 661 height 361
click at [259, 115] on icon at bounding box center [258, 116] width 5 height 10
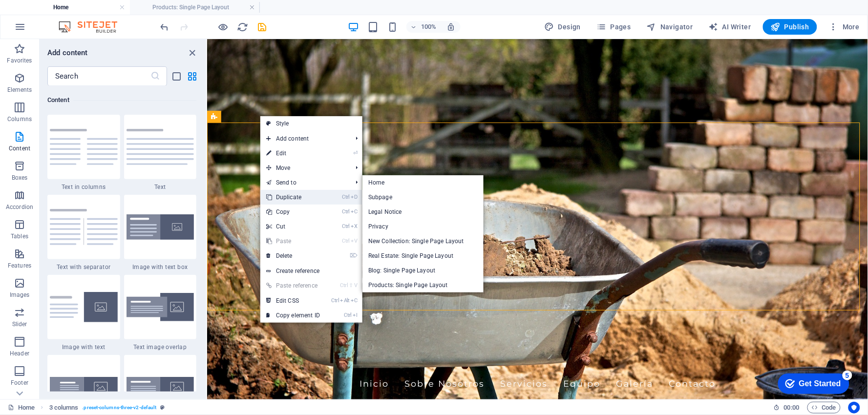
click at [315, 194] on link "Ctrl D Duplicate" at bounding box center [292, 197] width 65 height 15
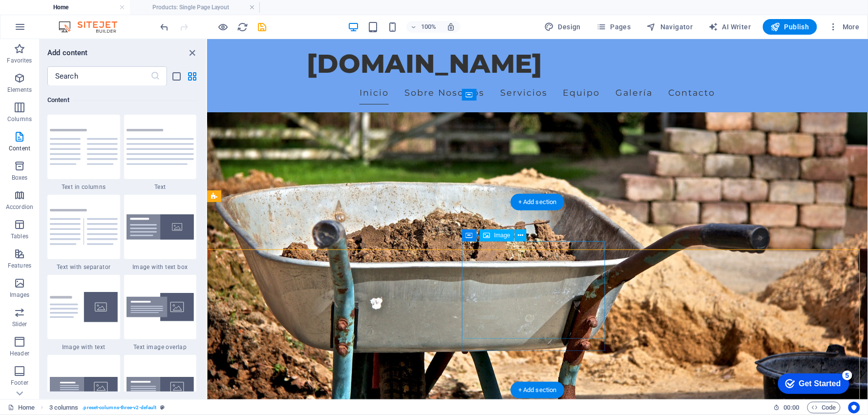
scroll to position [61, 0]
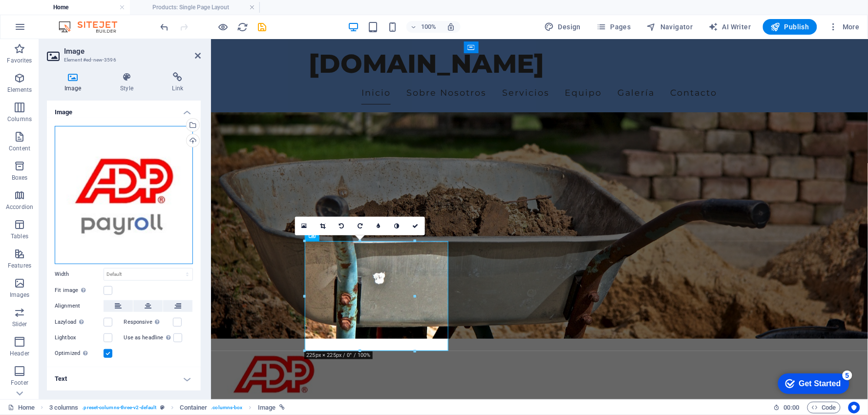
click at [164, 214] on div "Drag files here, click to choose files or select files from Files or our free s…" at bounding box center [124, 195] width 138 height 138
click at [164, 214] on body "[DOMAIN_NAME] Home Products: Single Page Layout Favorites Elements Columns Cont…" at bounding box center [434, 207] width 868 height 415
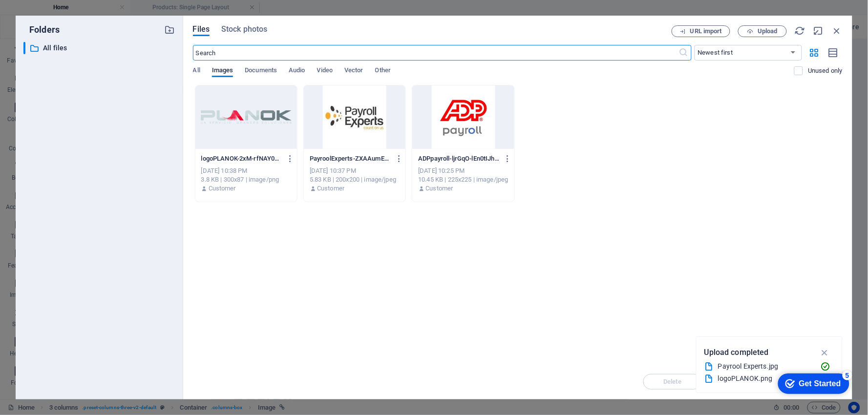
scroll to position [67, 0]
click at [780, 32] on span "Upload" at bounding box center [763, 31] width 40 height 6
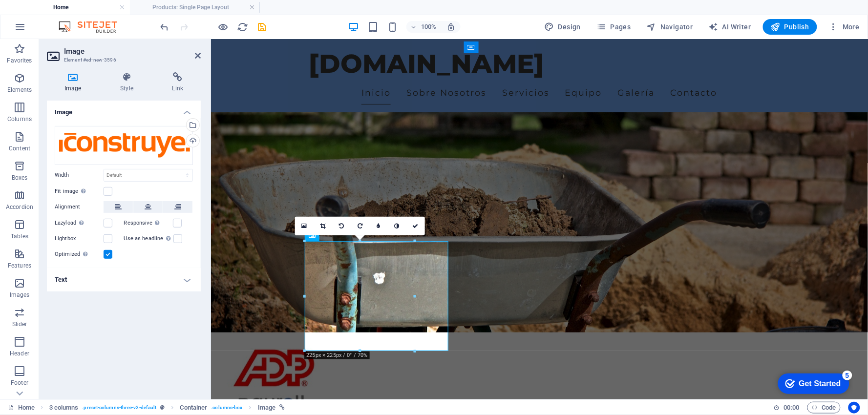
scroll to position [61, 0]
